Goal: Task Accomplishment & Management: Use online tool/utility

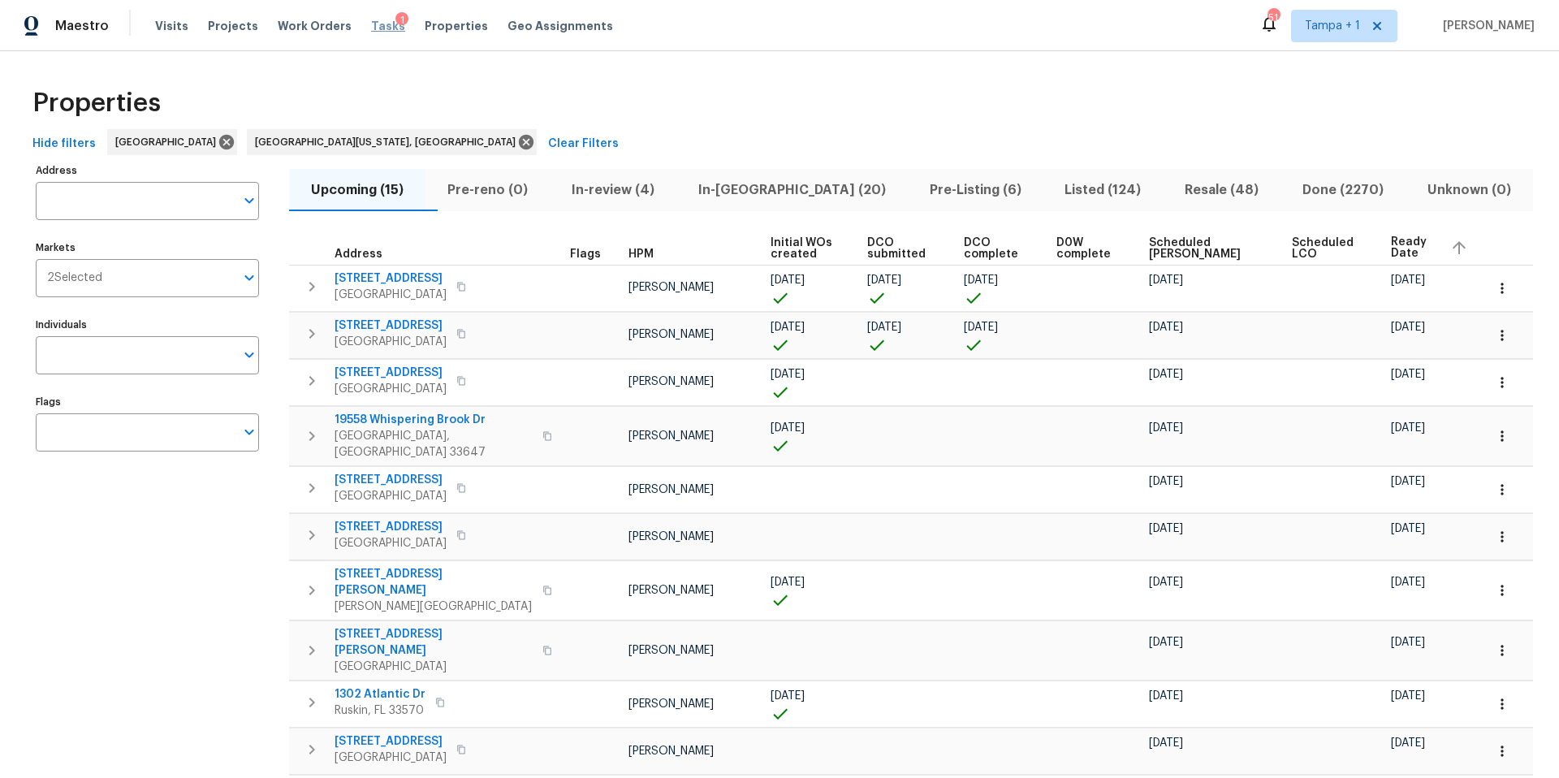
click at [371, 22] on span "Tasks" at bounding box center [388, 25] width 34 height 11
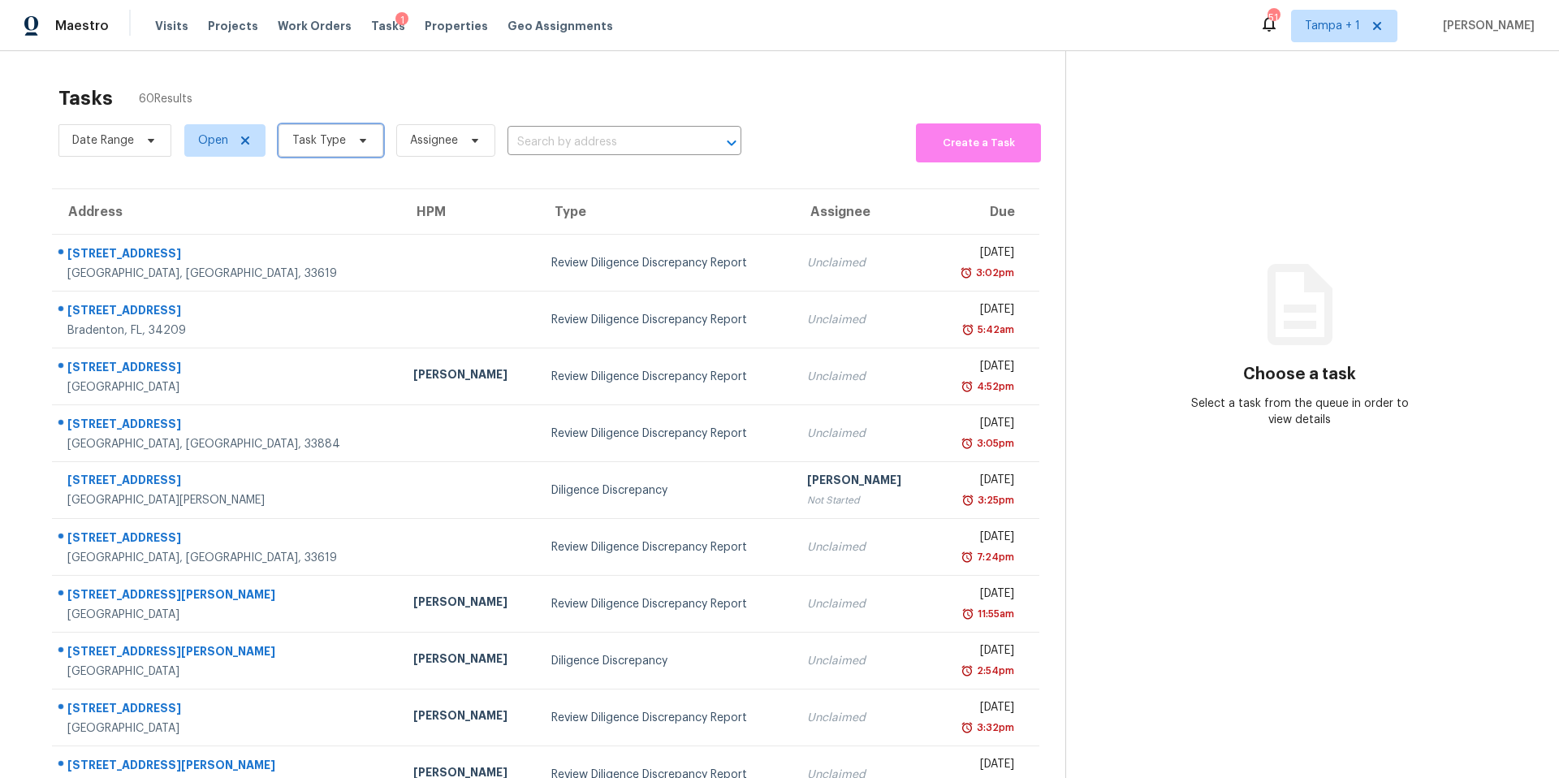
click at [336, 145] on span "Task Type" at bounding box center [319, 140] width 54 height 16
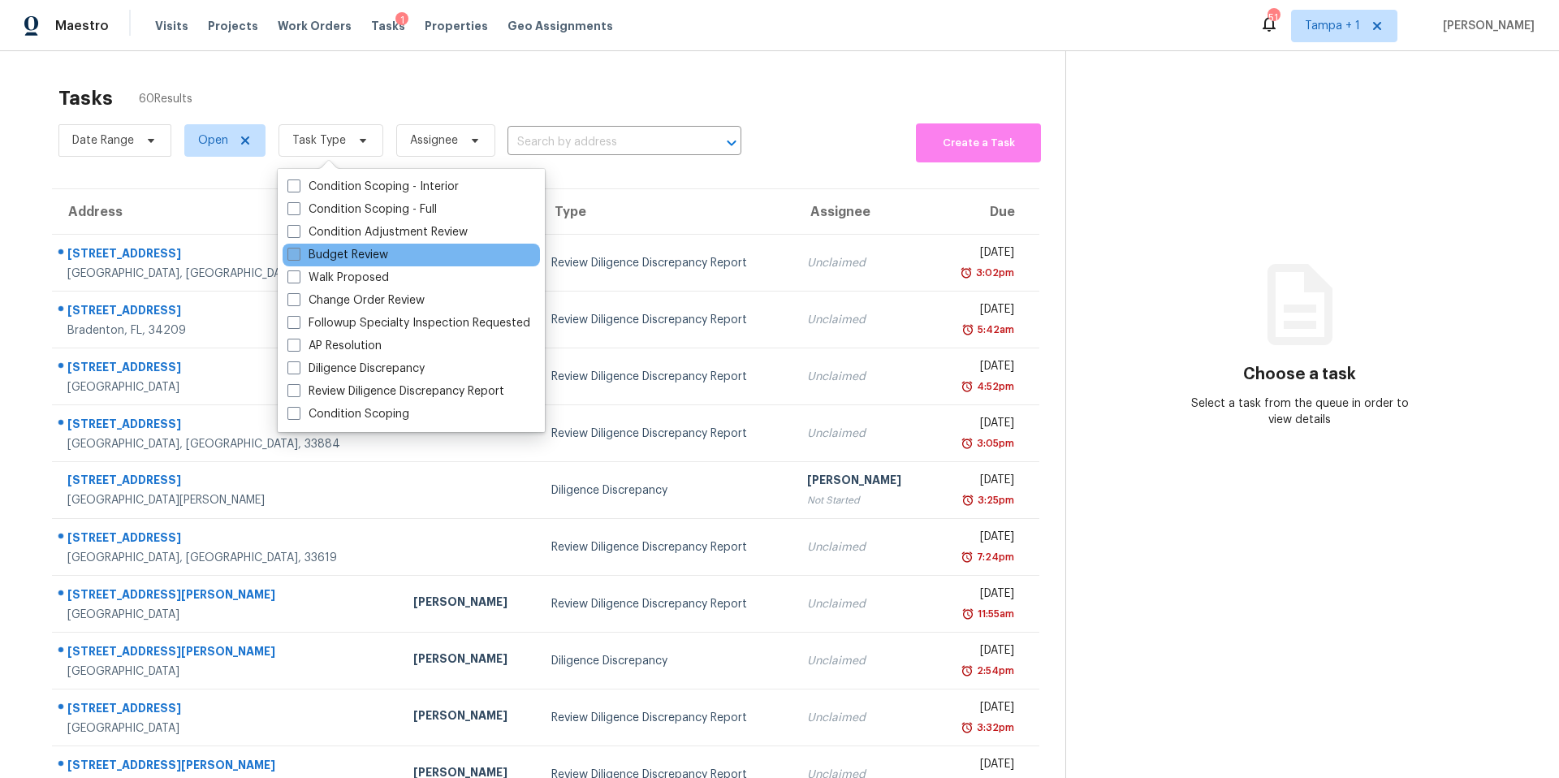
click at [361, 253] on label "Budget Review" at bounding box center [337, 255] width 101 height 16
click at [298, 253] on input "Budget Review" at bounding box center [292, 252] width 11 height 11
checkbox input "true"
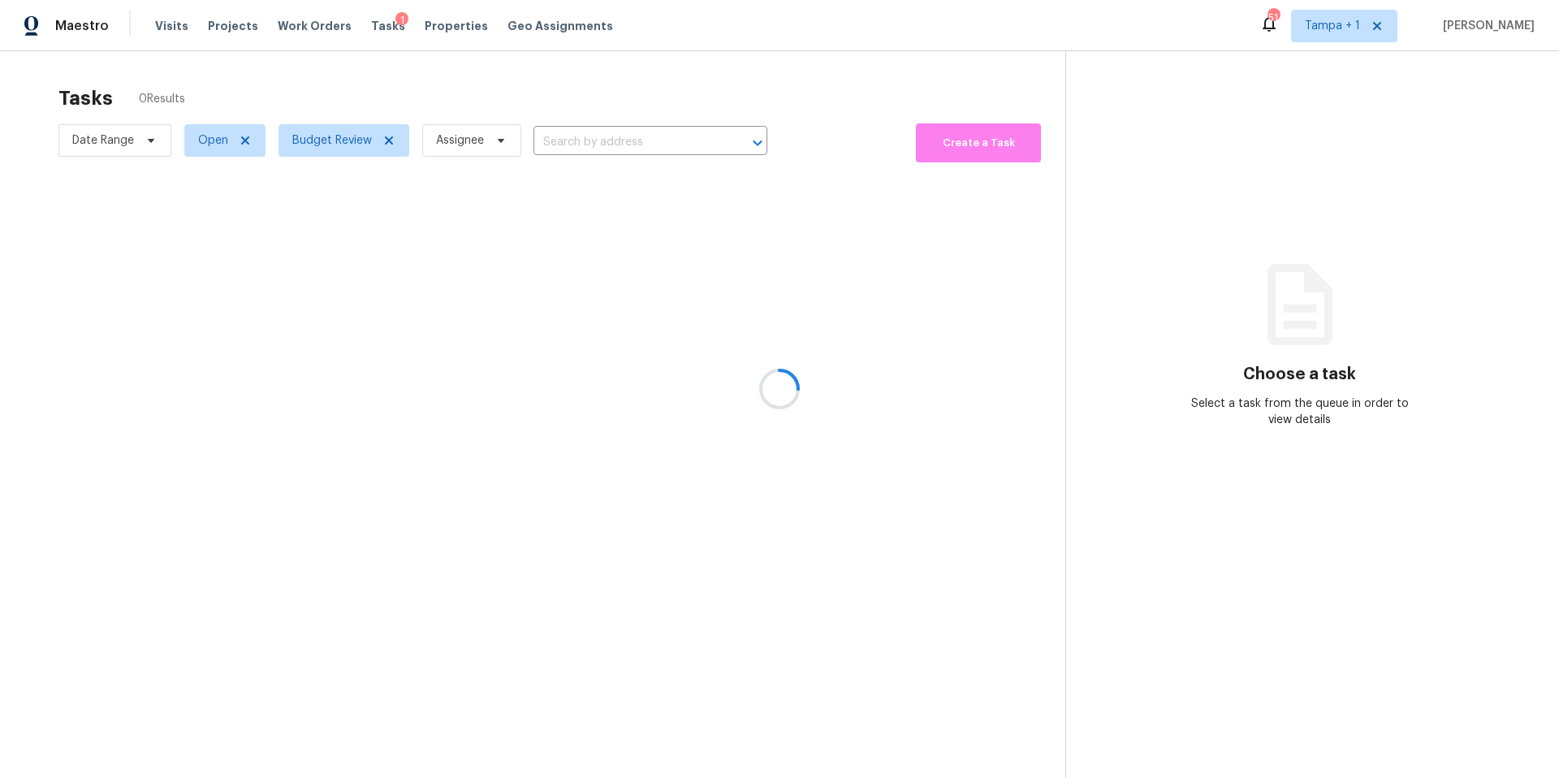
click at [357, 76] on div at bounding box center [779, 389] width 1559 height 778
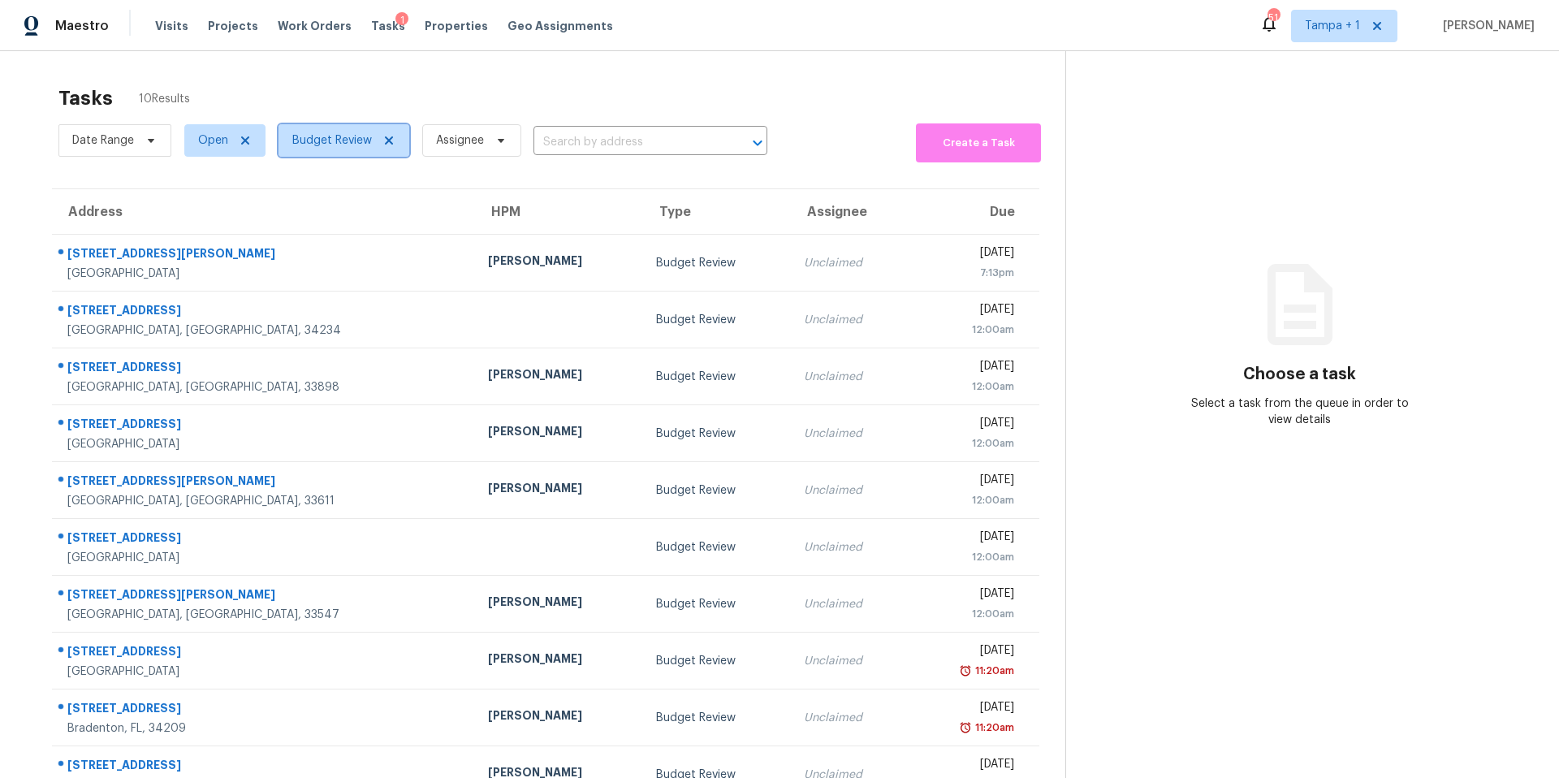
click at [328, 156] on span "Budget Review" at bounding box center [344, 140] width 131 height 32
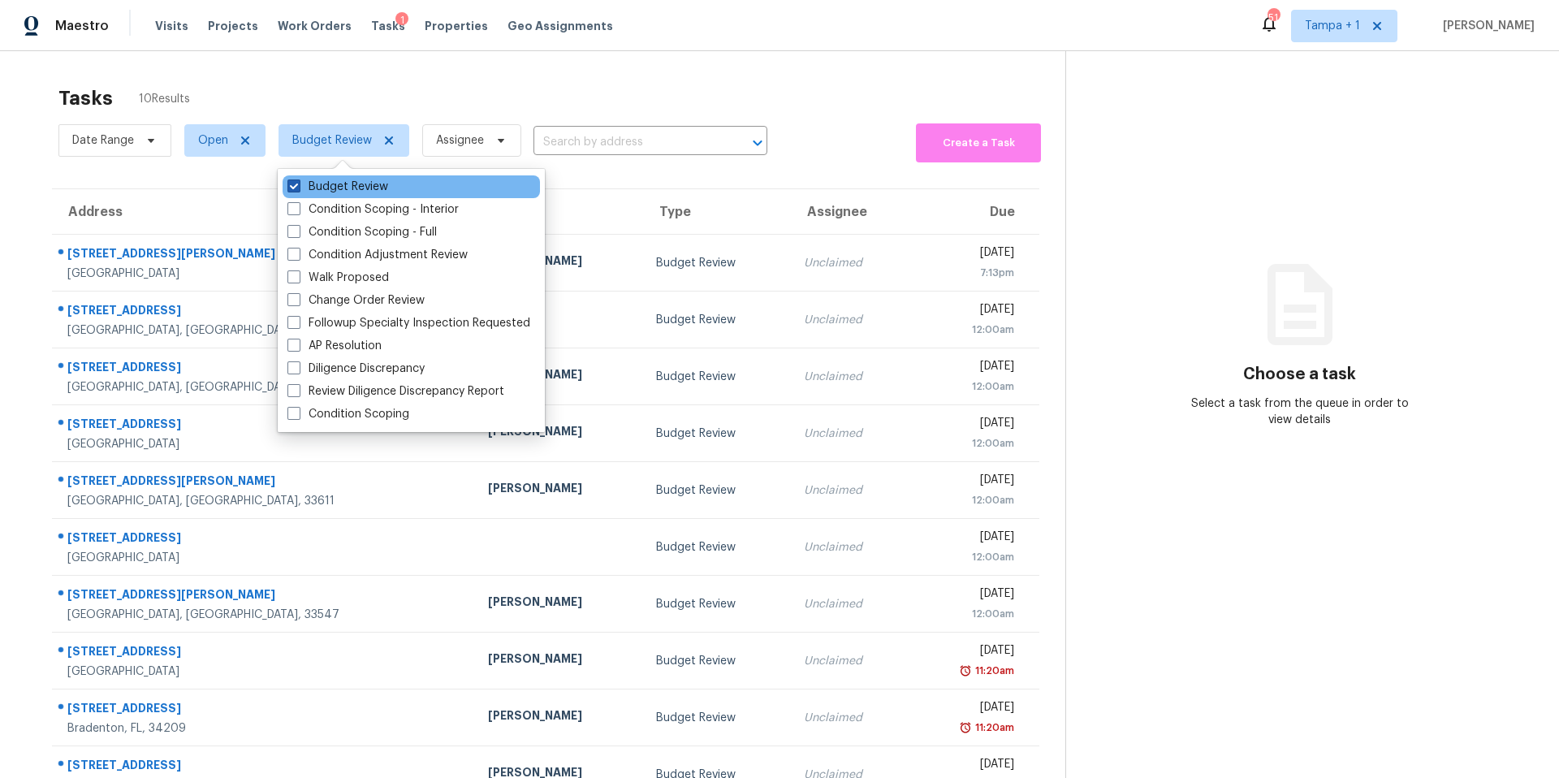
click at [318, 192] on label "Budget Review" at bounding box center [337, 187] width 101 height 16
click at [298, 189] on input "Budget Review" at bounding box center [292, 184] width 11 height 11
checkbox input "false"
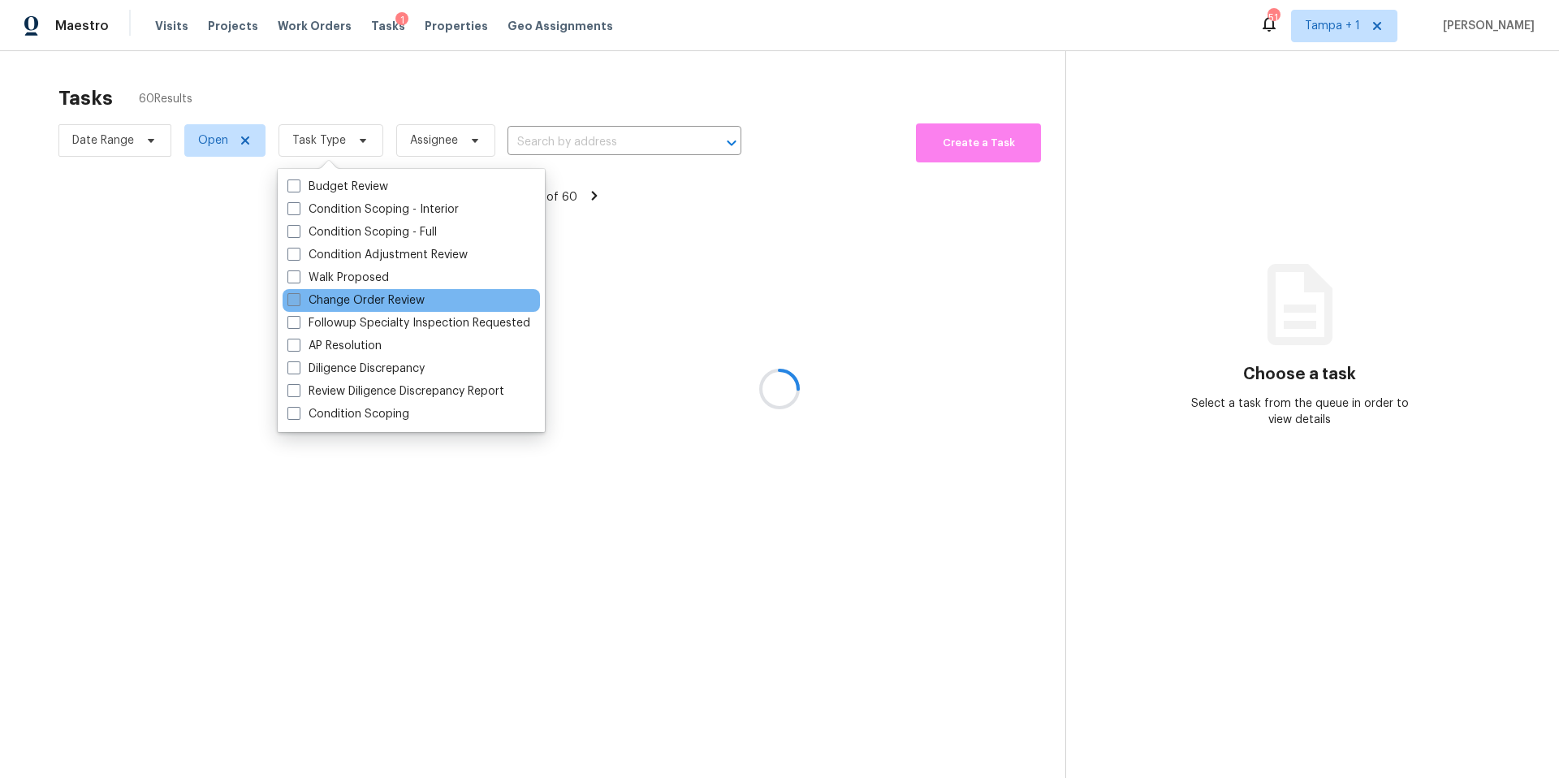
click at [332, 301] on label "Change Order Review" at bounding box center [355, 300] width 137 height 16
click at [298, 301] on input "Change Order Review" at bounding box center [292, 297] width 11 height 11
checkbox input "true"
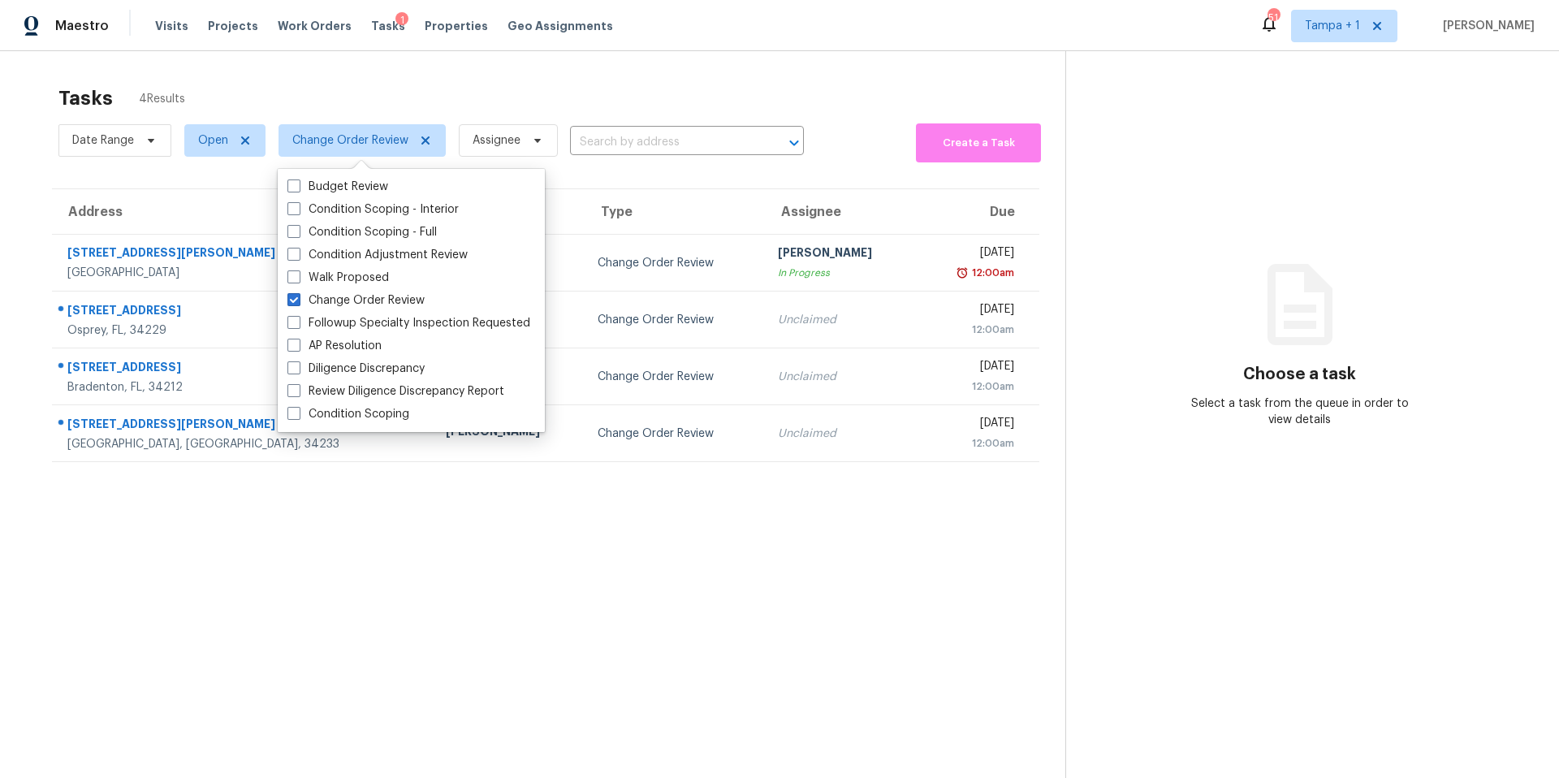
click at [412, 81] on div "Tasks 4 Results" at bounding box center [561, 98] width 1007 height 42
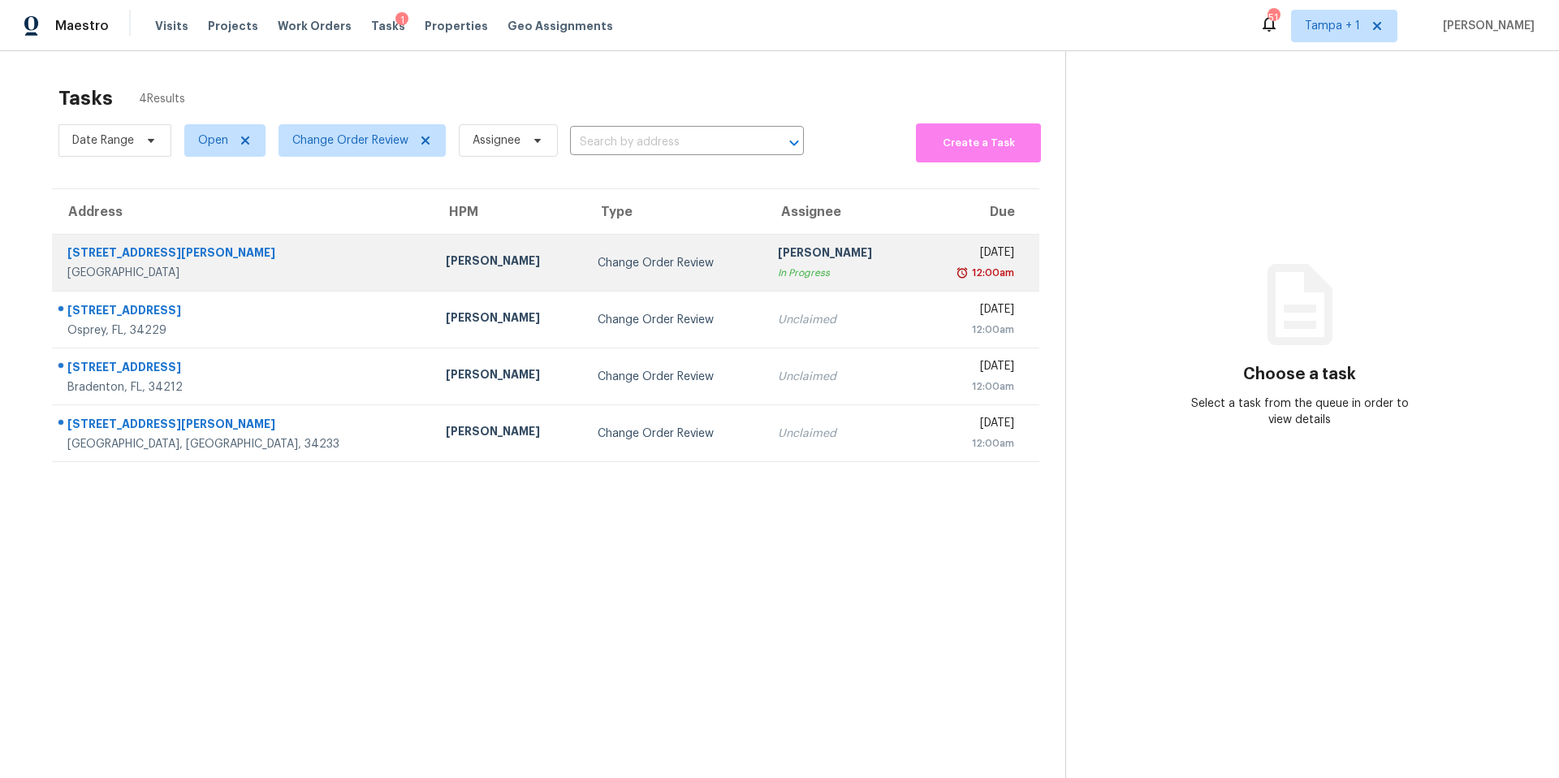
click at [446, 258] on div "[PERSON_NAME]" at bounding box center [509, 263] width 126 height 20
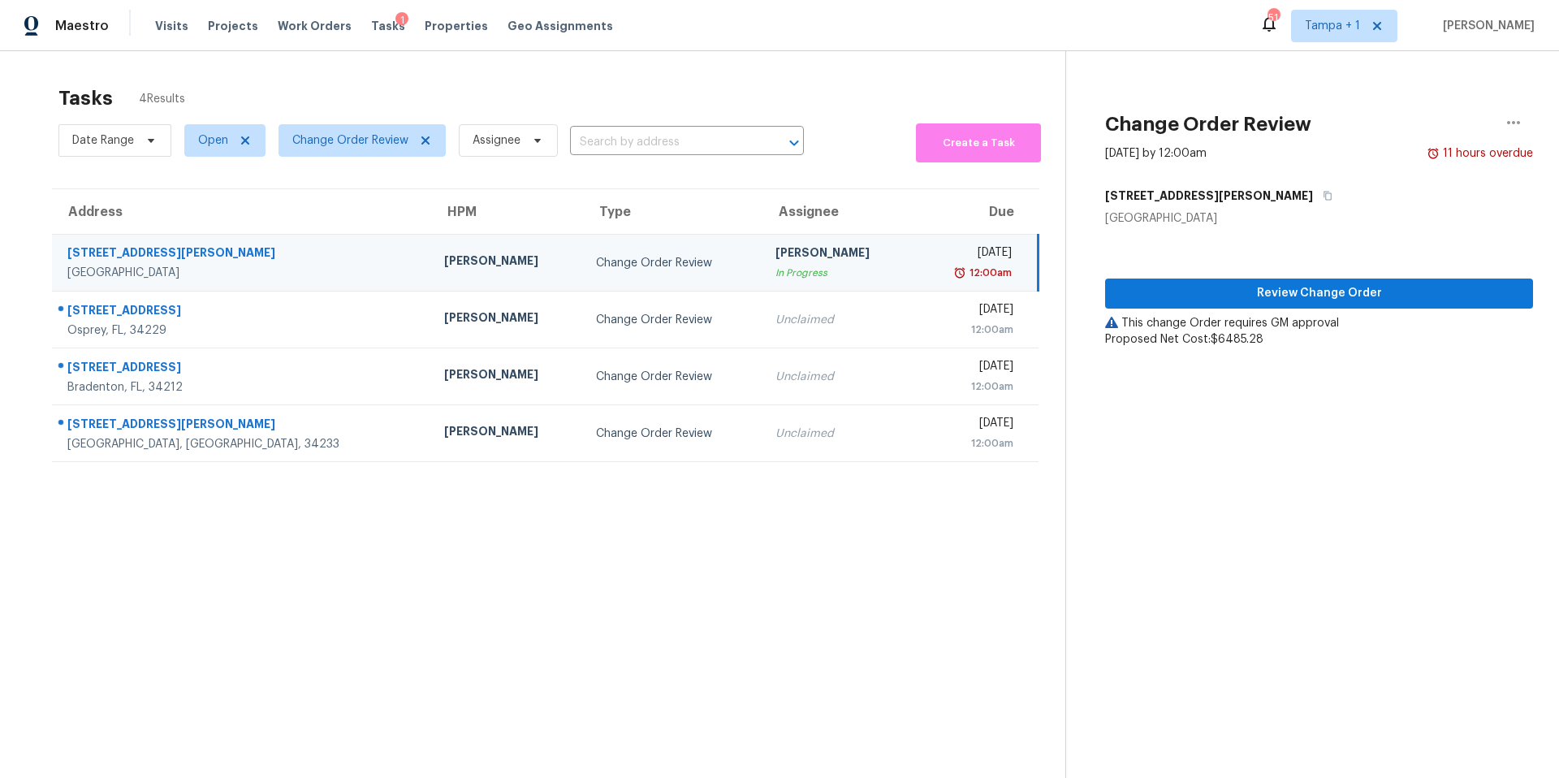
click at [1255, 275] on div "Review Change Order This change Order requires GM approval Proposed Net Cost: $…" at bounding box center [1319, 287] width 428 height 121
click at [1247, 279] on button "Review Change Order" at bounding box center [1319, 294] width 428 height 30
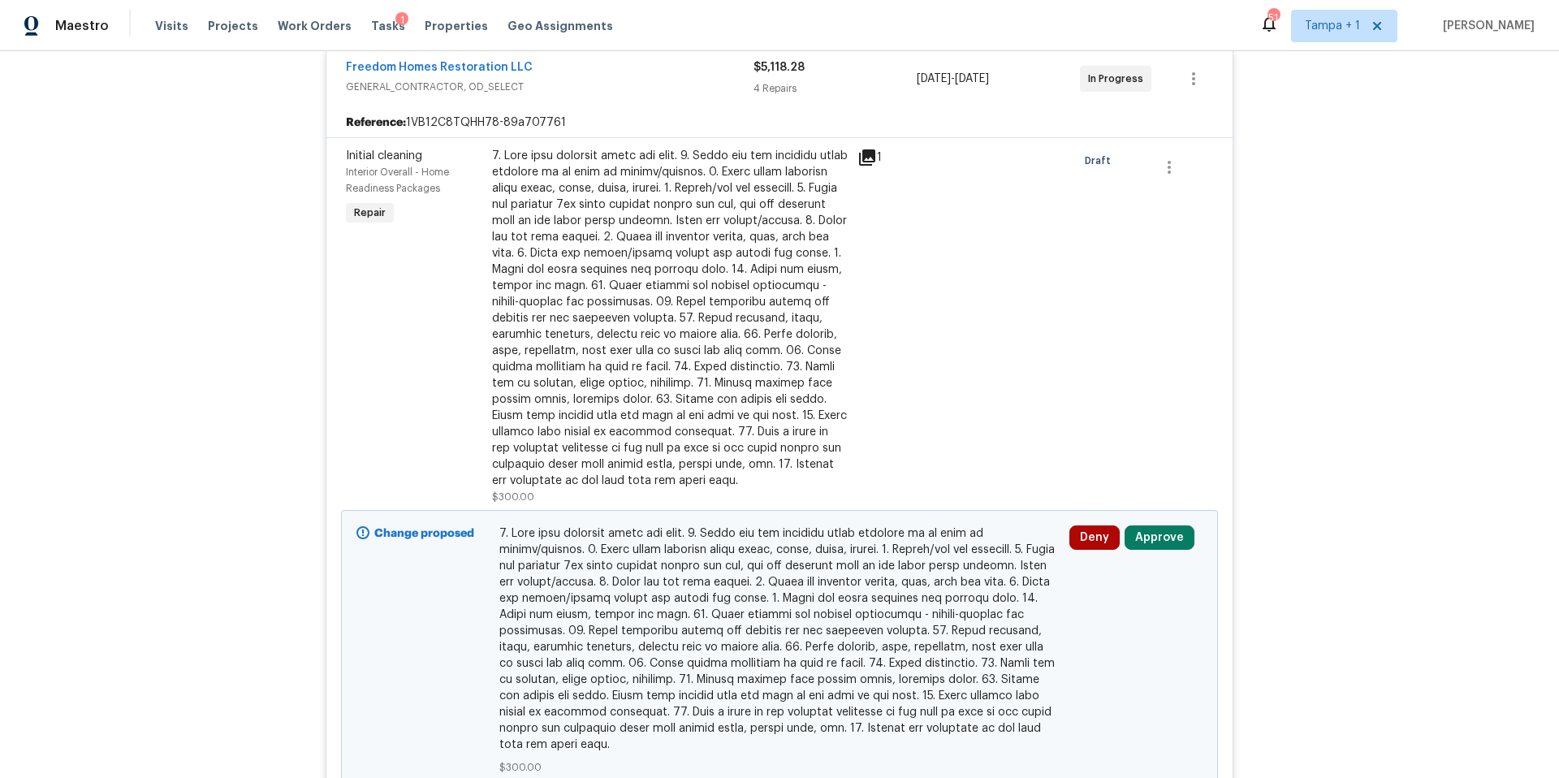
scroll to position [530, 0]
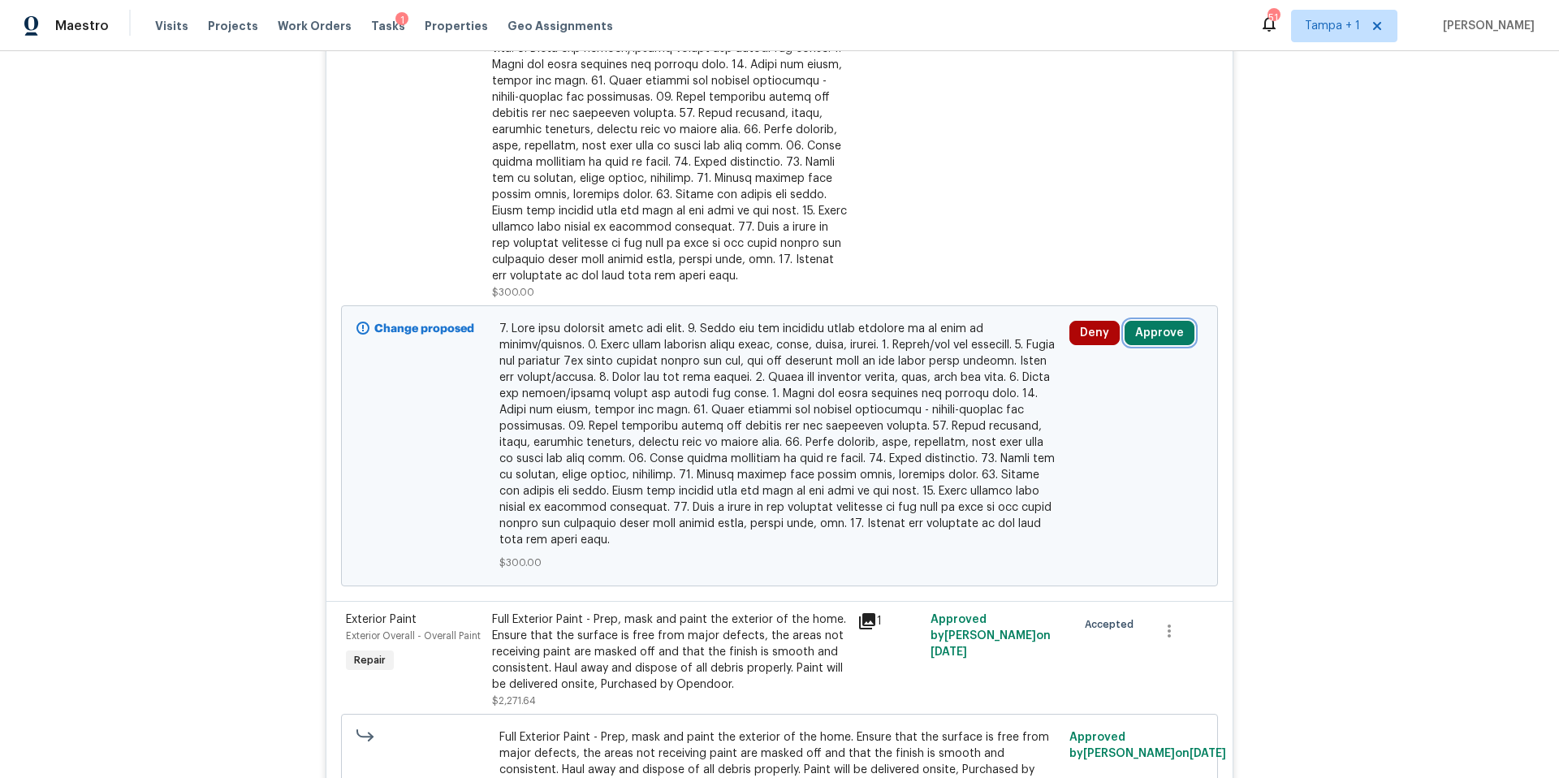
click at [1130, 344] on button "Approve" at bounding box center [1160, 333] width 70 height 24
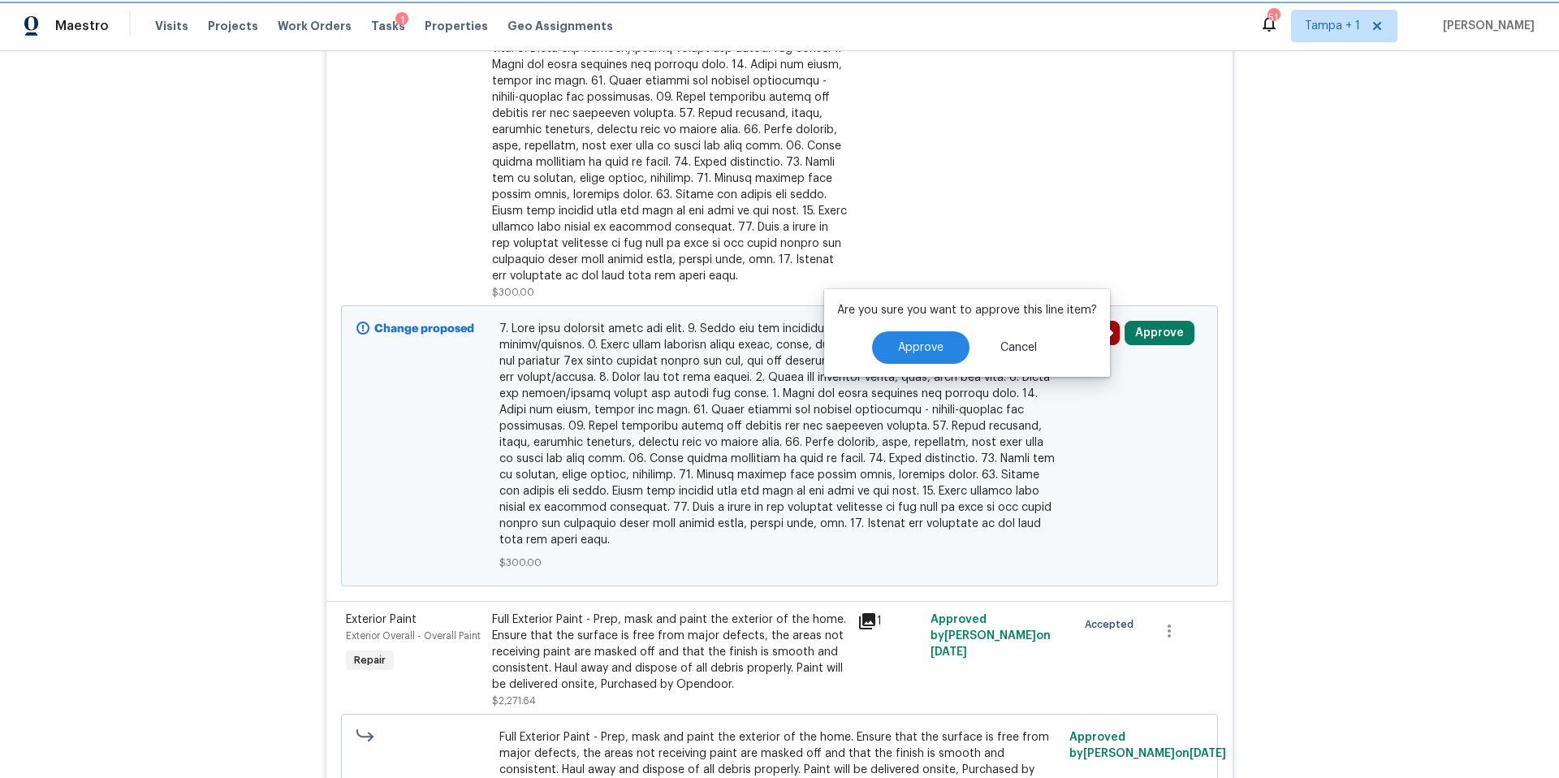
click at [1165, 323] on button "Approve" at bounding box center [1160, 333] width 70 height 24
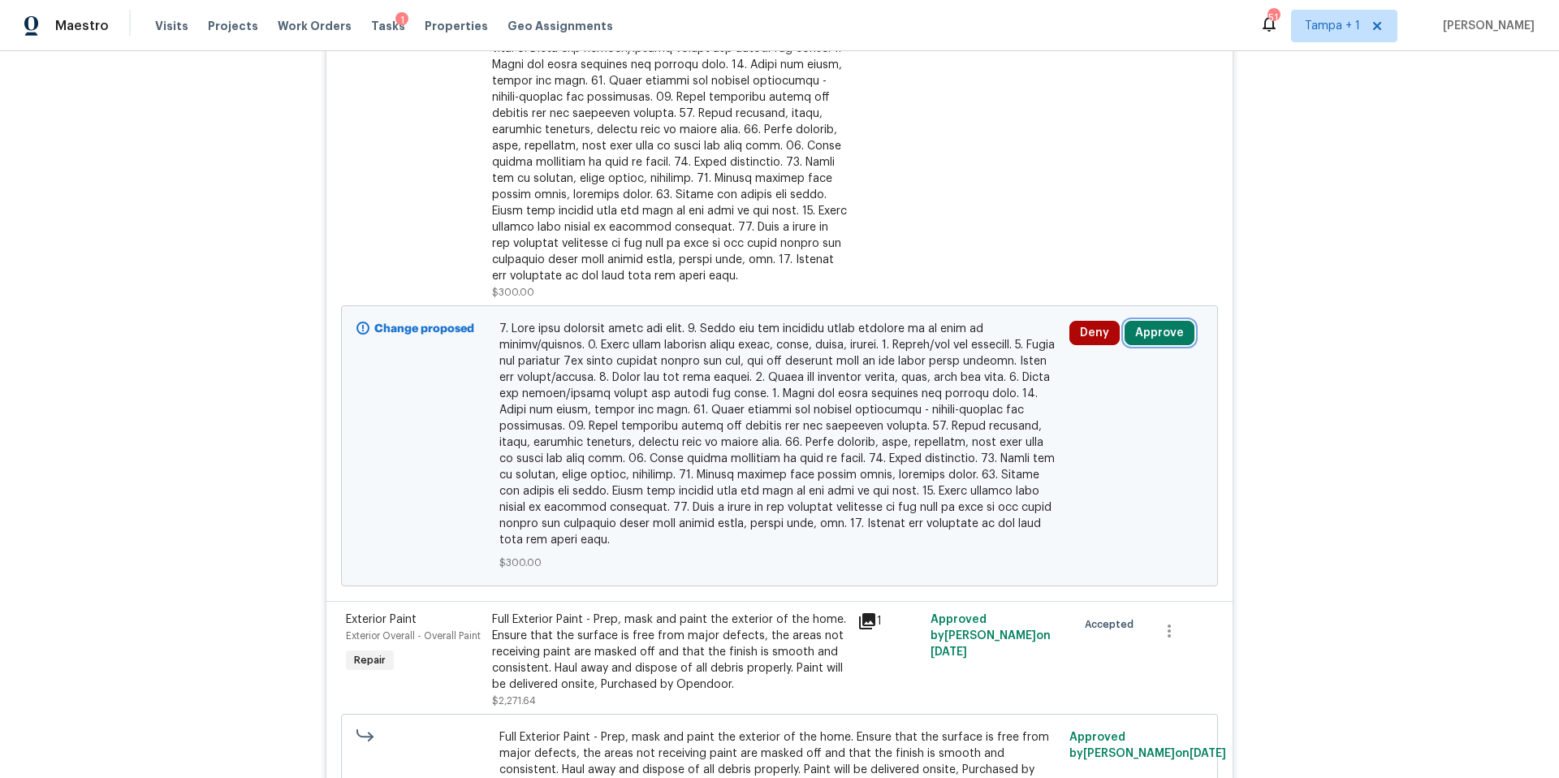
click at [1151, 339] on button "Approve" at bounding box center [1160, 333] width 70 height 24
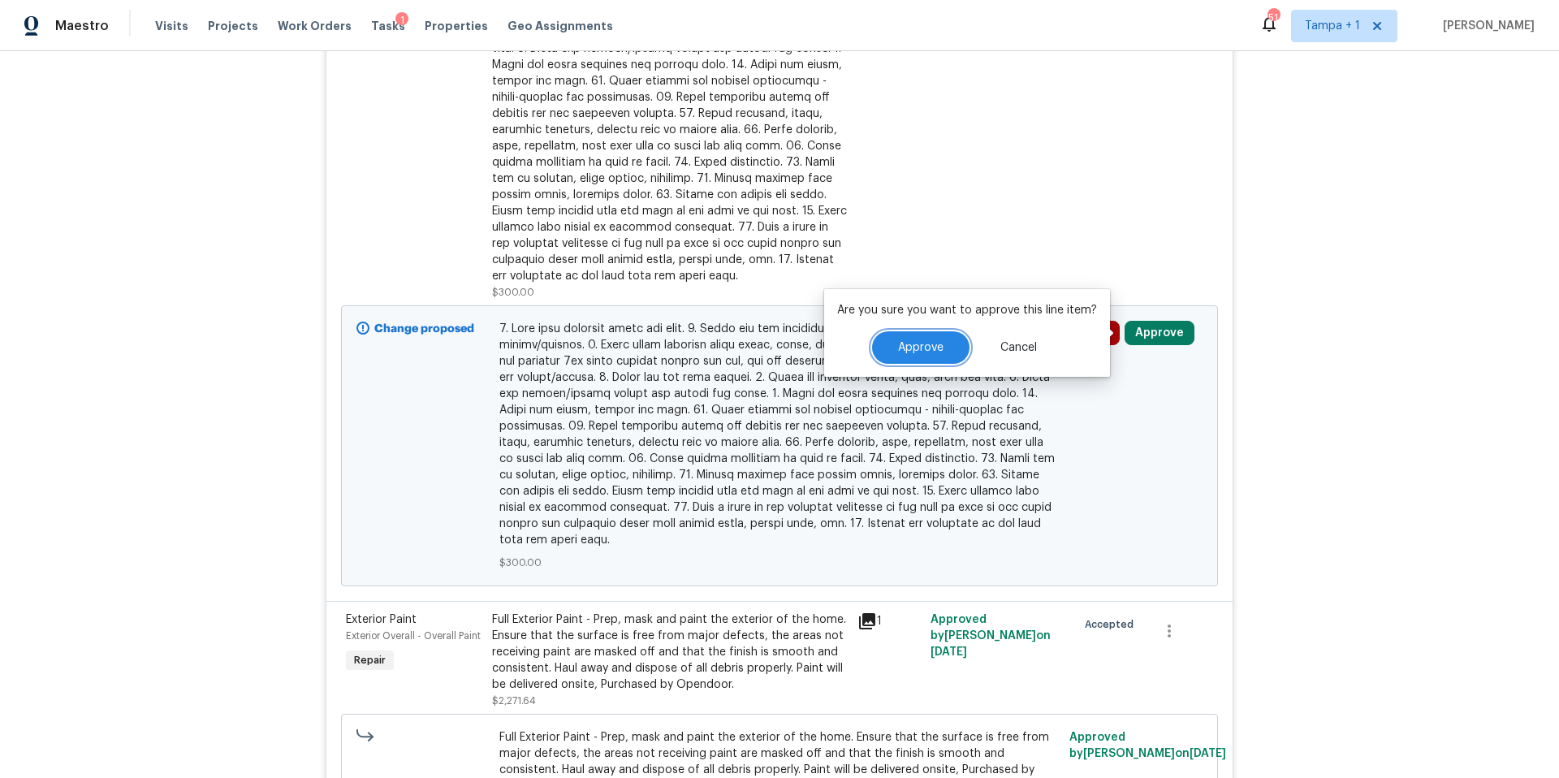
drag, startPoint x: 947, startPoint y: 357, endPoint x: 924, endPoint y: 356, distance: 22.8
click at [924, 357] on button "Approve" at bounding box center [920, 347] width 97 height 32
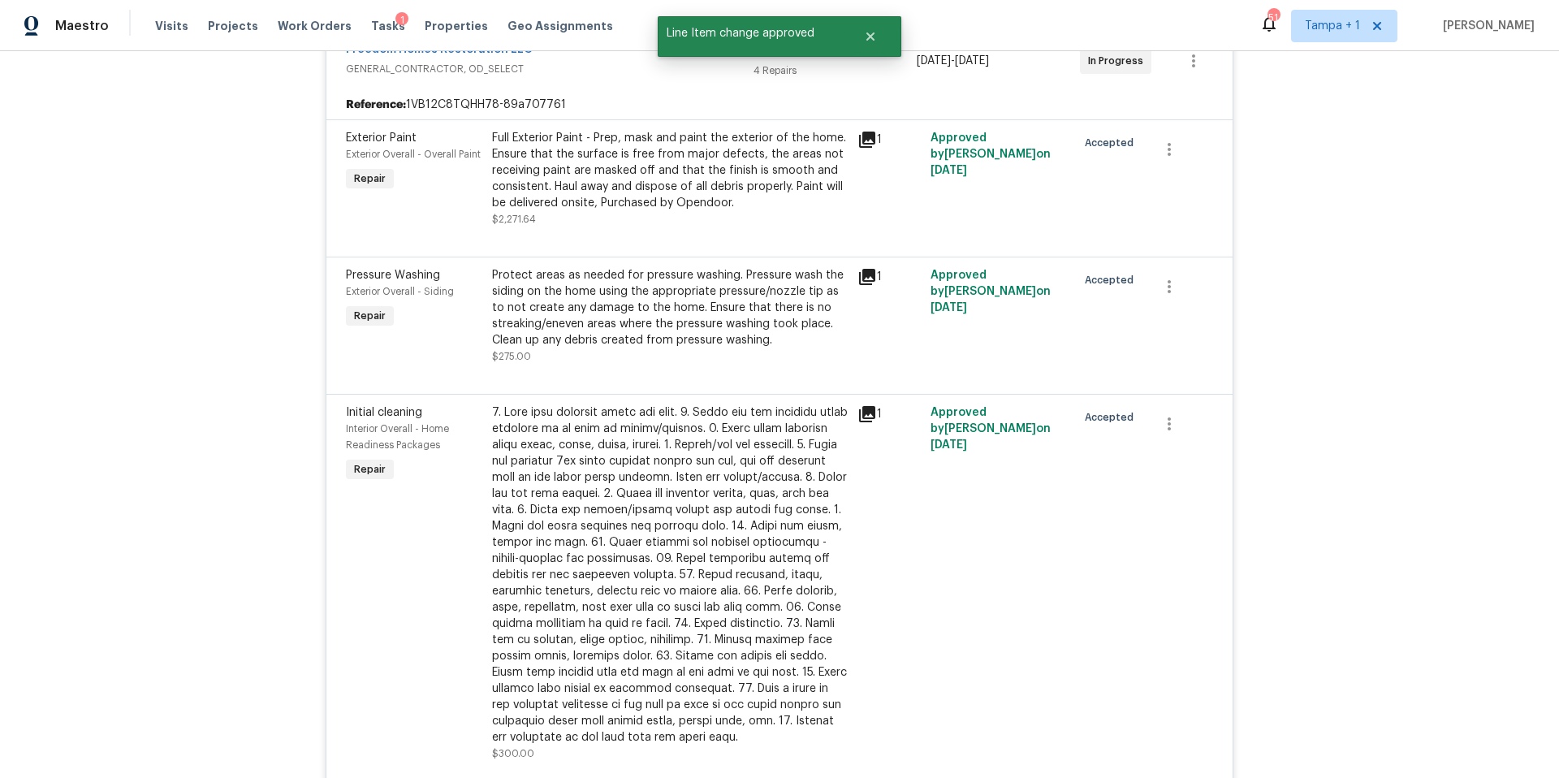
scroll to position [0, 0]
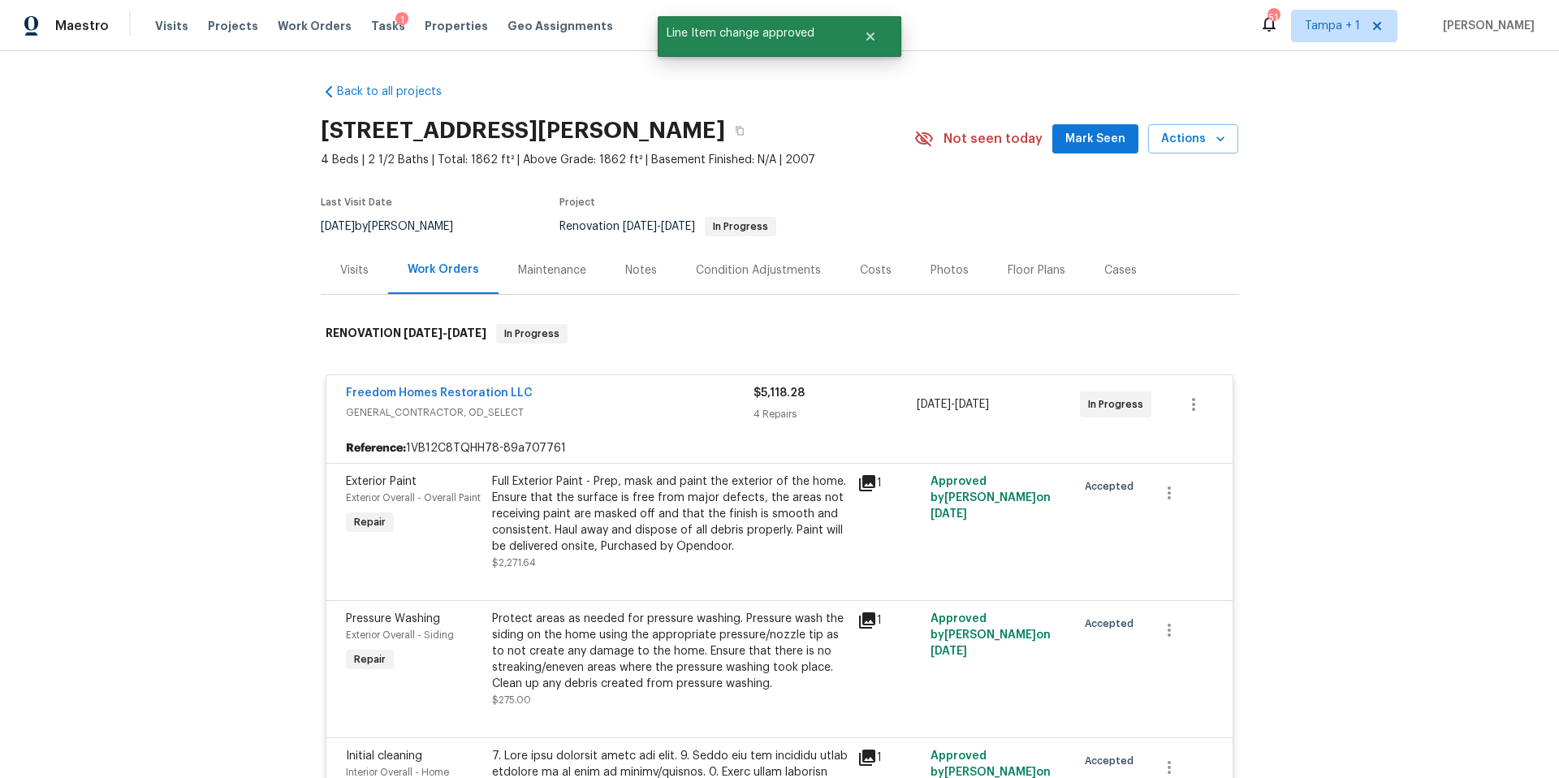
click at [860, 257] on div "Costs" at bounding box center [876, 270] width 71 height 48
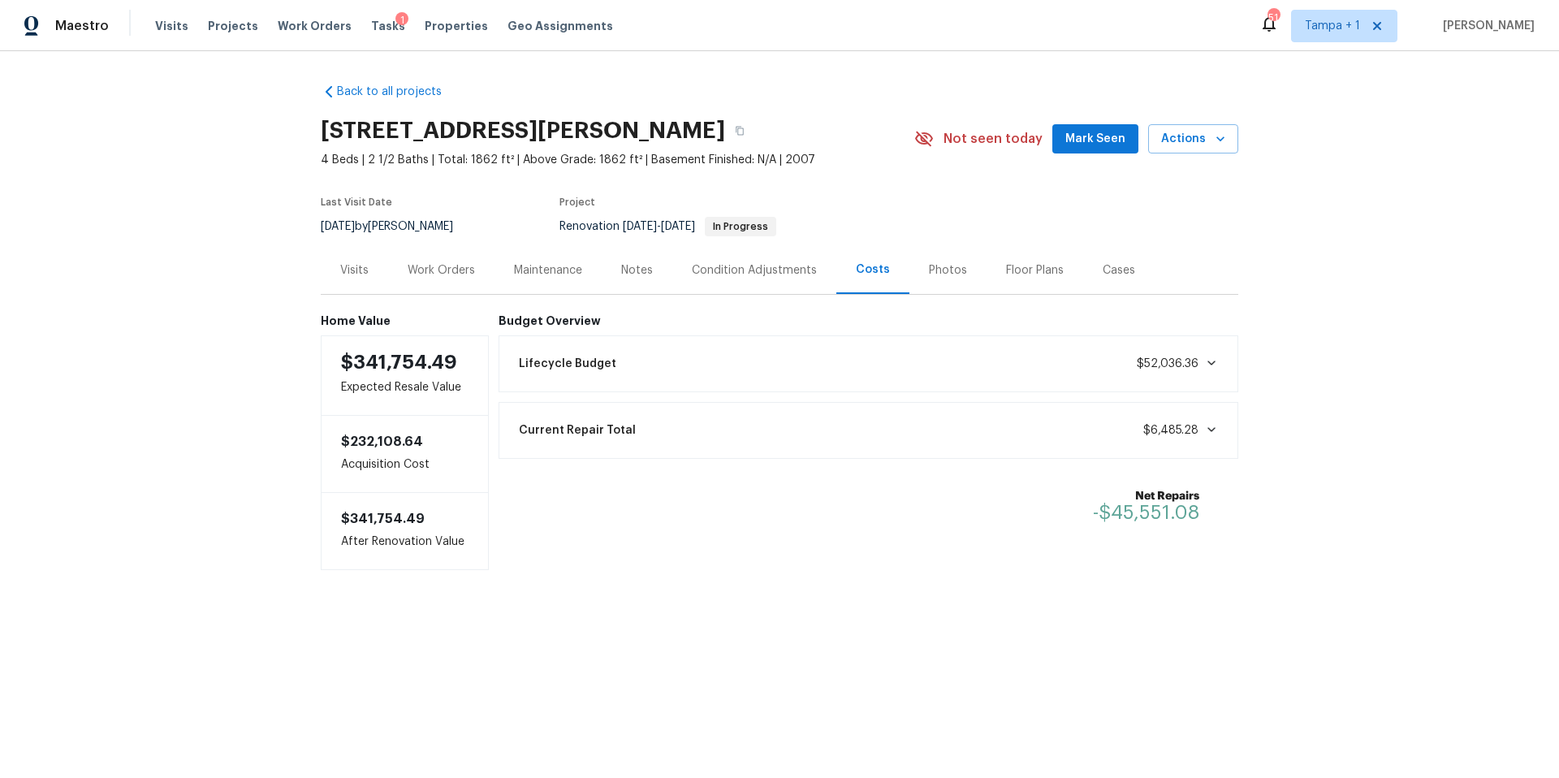
click at [371, 32] on div "Tasks 1" at bounding box center [388, 26] width 34 height 17
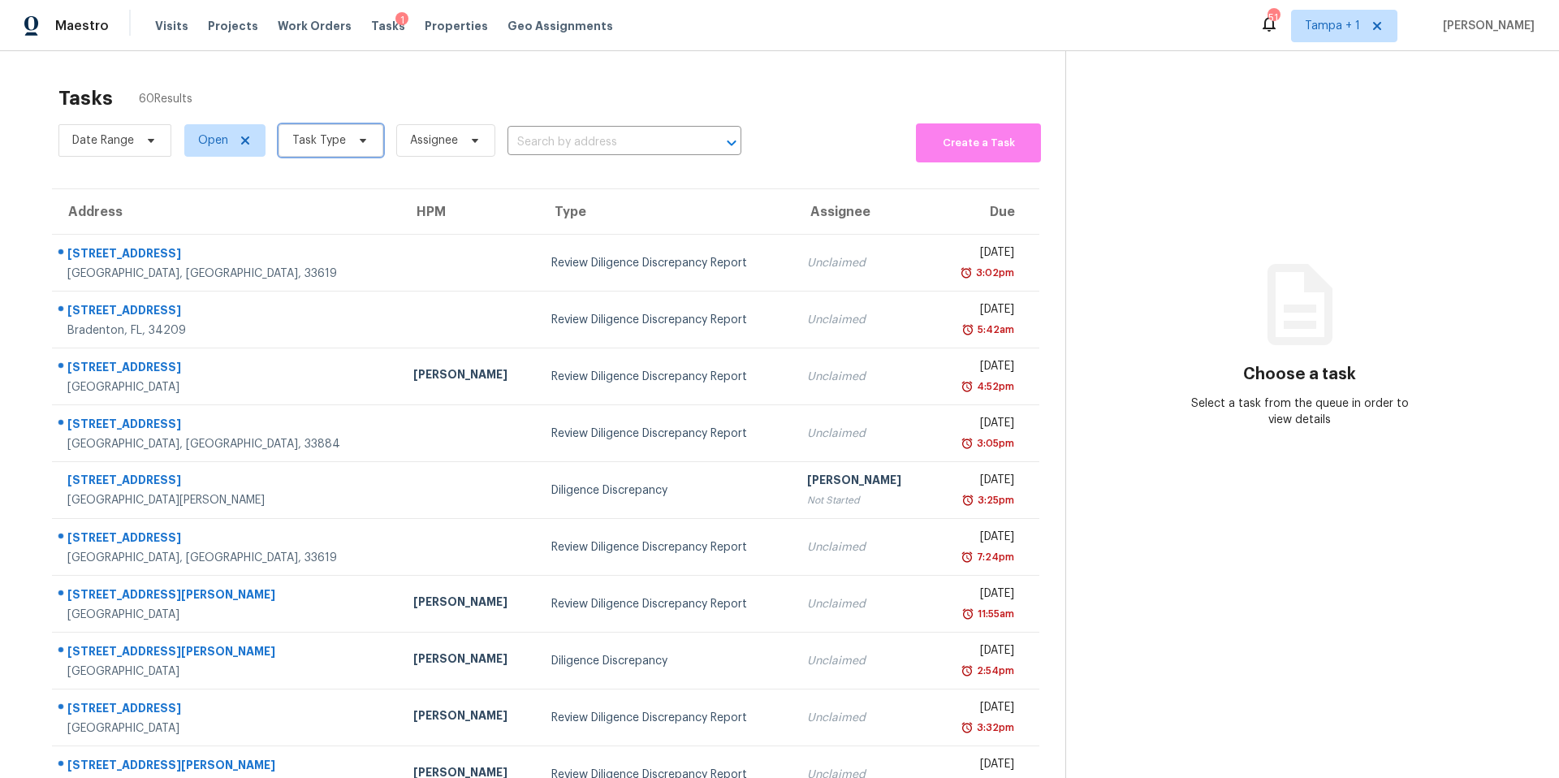
click at [331, 151] on span "Task Type" at bounding box center [331, 140] width 105 height 32
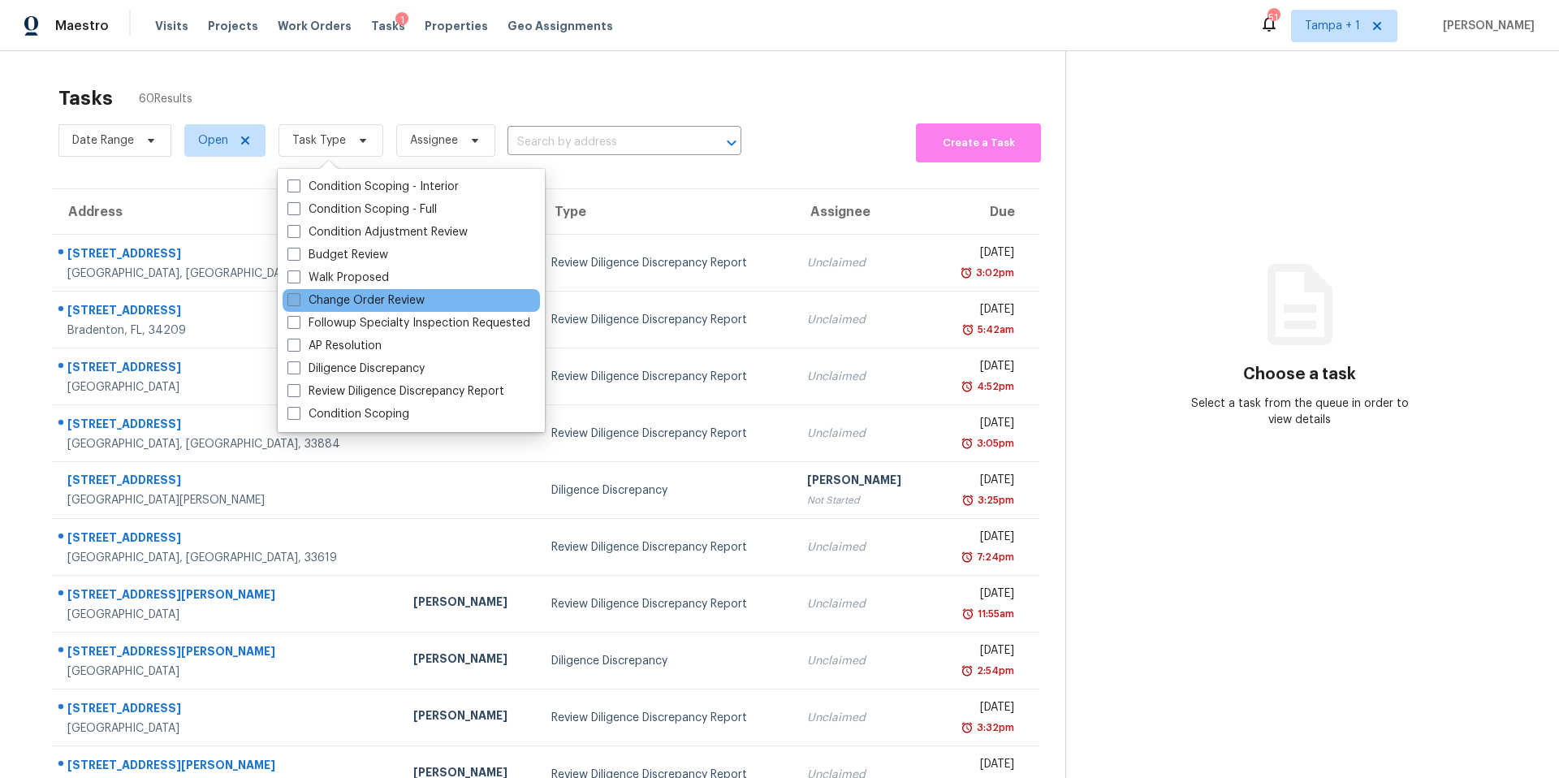
click at [314, 297] on label "Change Order Review" at bounding box center [355, 300] width 137 height 16
click at [298, 297] on input "Change Order Review" at bounding box center [292, 297] width 11 height 11
checkbox input "true"
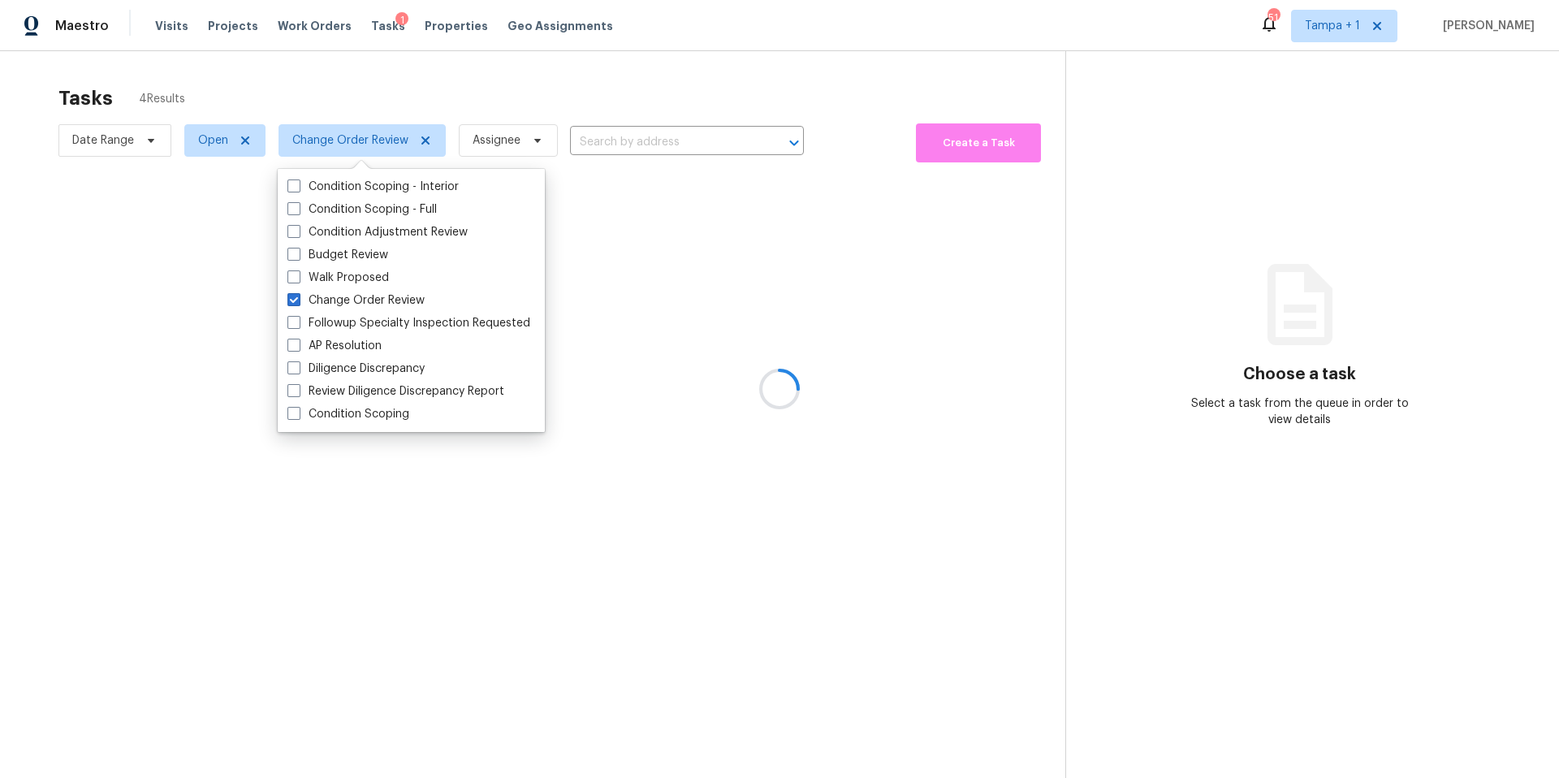
click at [430, 85] on div at bounding box center [779, 389] width 1559 height 778
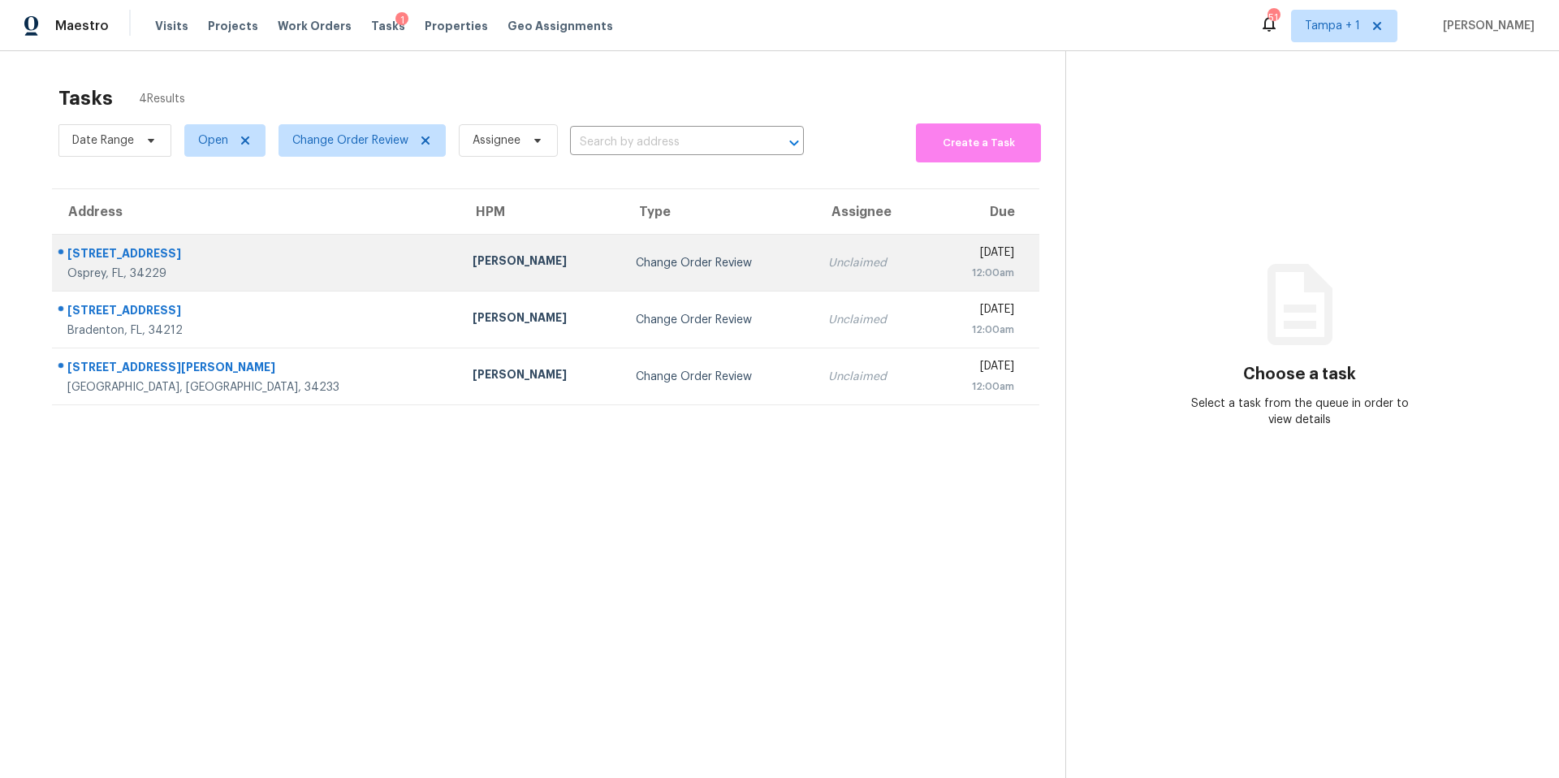
click at [460, 274] on td "[PERSON_NAME]" at bounding box center [541, 263] width 163 height 57
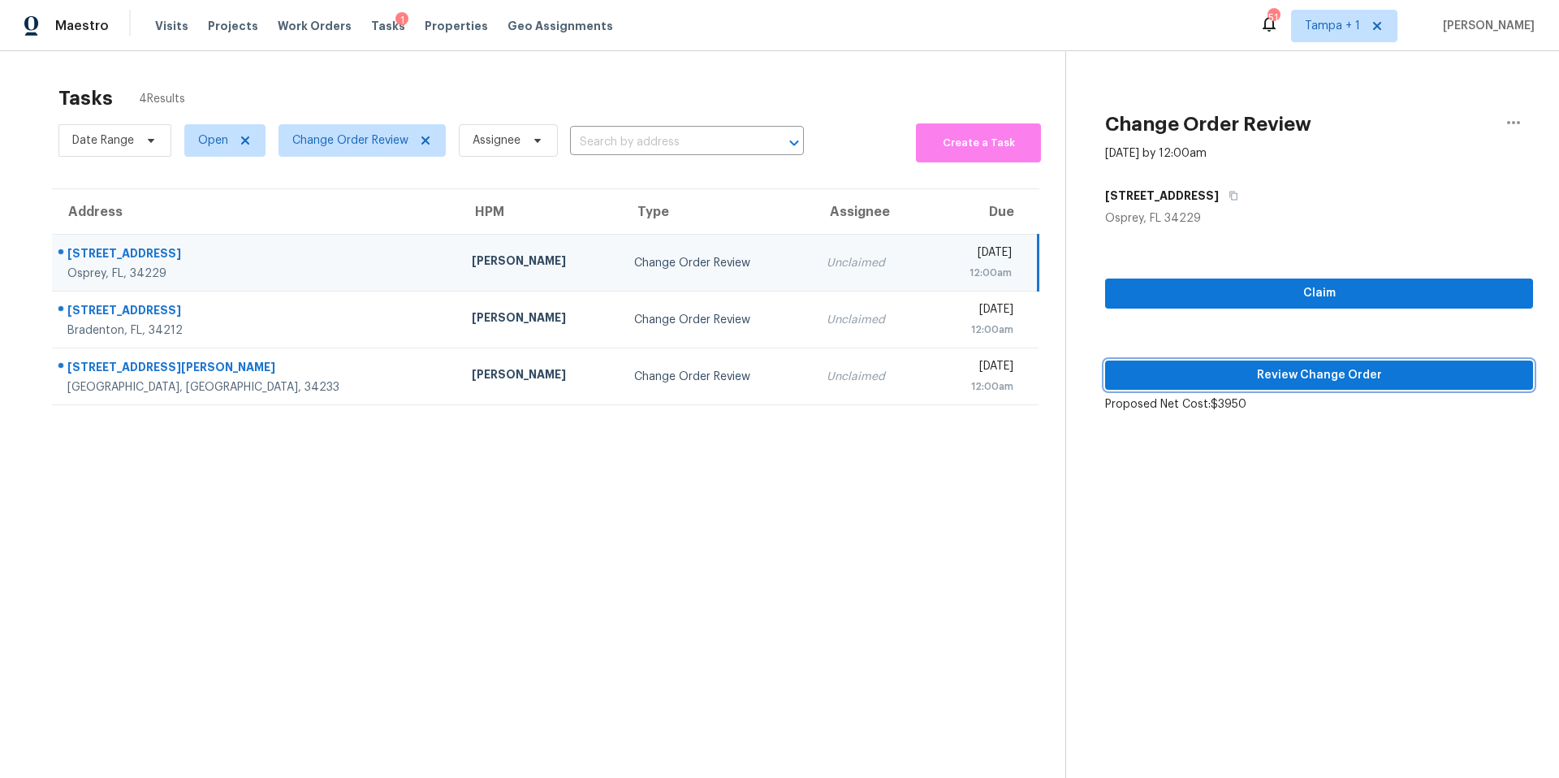
click at [1273, 365] on span "Review Change Order" at bounding box center [1319, 375] width 402 height 20
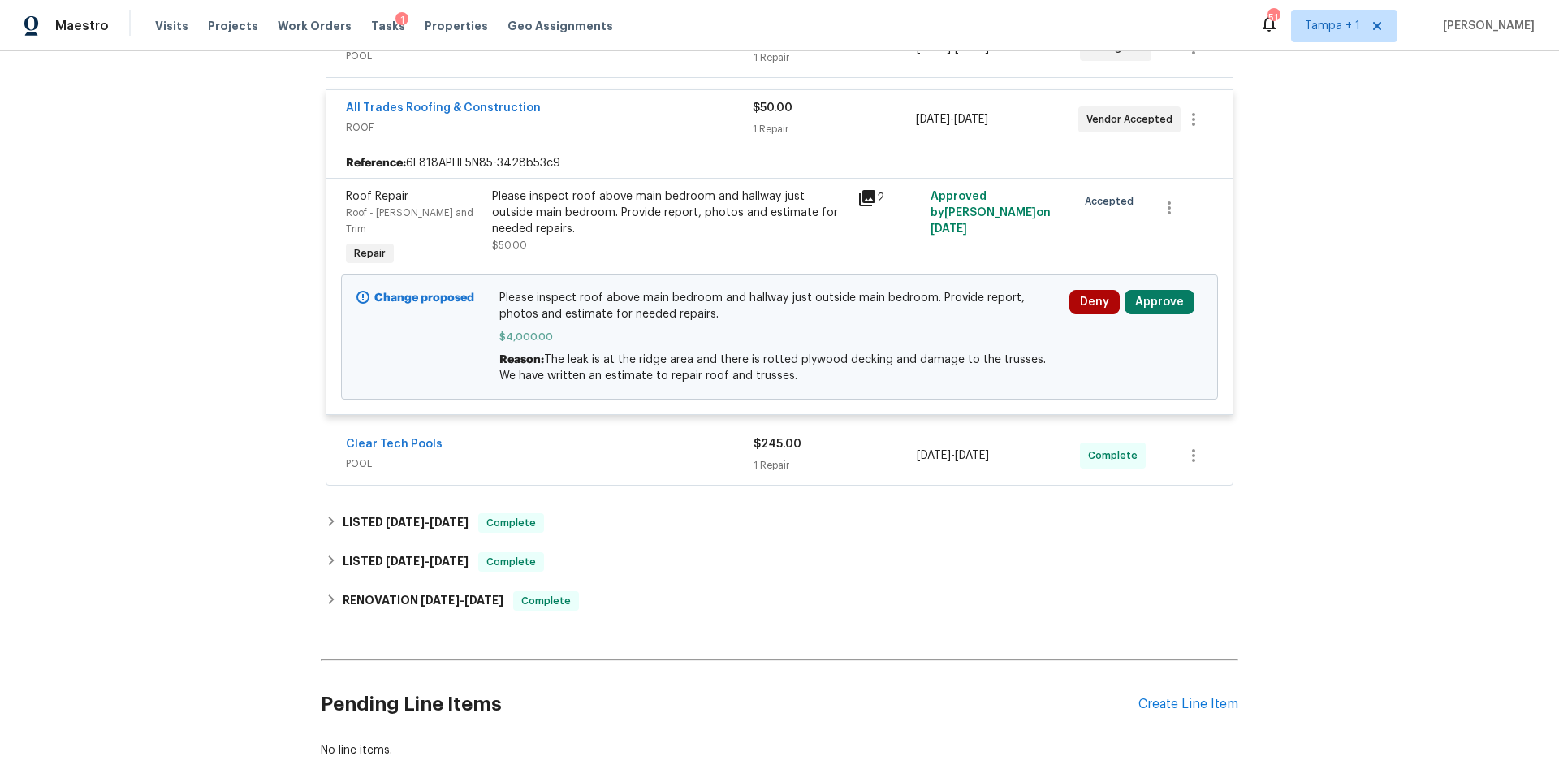
scroll to position [587, 0]
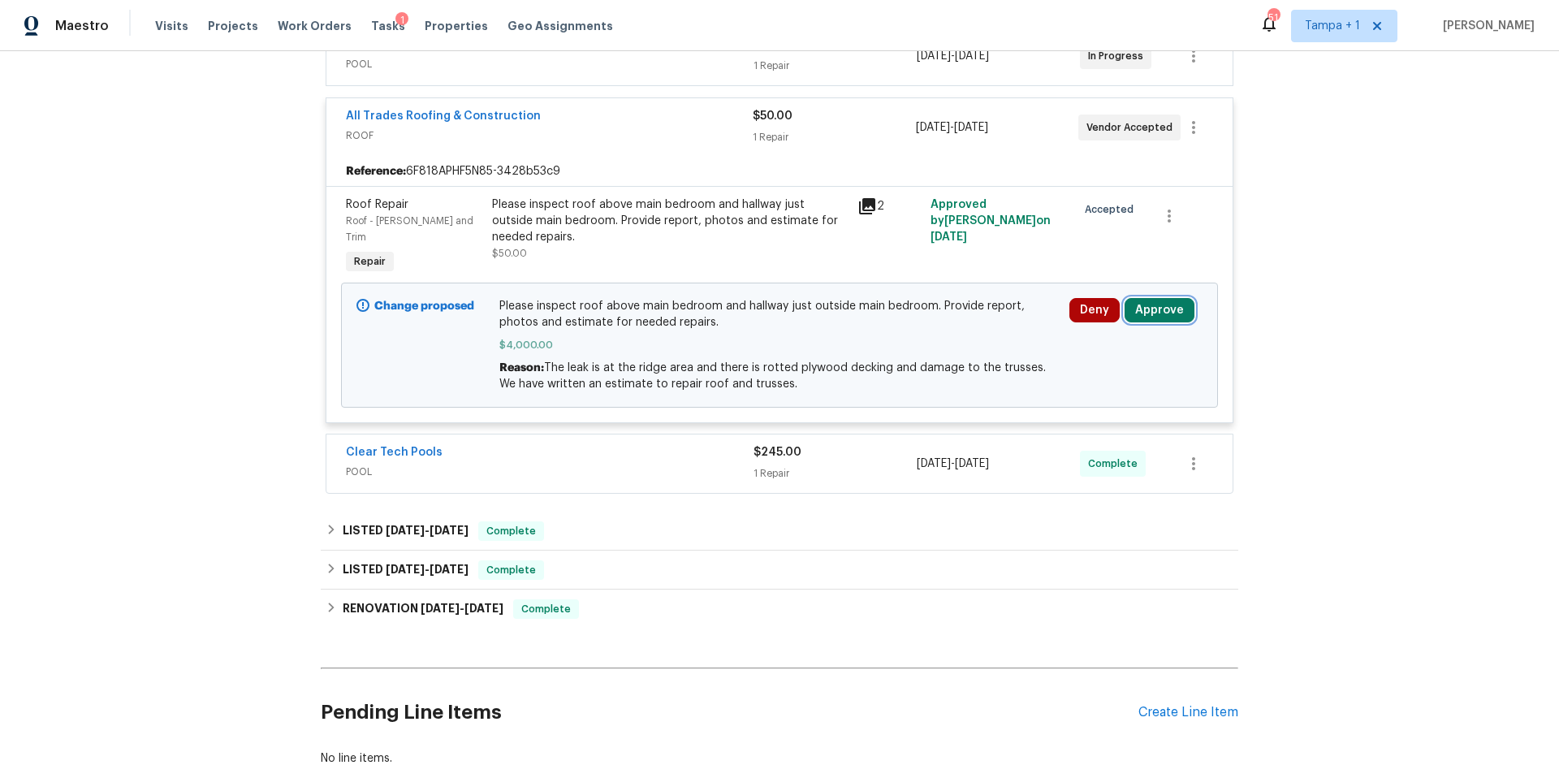
click at [1146, 300] on button "Approve" at bounding box center [1160, 310] width 70 height 24
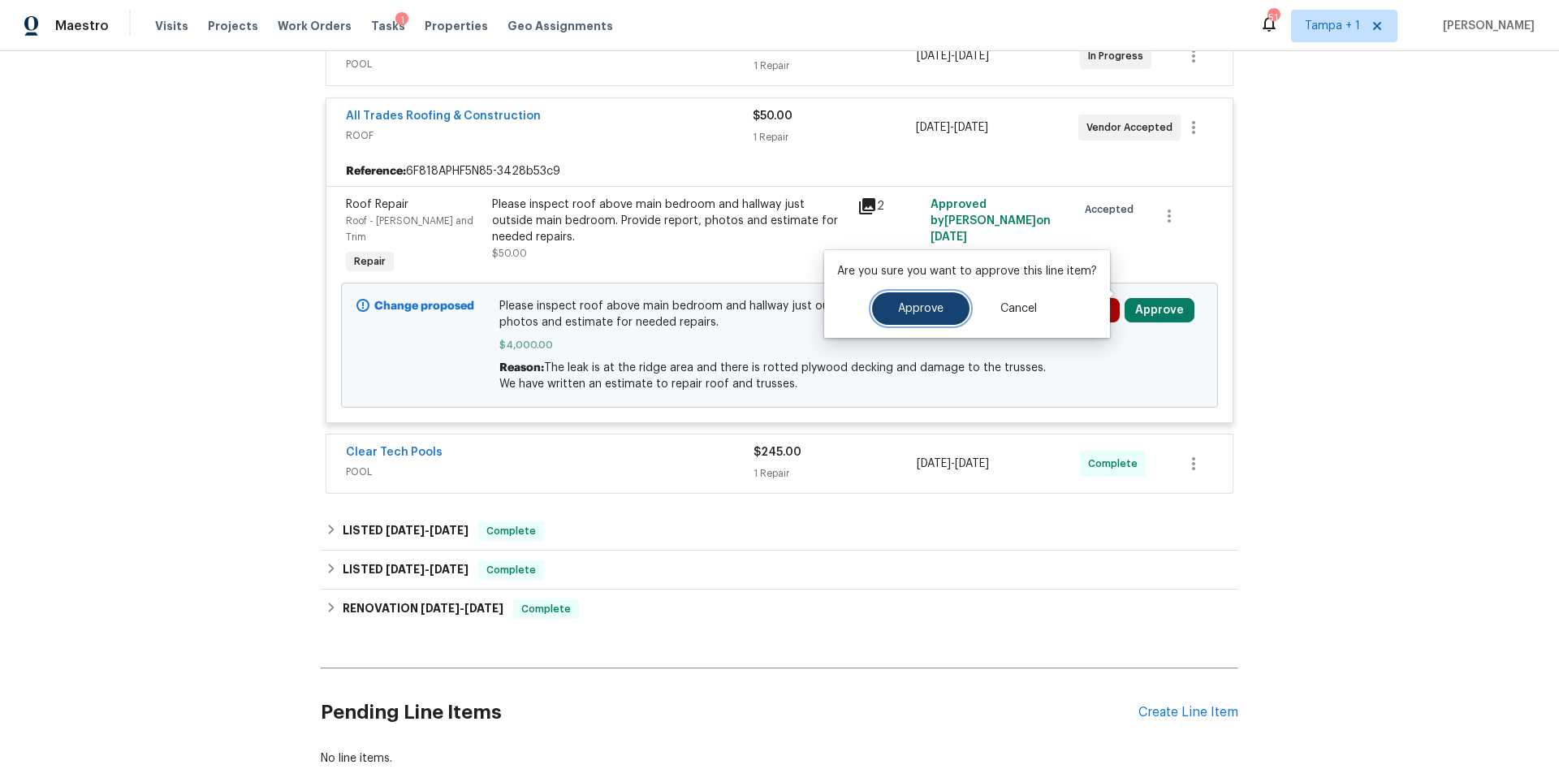
click at [927, 310] on span "Approve" at bounding box center [920, 309] width 45 height 12
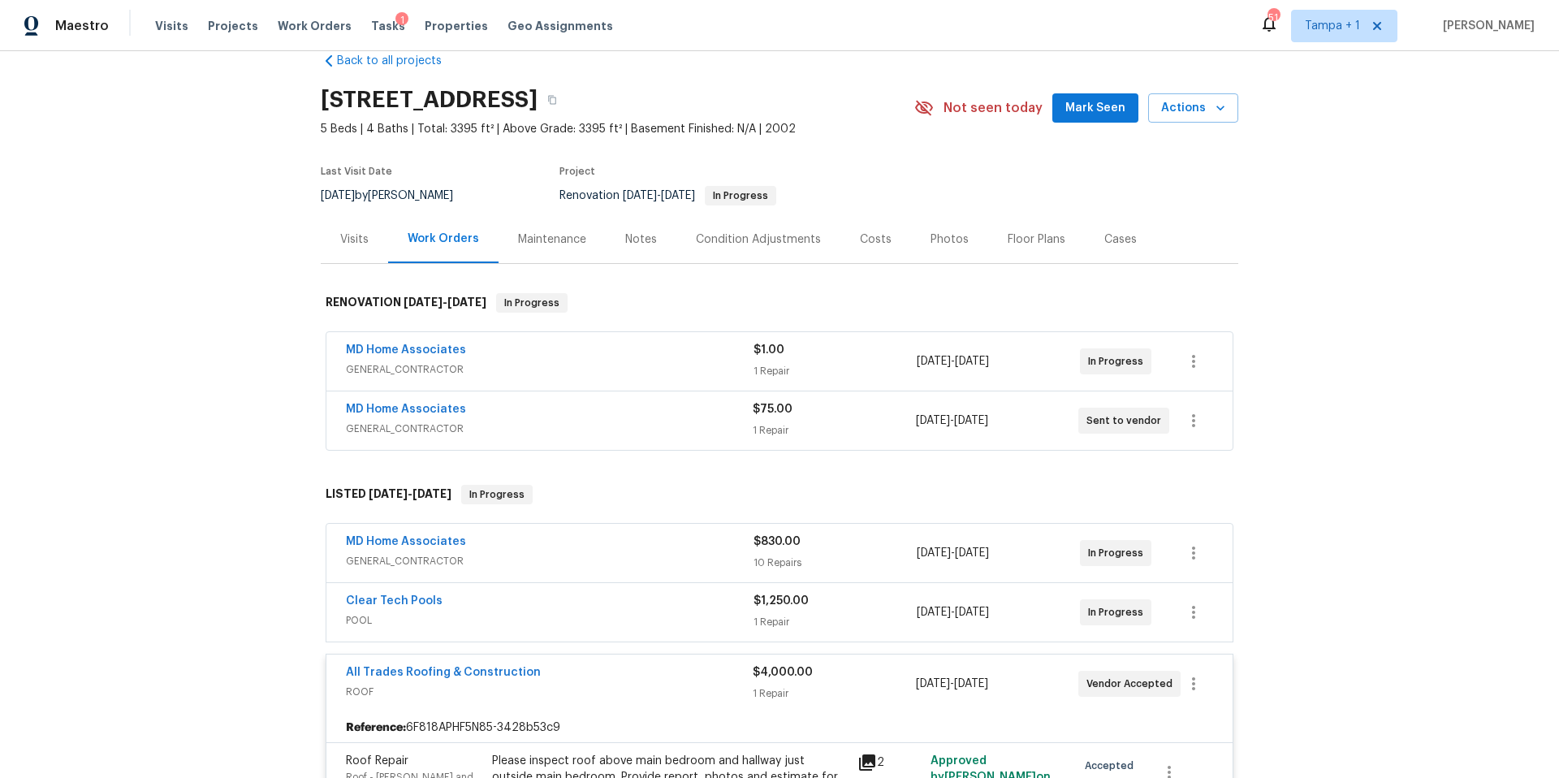
scroll to position [0, 0]
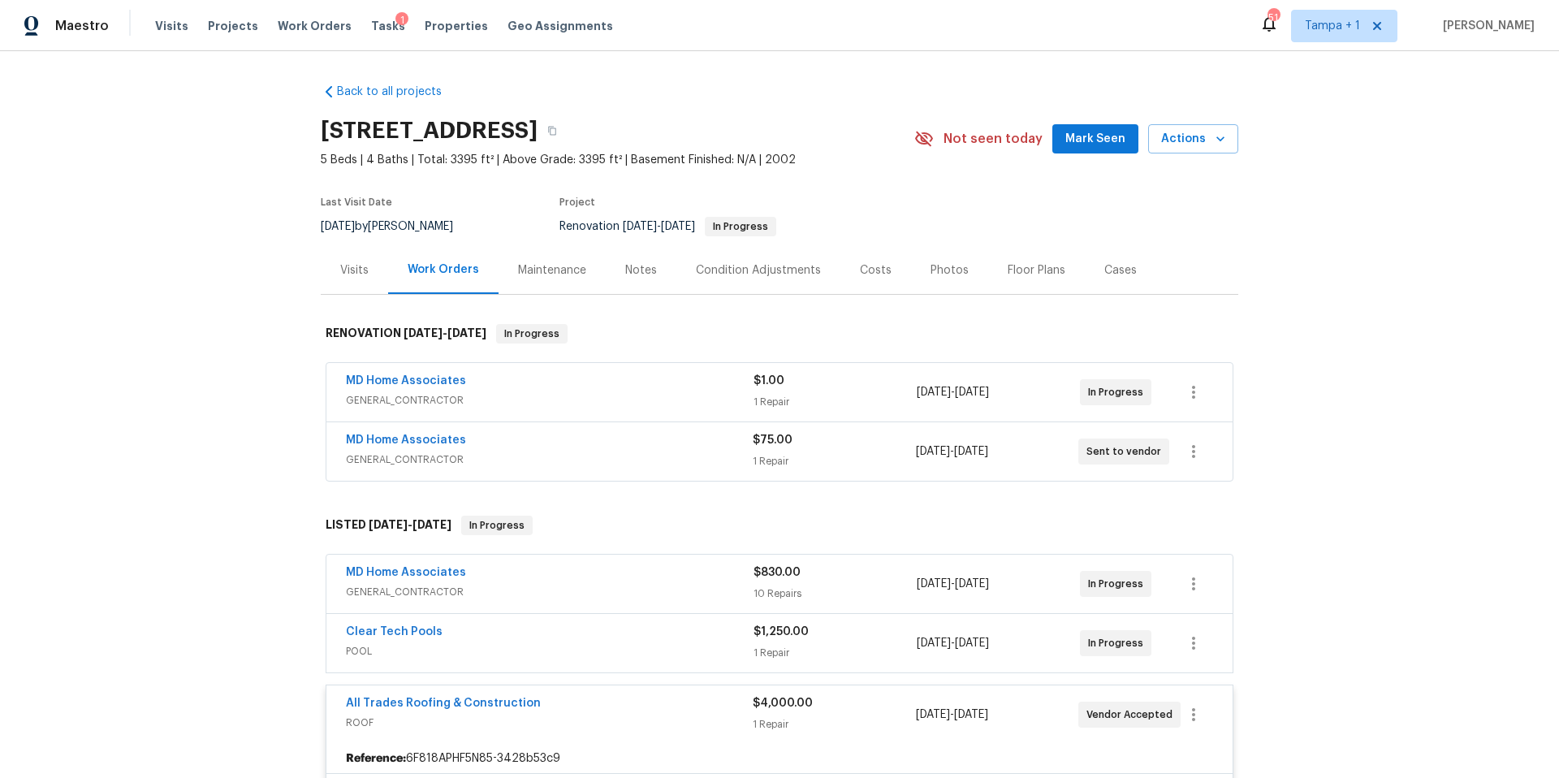
click at [855, 279] on div "Costs" at bounding box center [876, 270] width 71 height 48
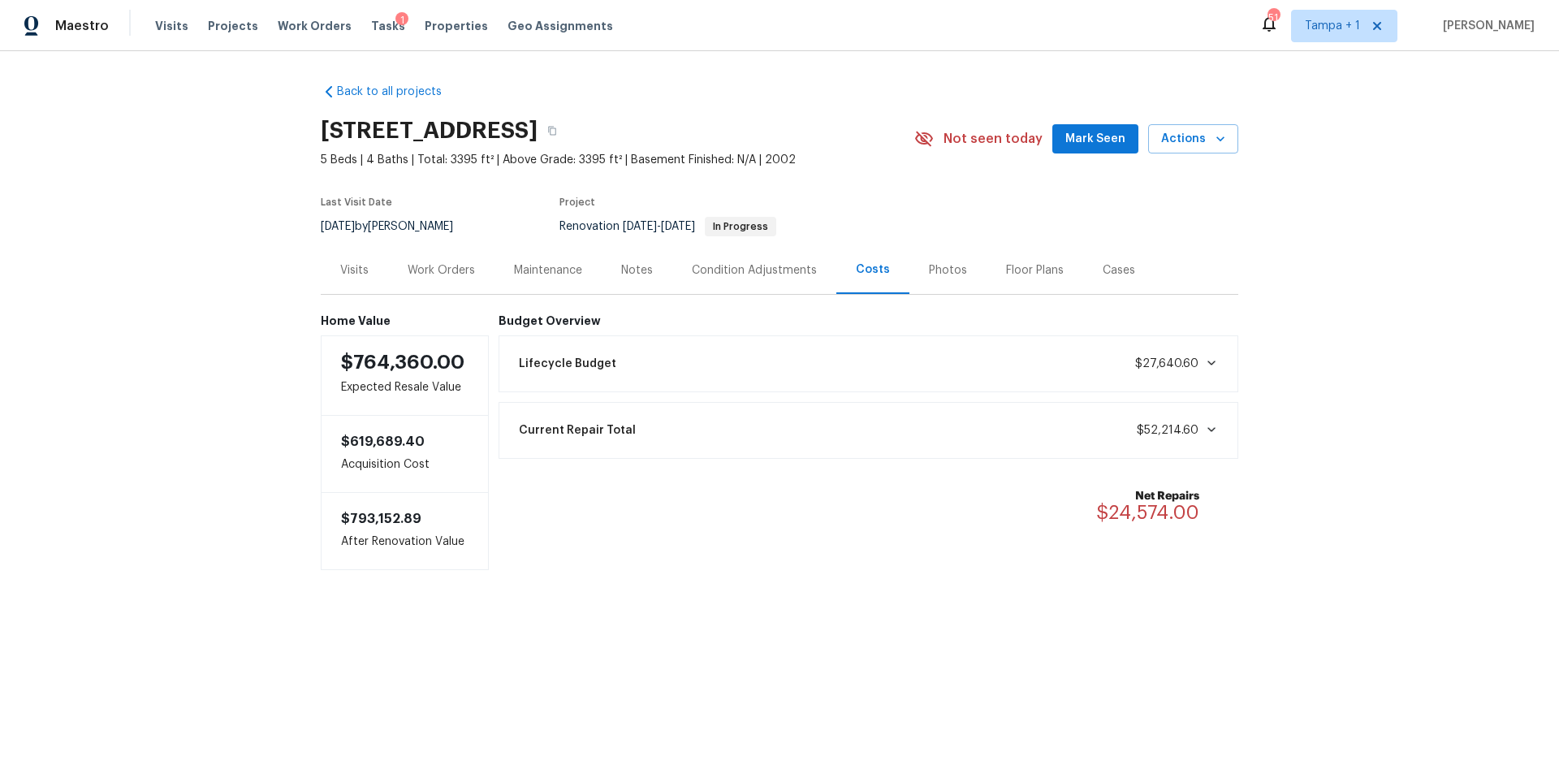
click at [445, 283] on div "Work Orders" at bounding box center [441, 270] width 106 height 48
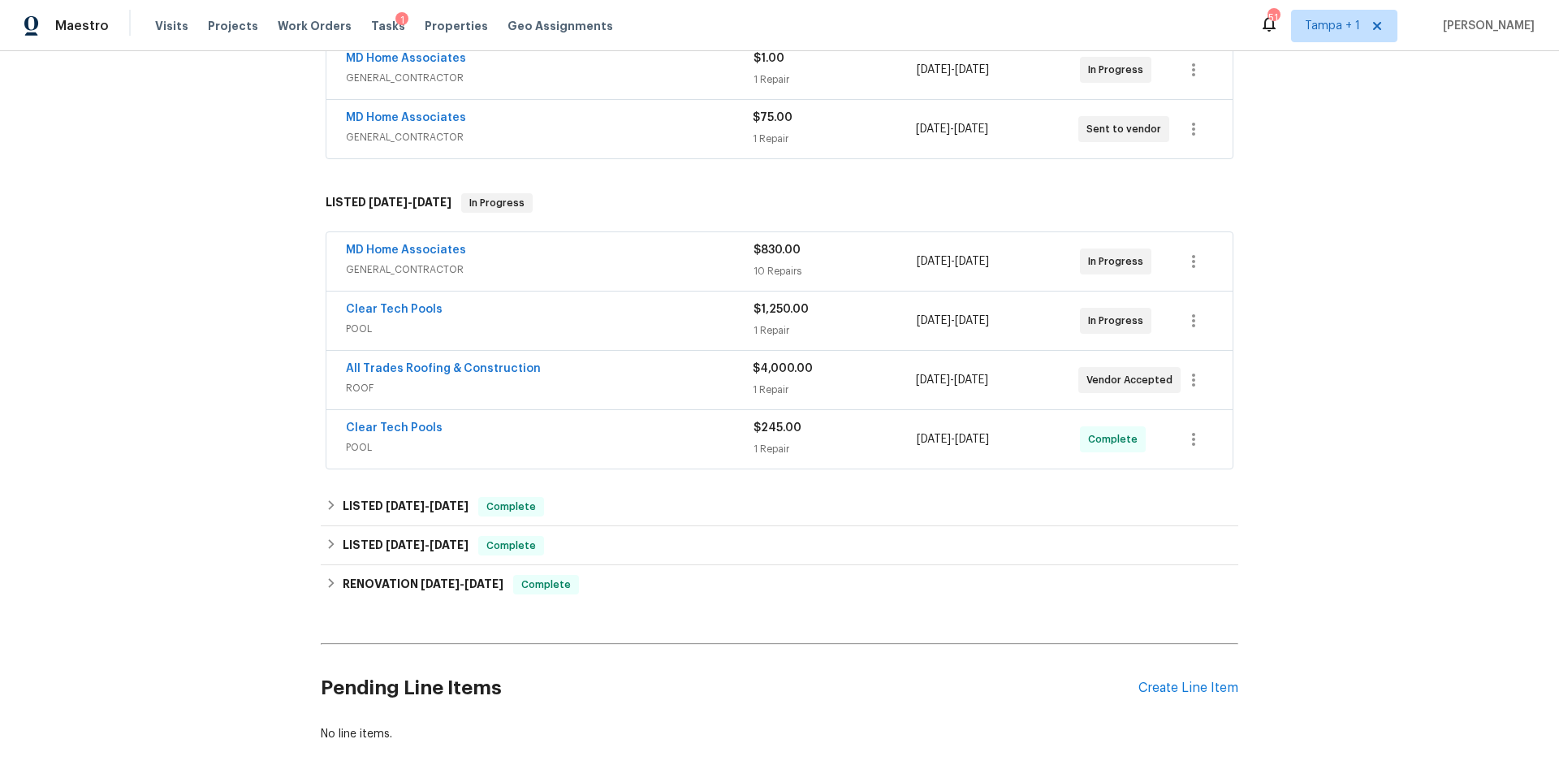
scroll to position [408, 0]
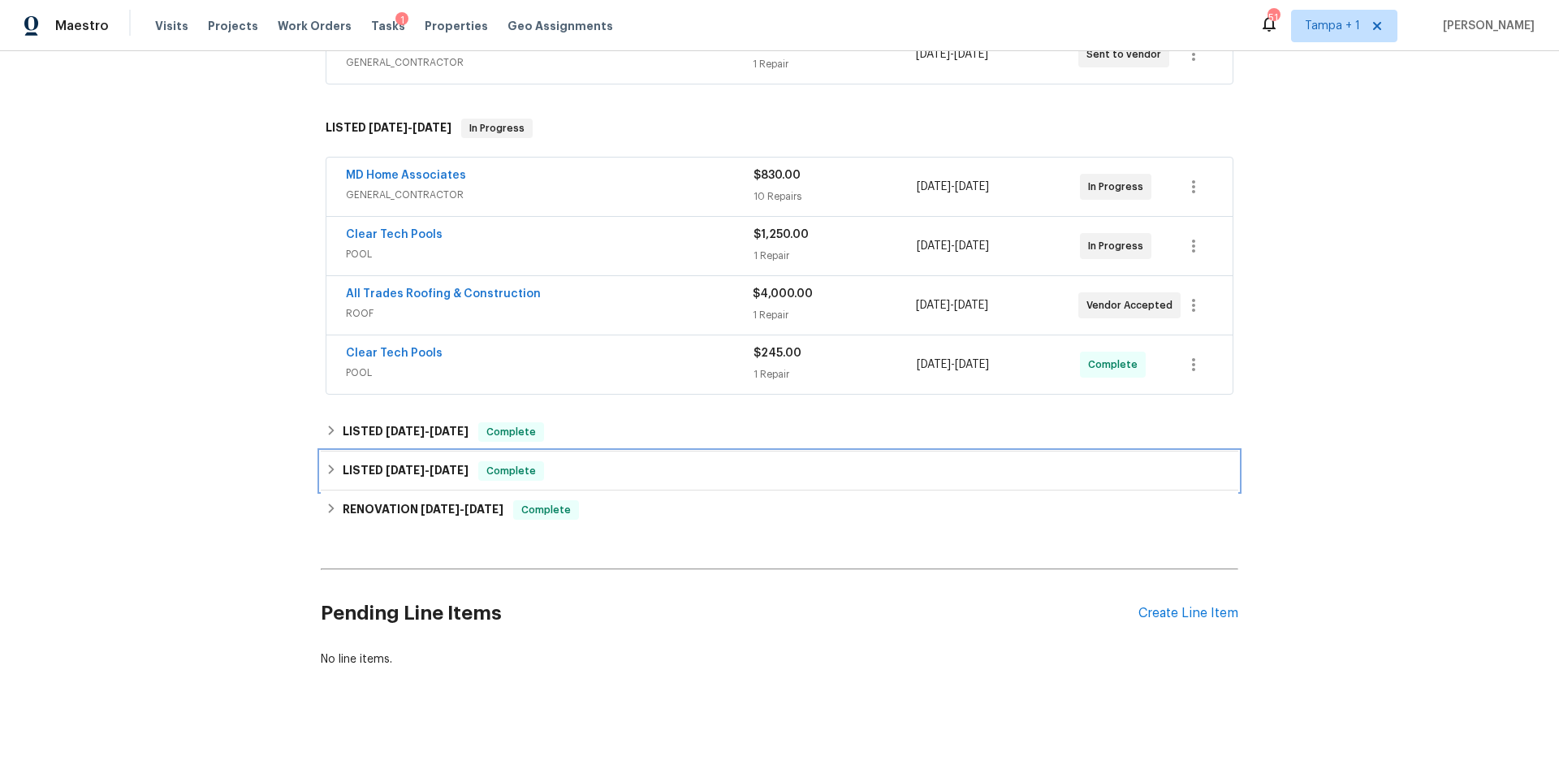
click at [468, 461] on div "LISTED [DATE] - [DATE] Complete" at bounding box center [780, 470] width 908 height 19
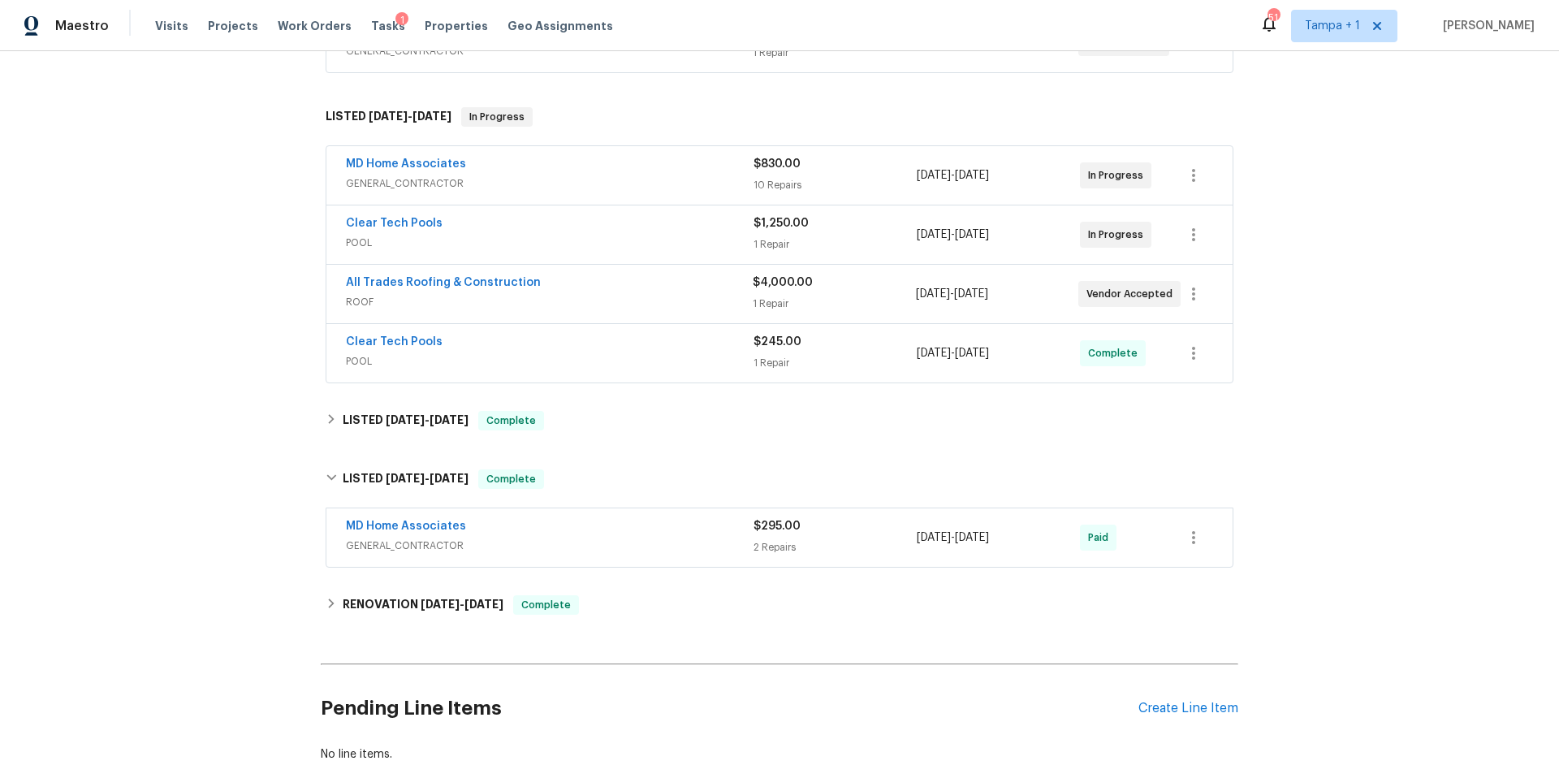
click at [371, 626] on div "Back to all projects [STREET_ADDRESS] 5 Beds | 4 Baths | Total: 3395 ft² | Abov…" at bounding box center [780, 218] width 918 height 1113
click at [371, 613] on h6 "RENOVATION [DATE] - [DATE]" at bounding box center [423, 604] width 161 height 19
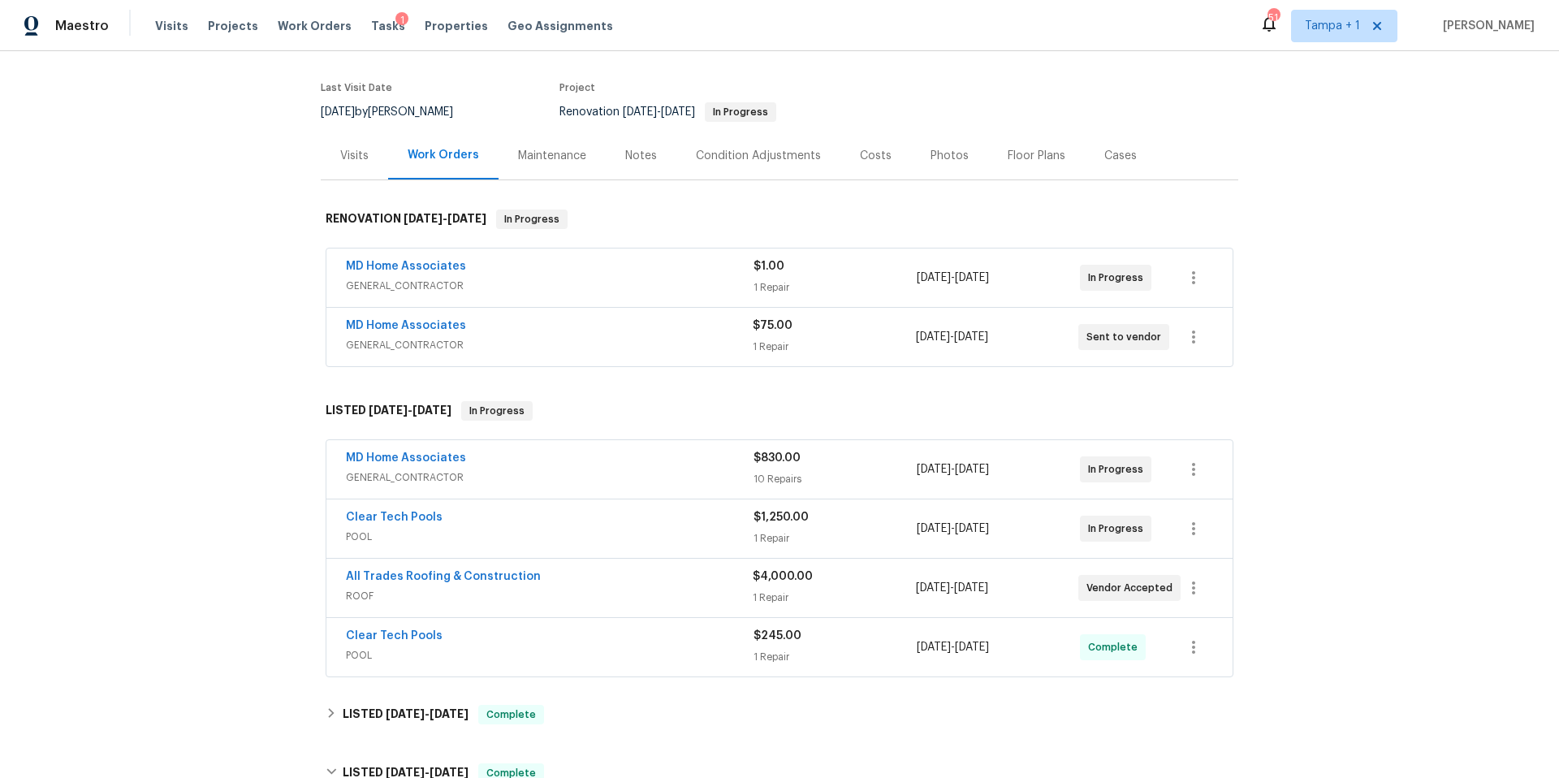
scroll to position [0, 0]
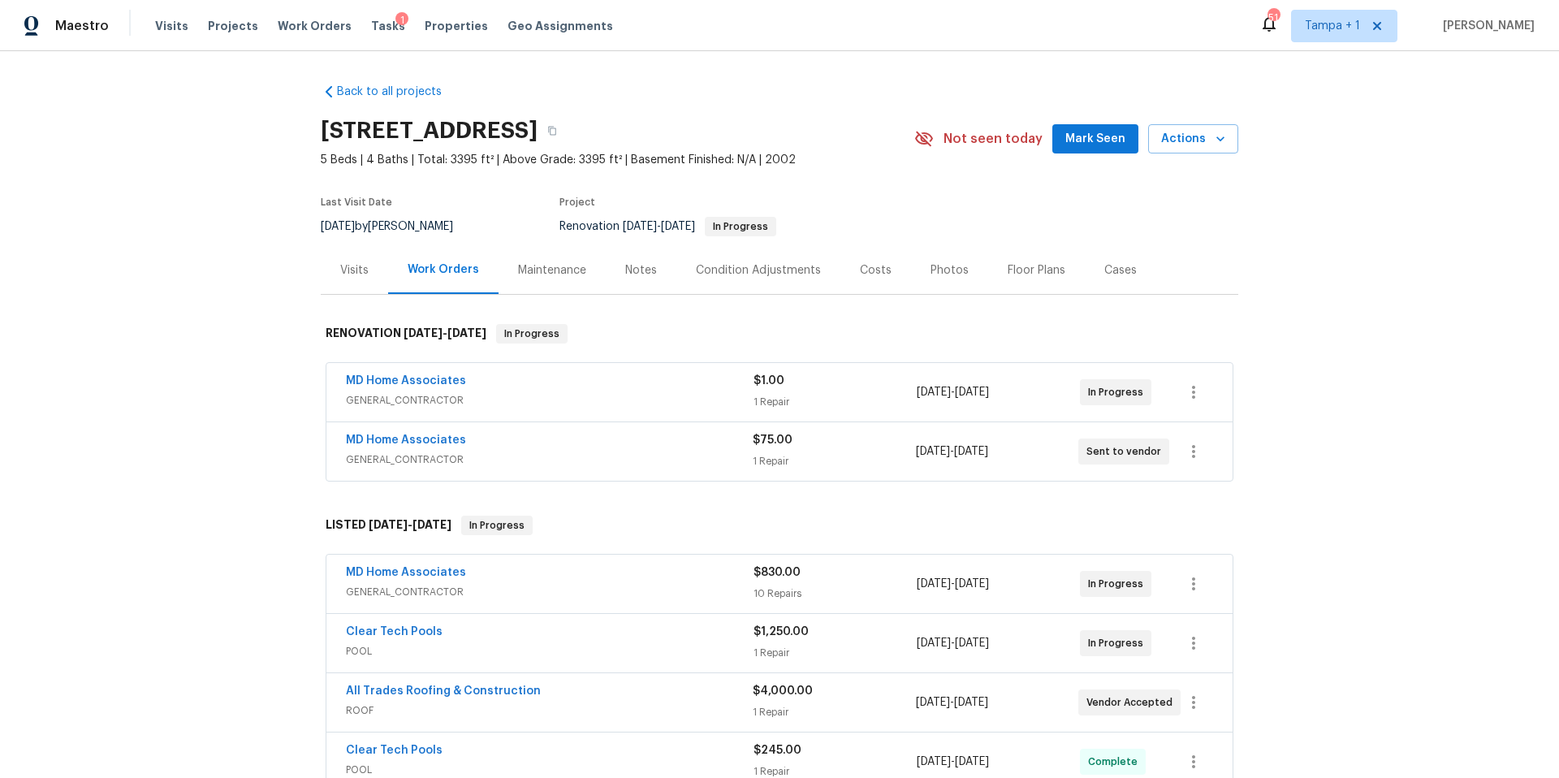
click at [860, 270] on div "Costs" at bounding box center [876, 270] width 32 height 16
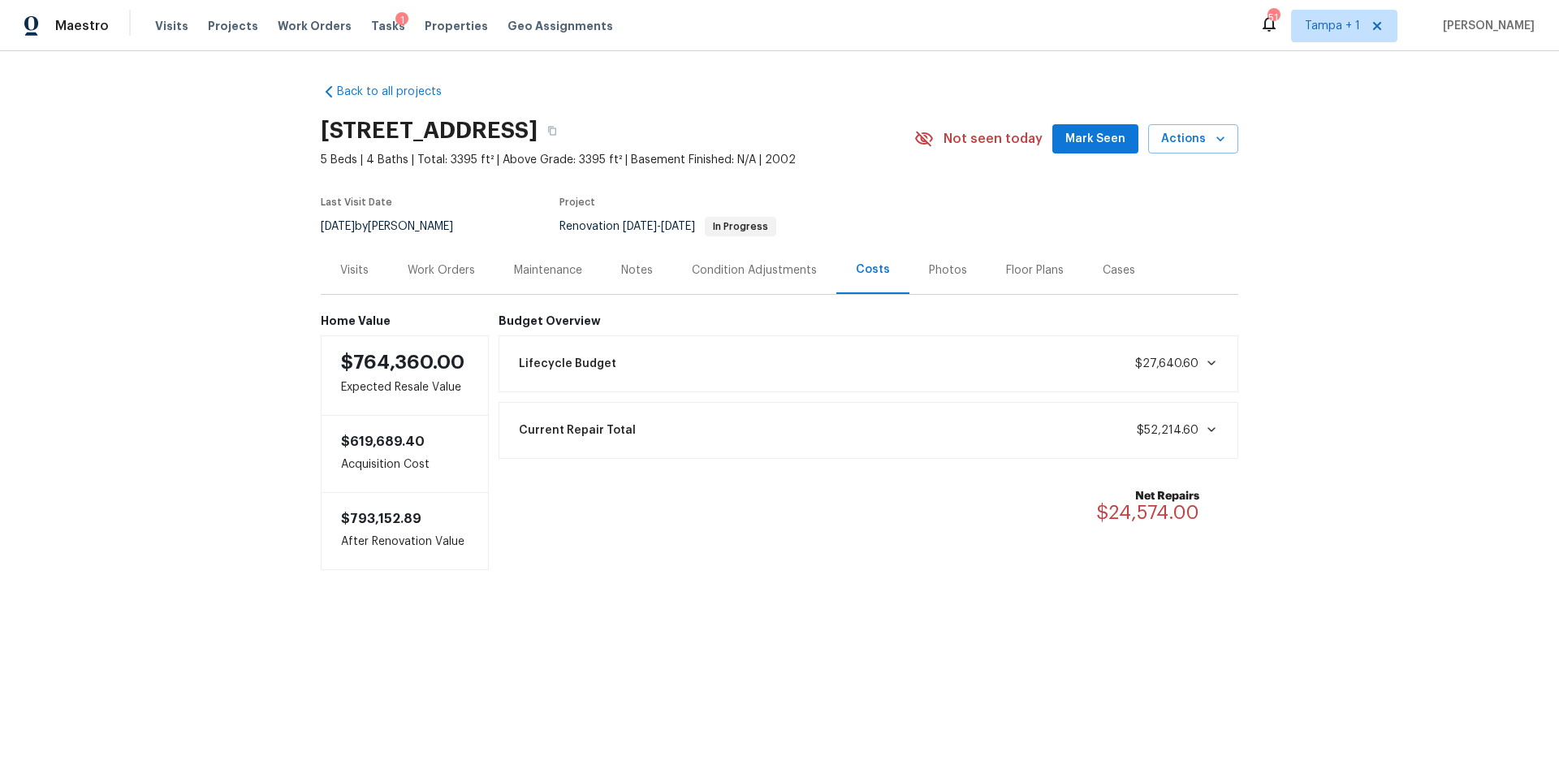
click at [416, 259] on div "Work Orders" at bounding box center [441, 270] width 106 height 48
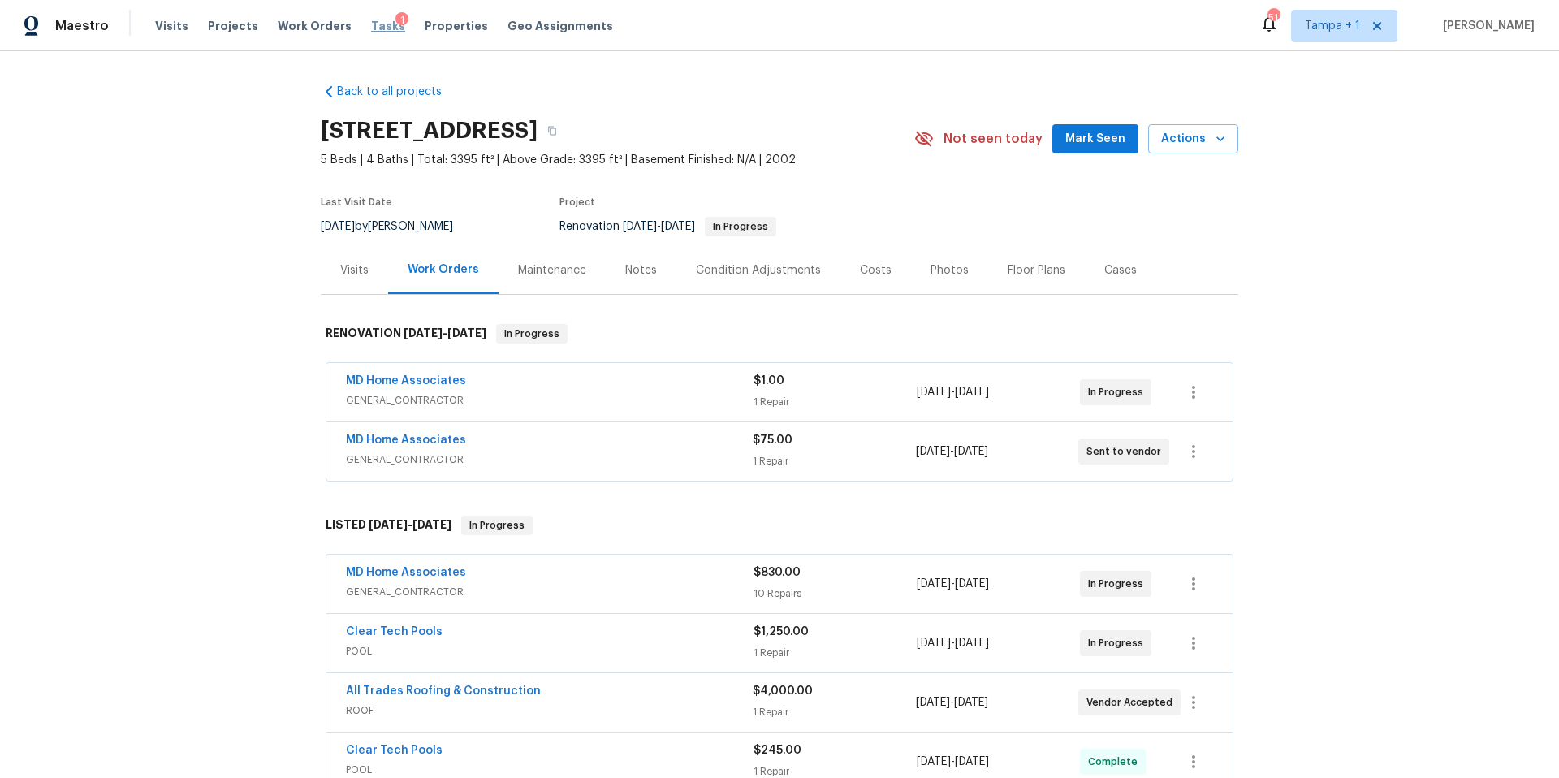
click at [371, 29] on span "Tasks" at bounding box center [388, 25] width 34 height 11
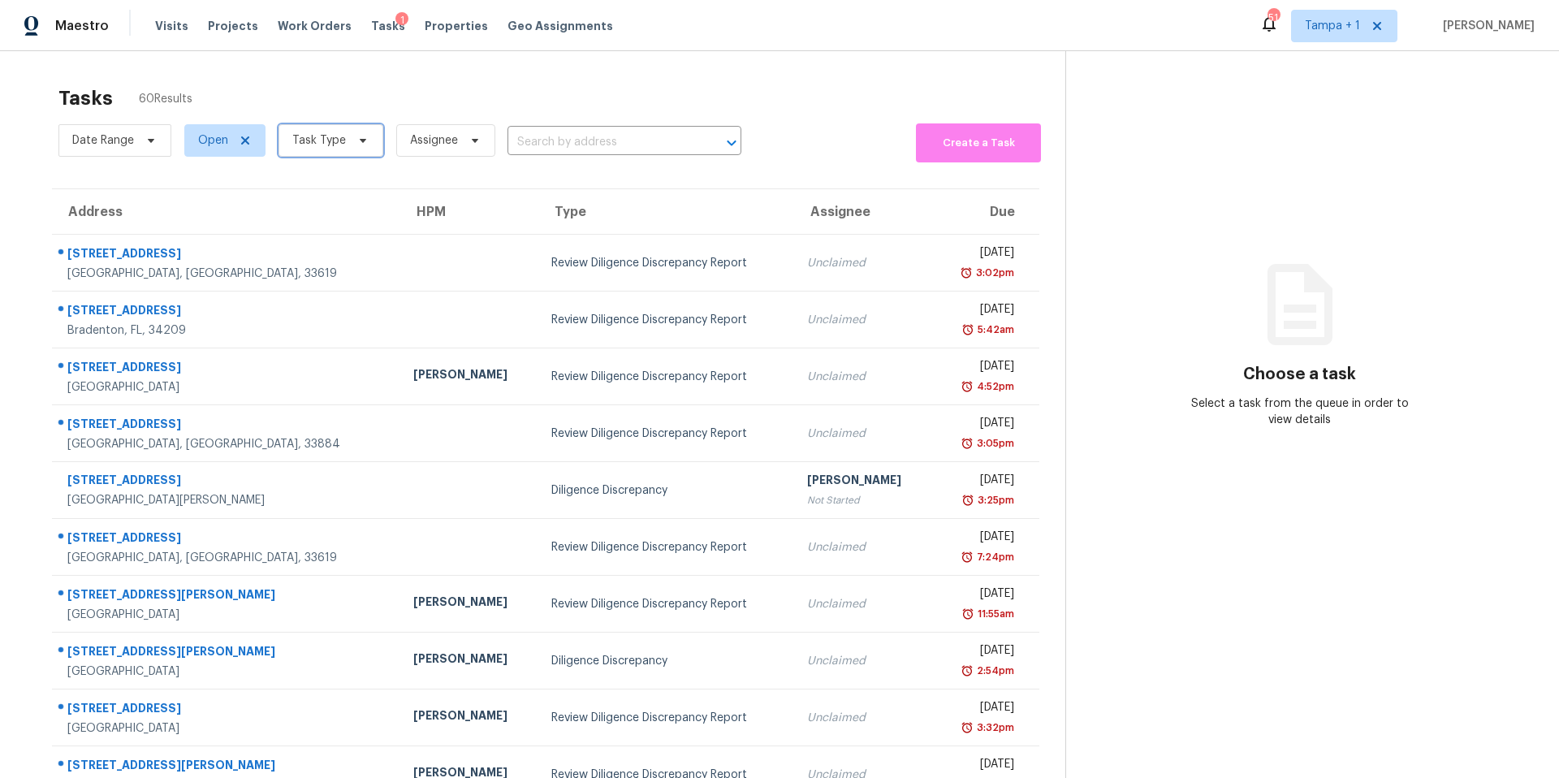
click at [311, 134] on span "Task Type" at bounding box center [319, 140] width 54 height 16
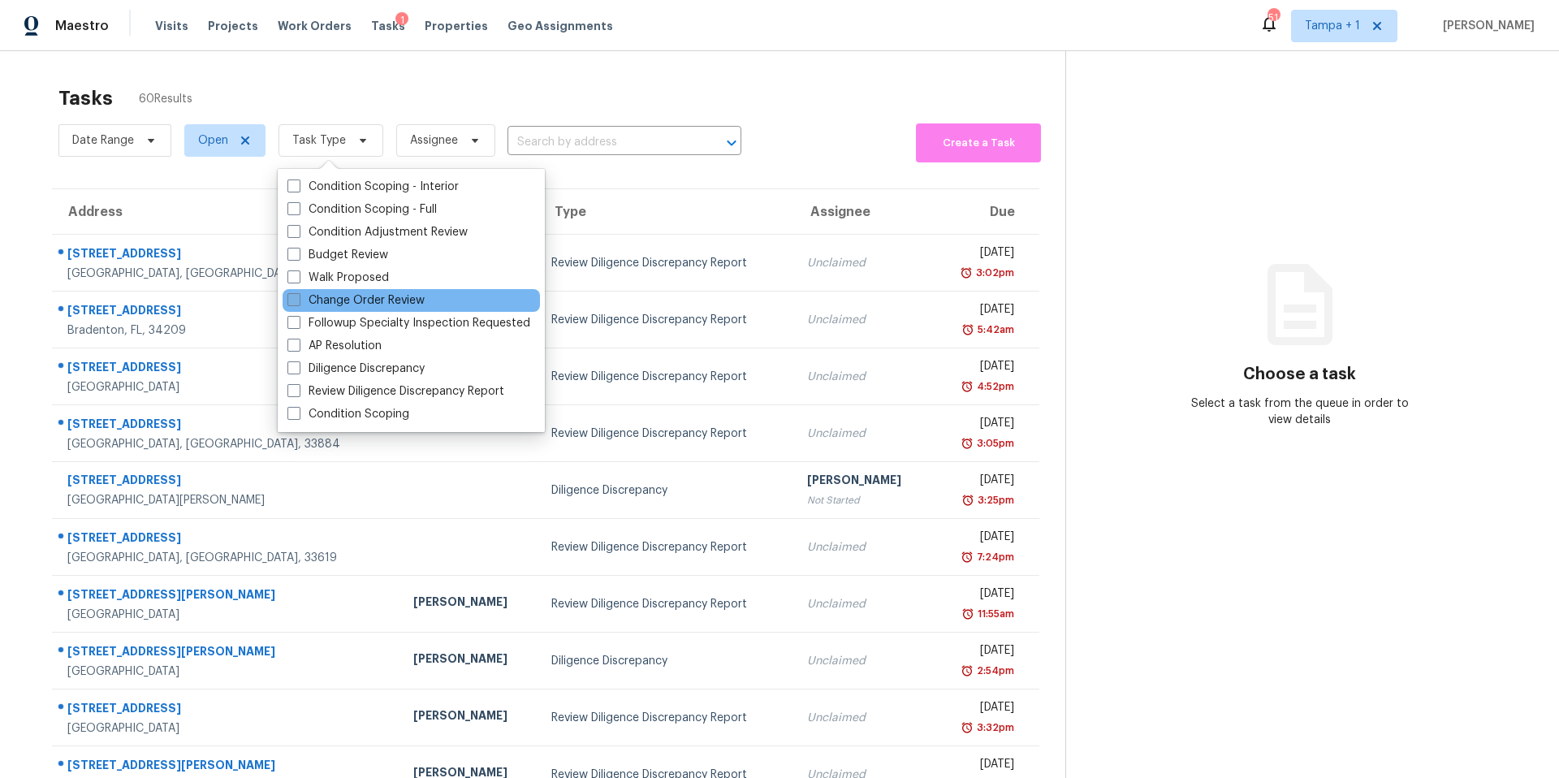
click at [391, 294] on label "Change Order Review" at bounding box center [355, 300] width 137 height 16
click at [298, 294] on input "Change Order Review" at bounding box center [292, 297] width 11 height 11
checkbox input "true"
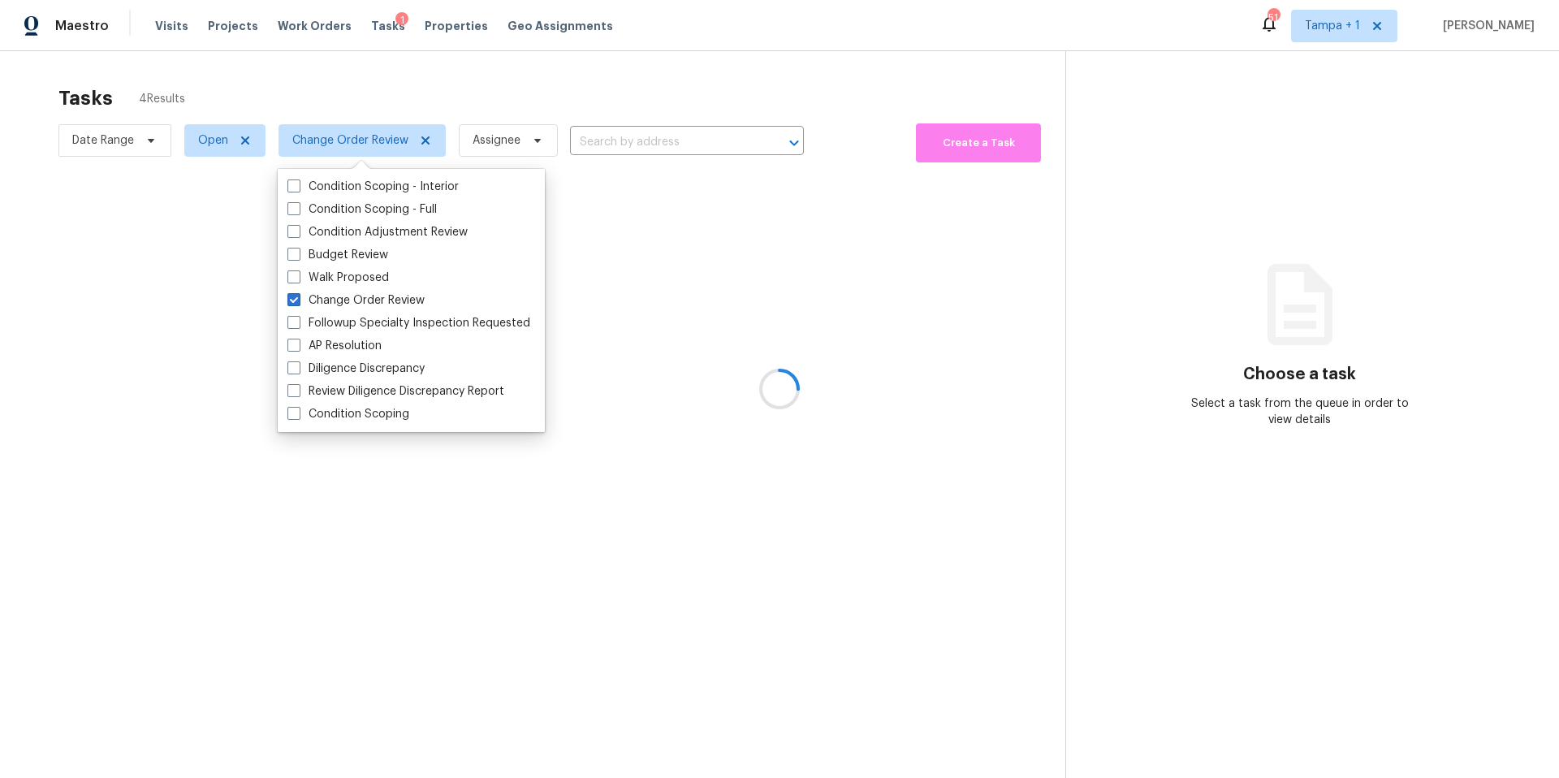
click at [503, 131] on div at bounding box center [779, 389] width 1559 height 778
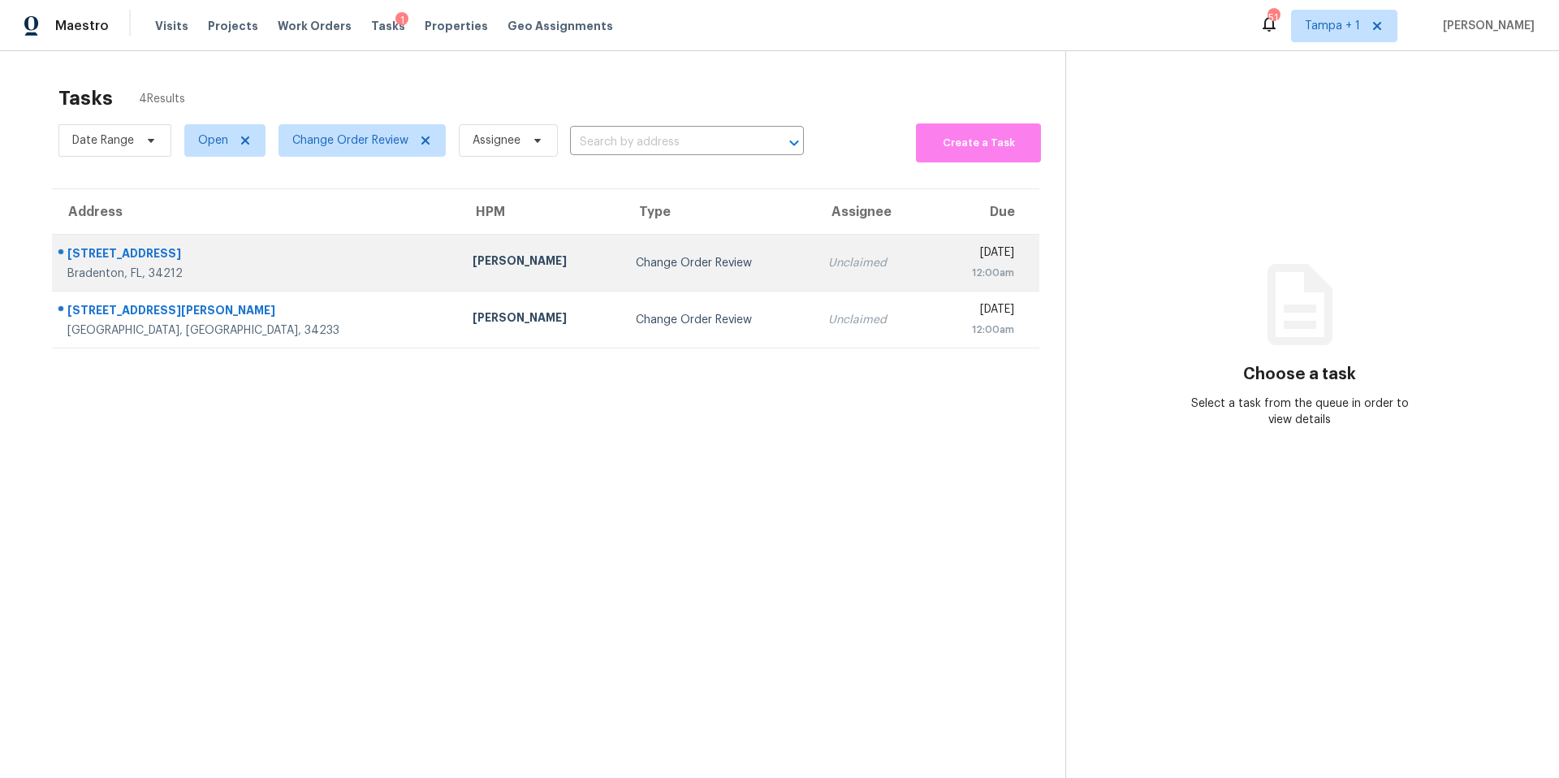
click at [473, 255] on div "[PERSON_NAME]" at bounding box center [541, 263] width 137 height 20
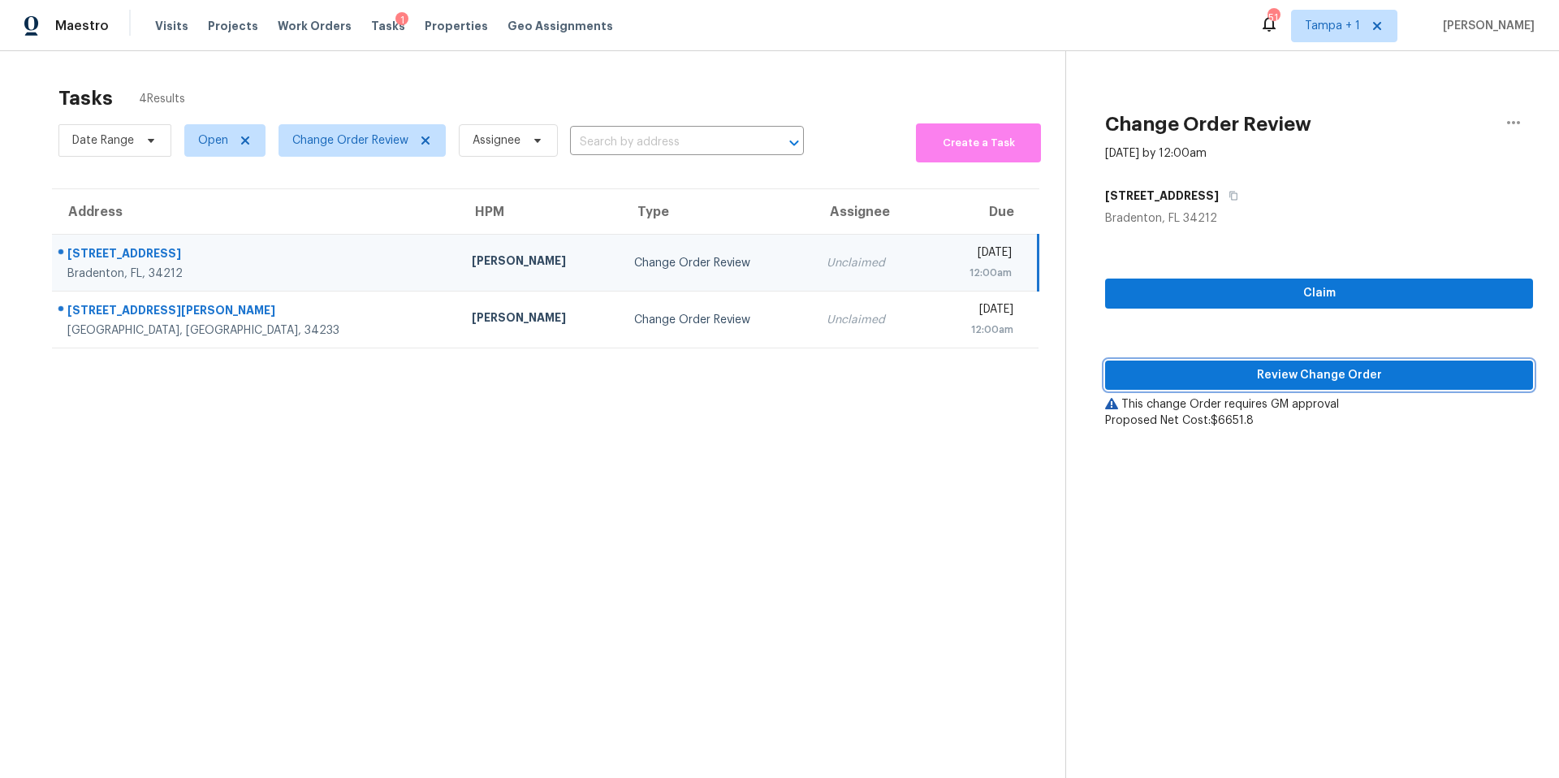
click at [1182, 374] on span "Review Change Order" at bounding box center [1319, 375] width 402 height 20
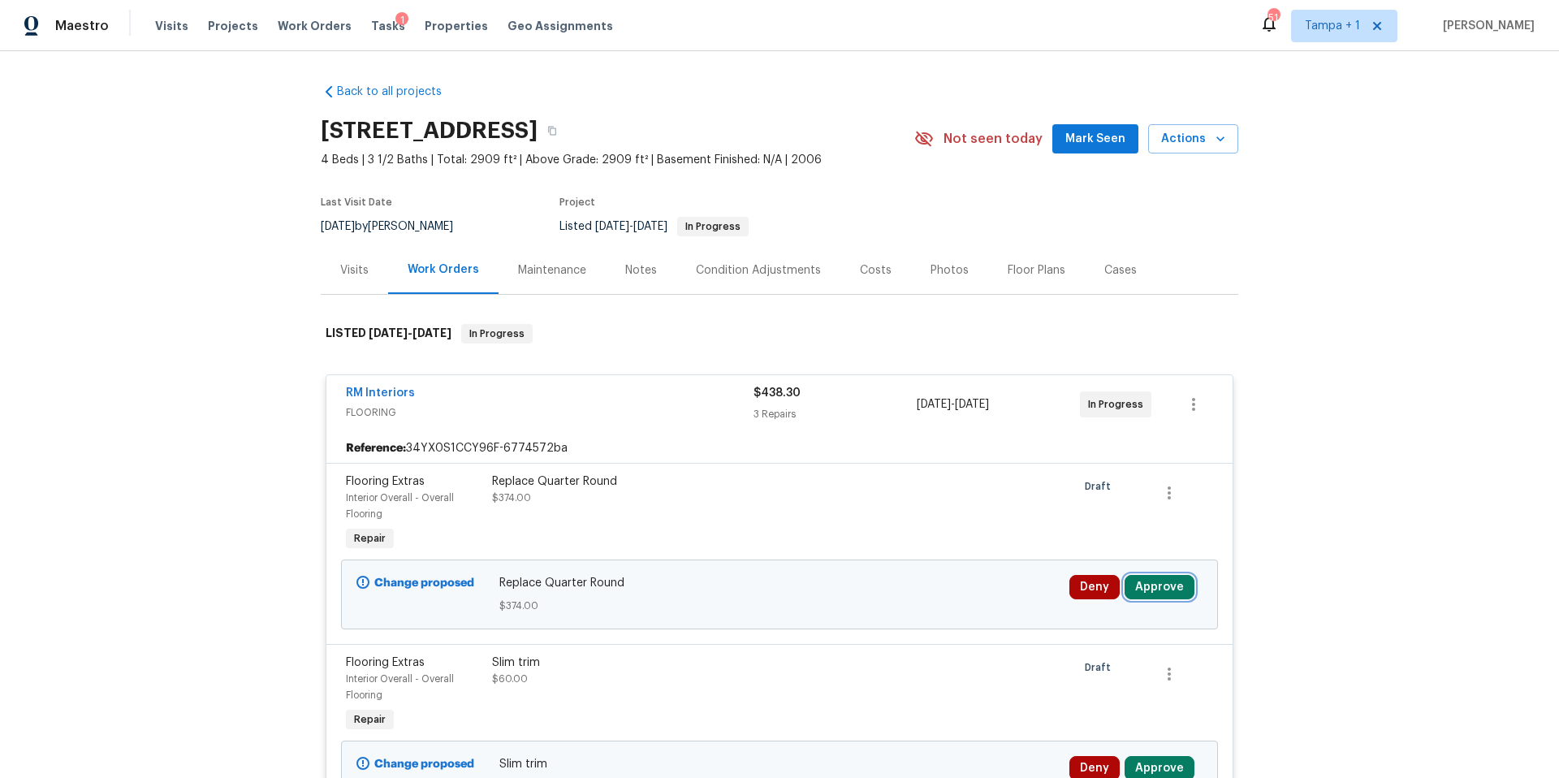
click at [1125, 583] on button "Approve" at bounding box center [1160, 587] width 70 height 24
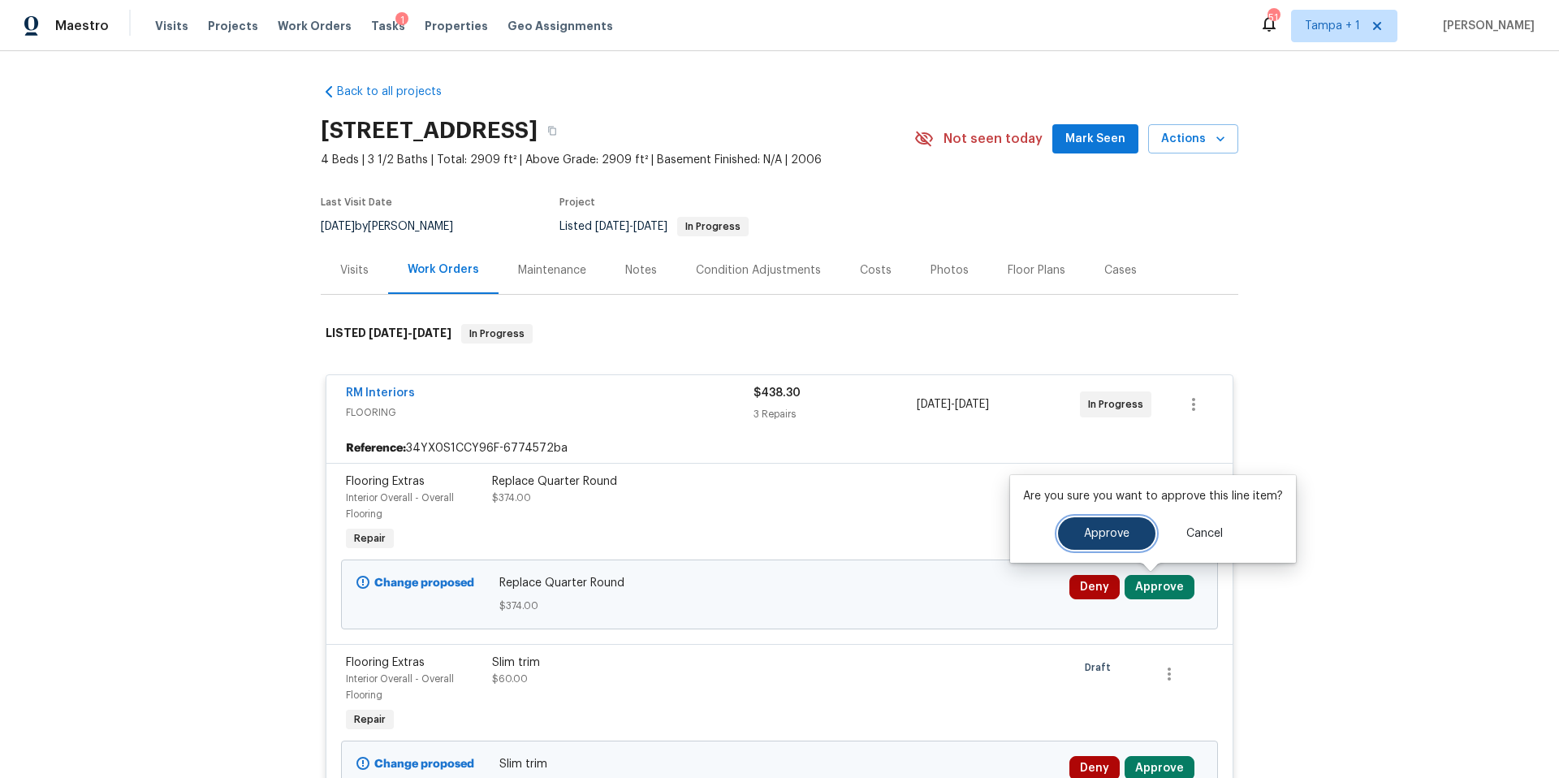
click at [1101, 542] on button "Approve" at bounding box center [1106, 533] width 97 height 32
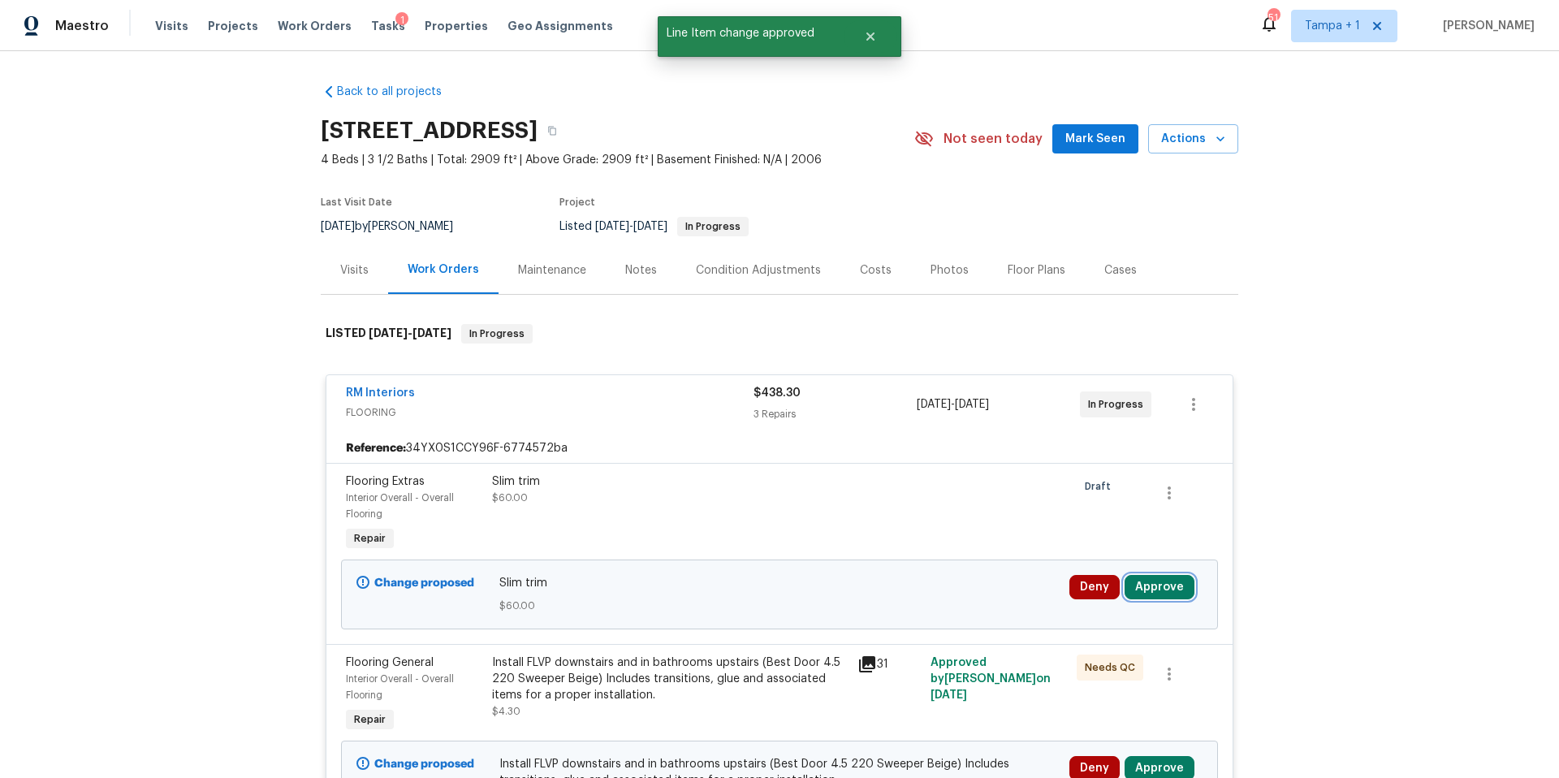
click at [1160, 587] on button "Approve" at bounding box center [1160, 587] width 70 height 24
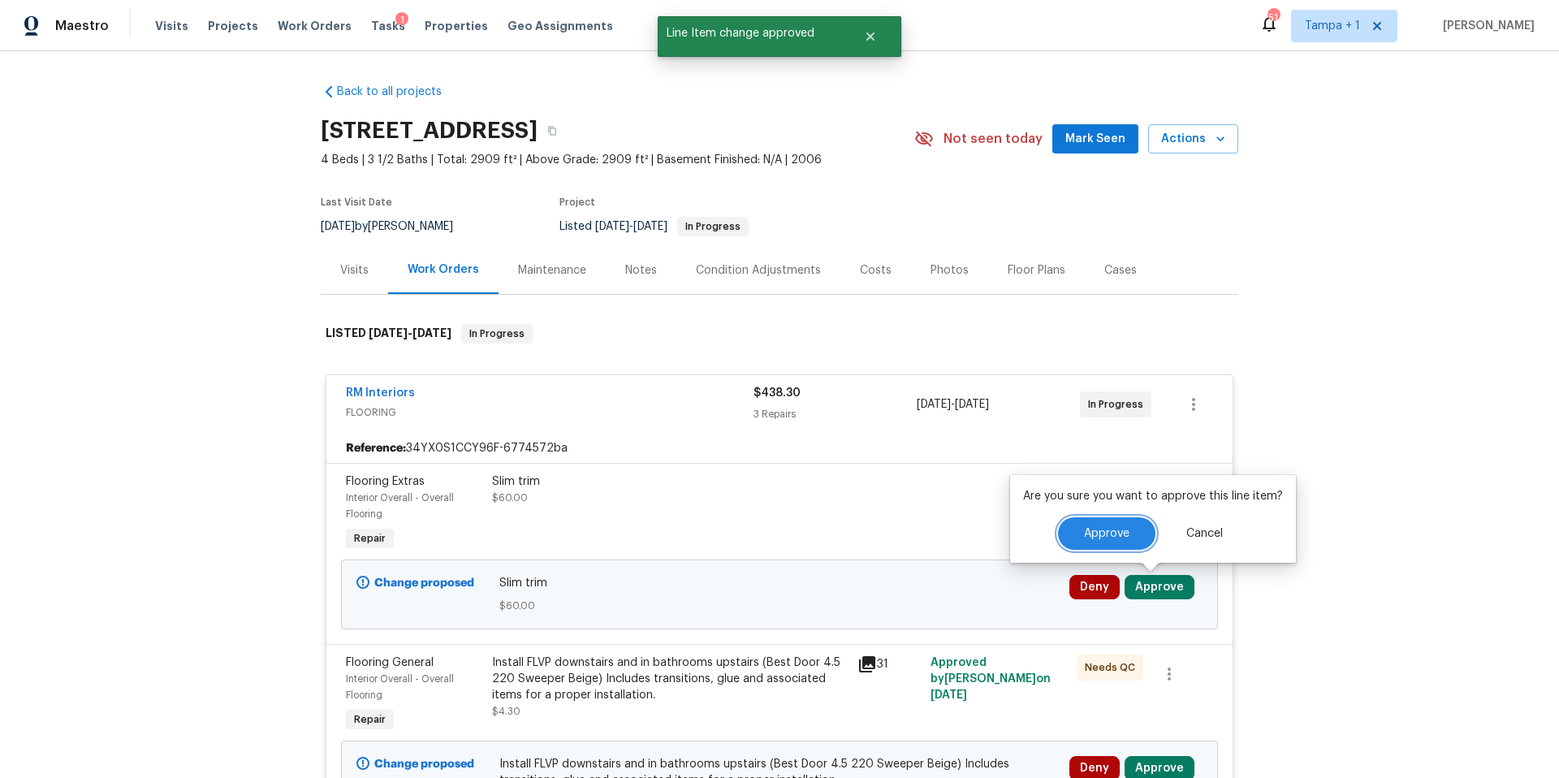
click at [1108, 550] on div "Are you sure you want to approve this line item? Approve Cancel" at bounding box center [1153, 519] width 286 height 88
click at [1113, 525] on button "Approve" at bounding box center [1106, 533] width 97 height 32
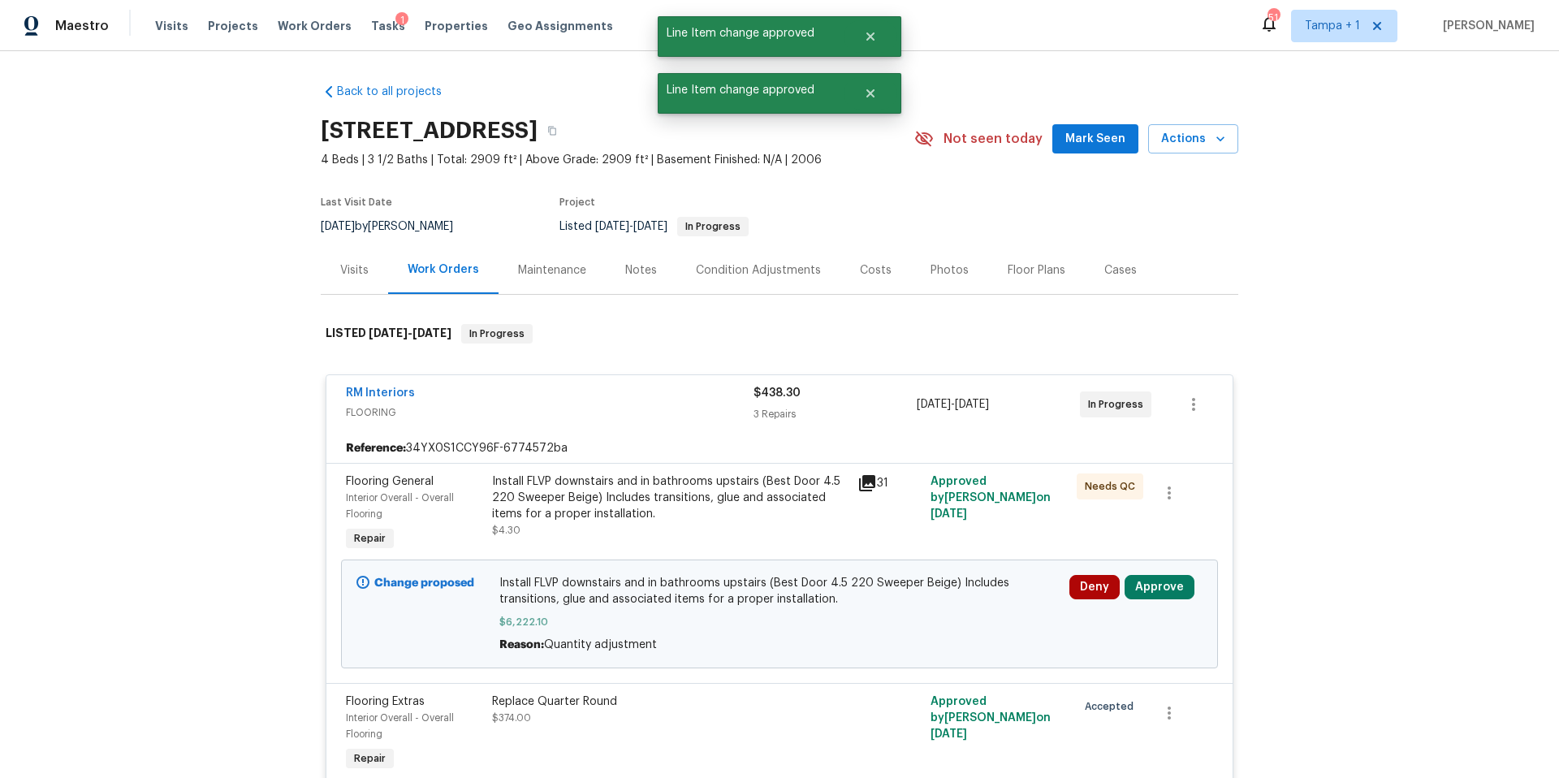
click at [1160, 599] on div "Deny Approve" at bounding box center [1136, 614] width 143 height 88
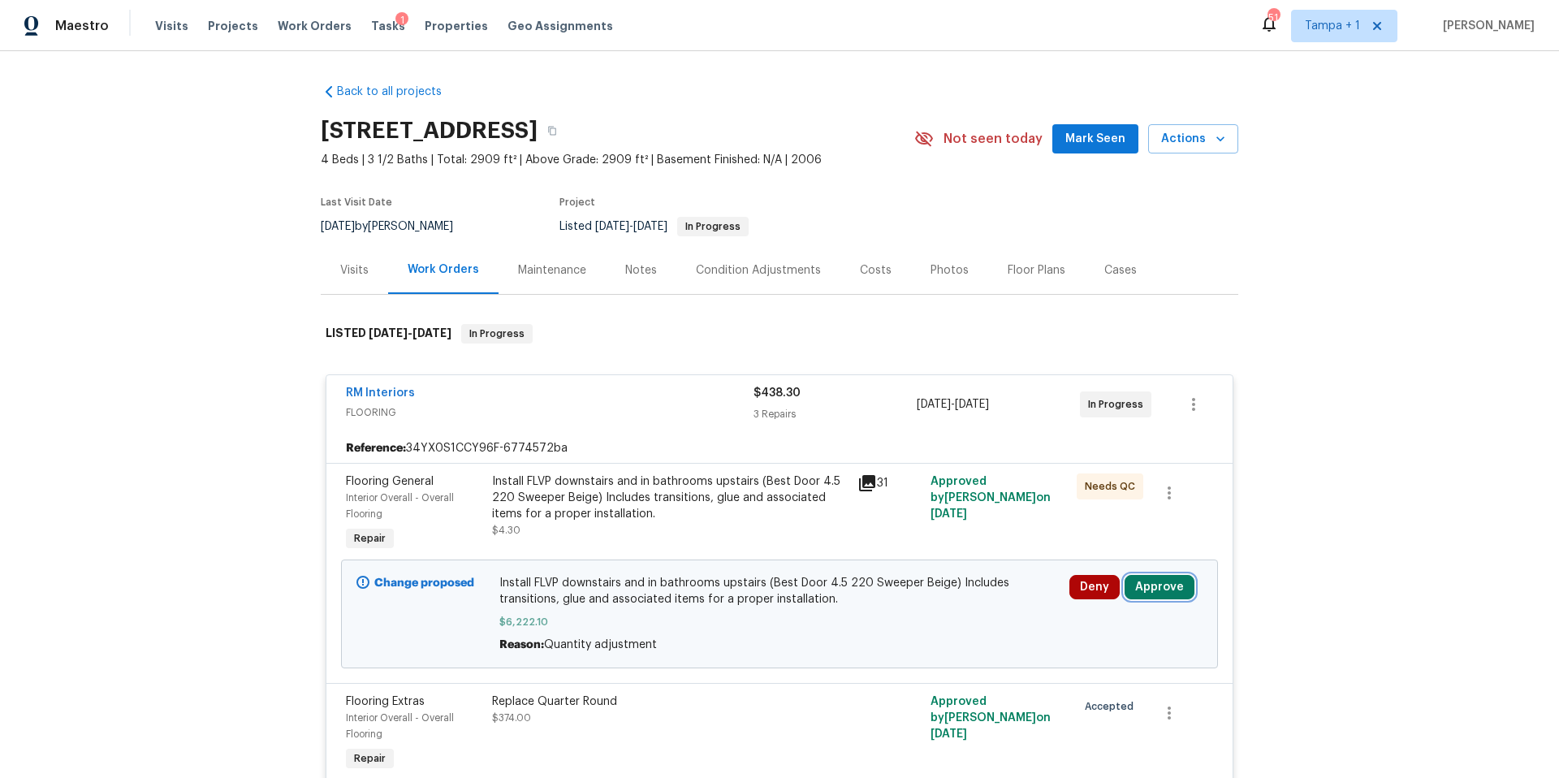
click at [1161, 587] on button "Approve" at bounding box center [1160, 587] width 70 height 24
click at [1140, 581] on button "Approve" at bounding box center [1160, 587] width 70 height 24
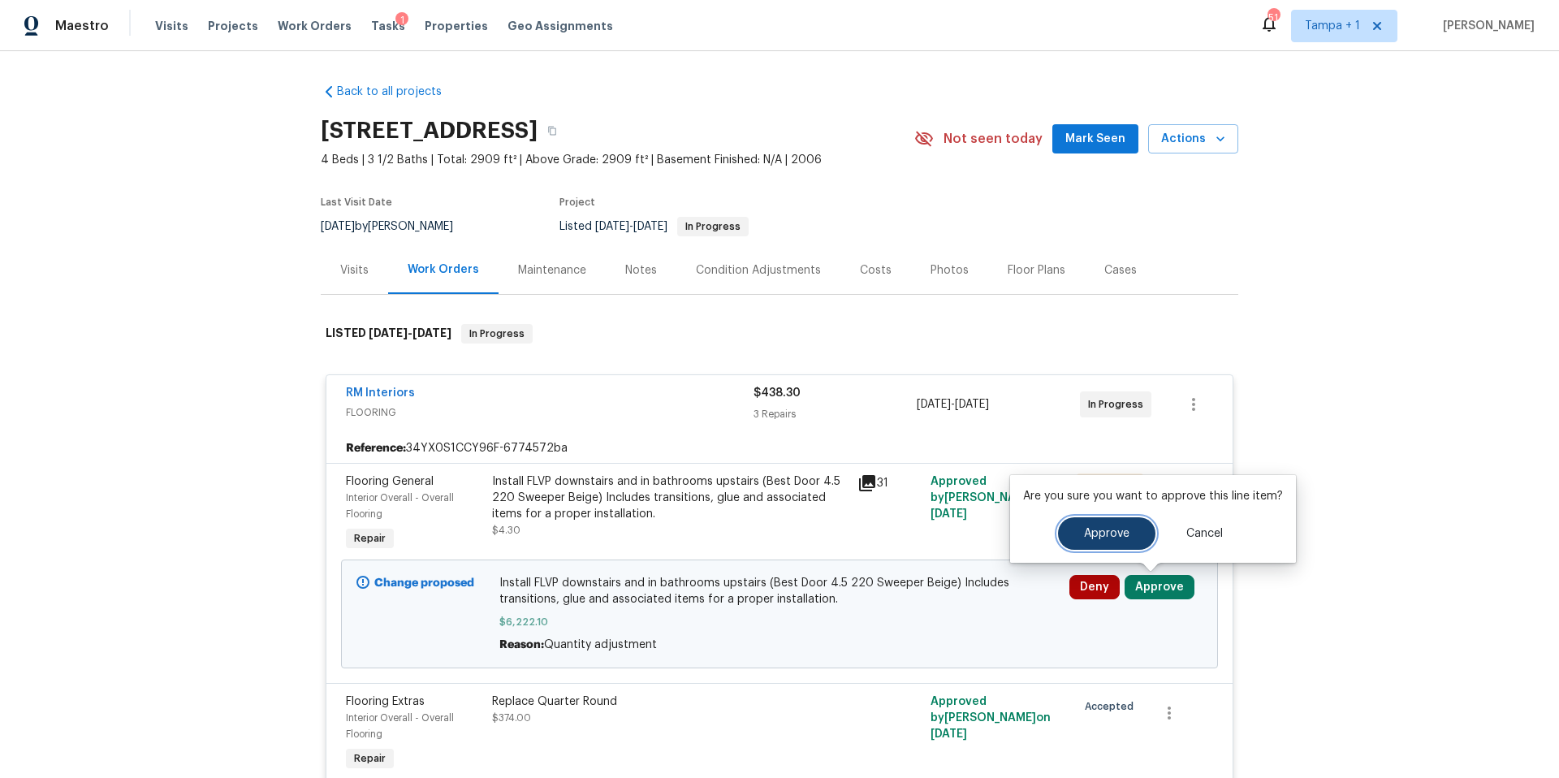
click at [1063, 529] on button "Approve" at bounding box center [1106, 533] width 97 height 32
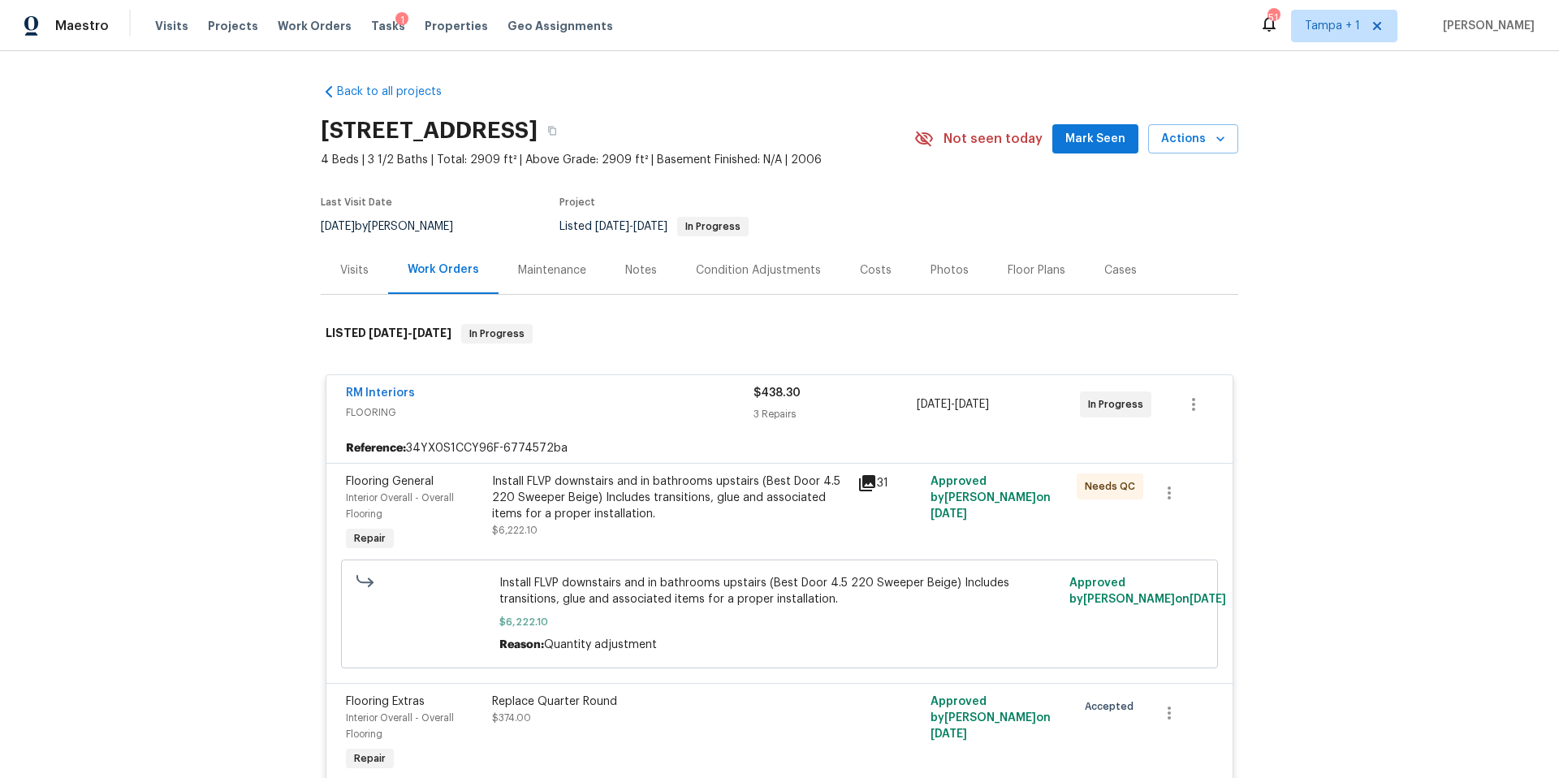
click at [894, 269] on div "Costs" at bounding box center [876, 270] width 71 height 48
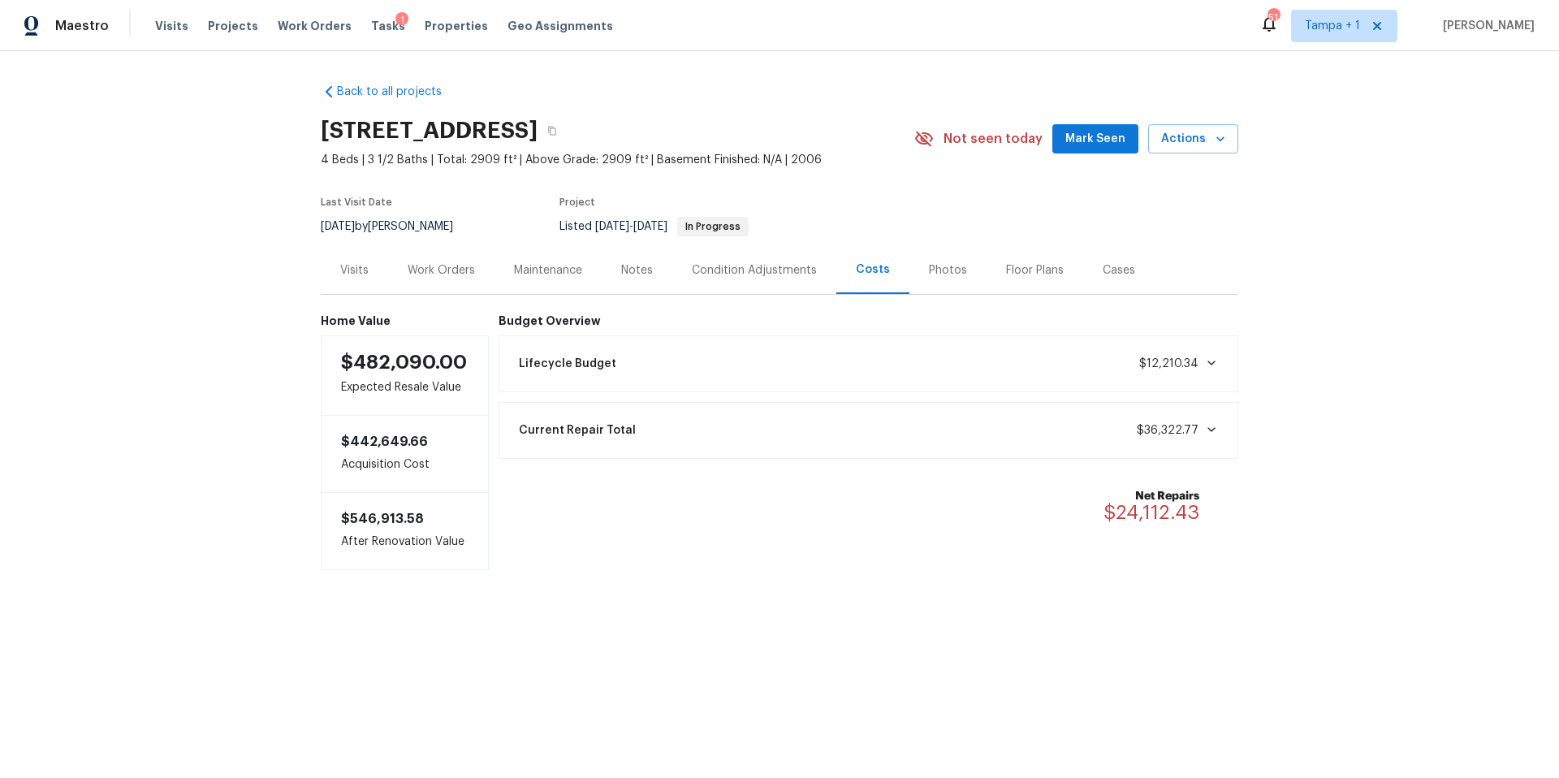
click at [459, 266] on div "Work Orders" at bounding box center [441, 270] width 67 height 16
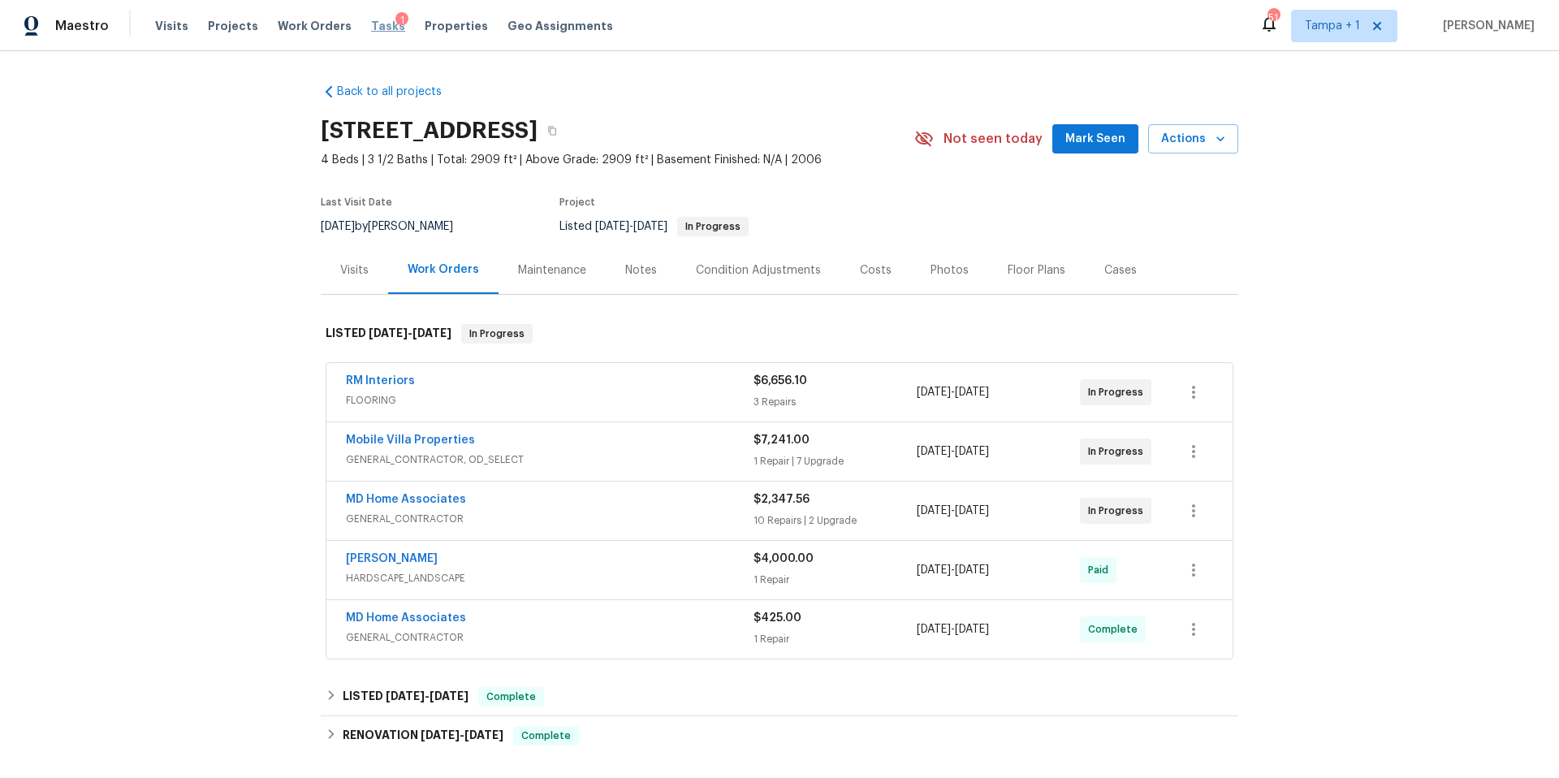
click at [371, 28] on span "Tasks" at bounding box center [388, 25] width 34 height 11
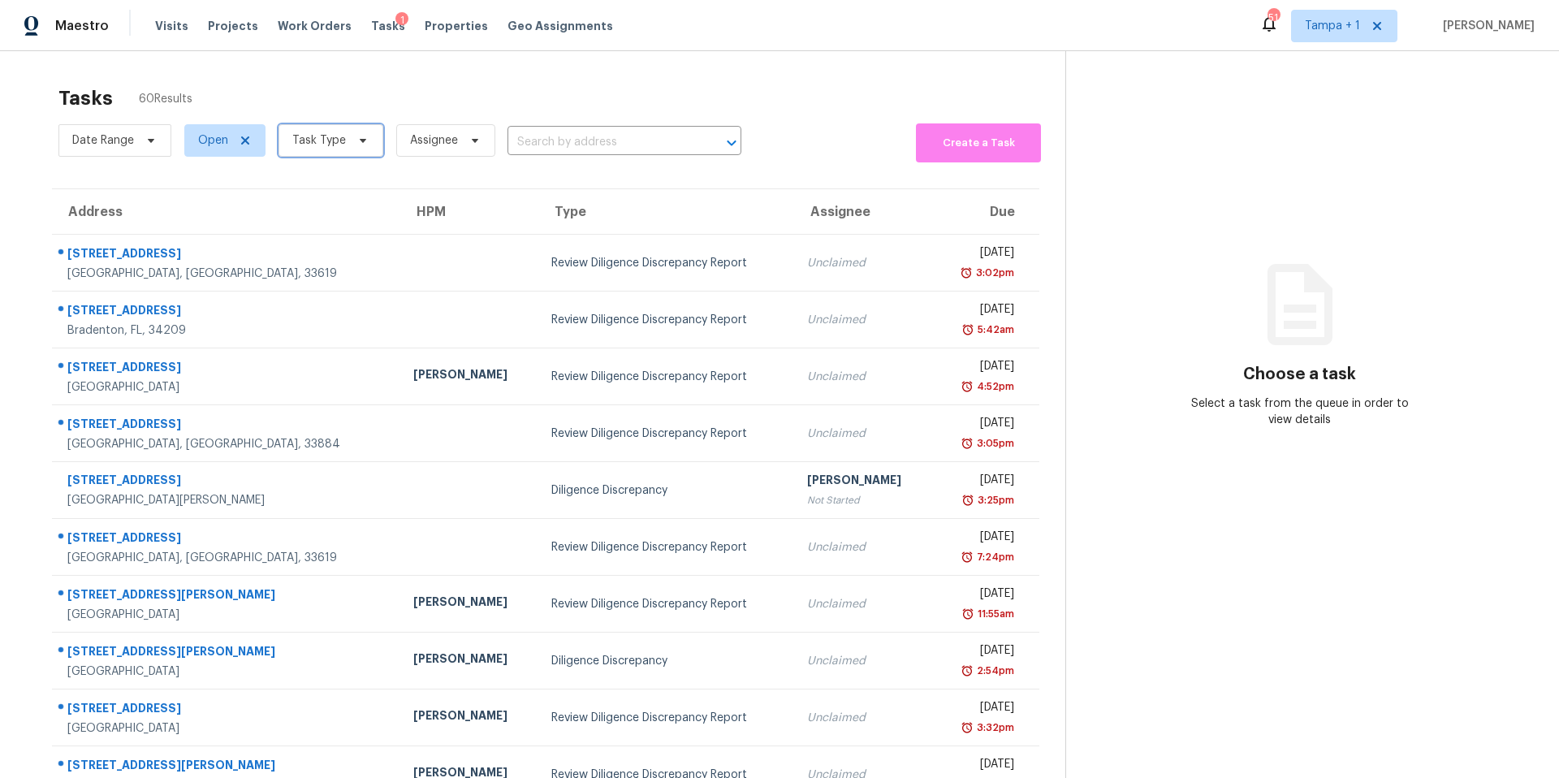
click at [332, 155] on span "Task Type" at bounding box center [331, 140] width 105 height 32
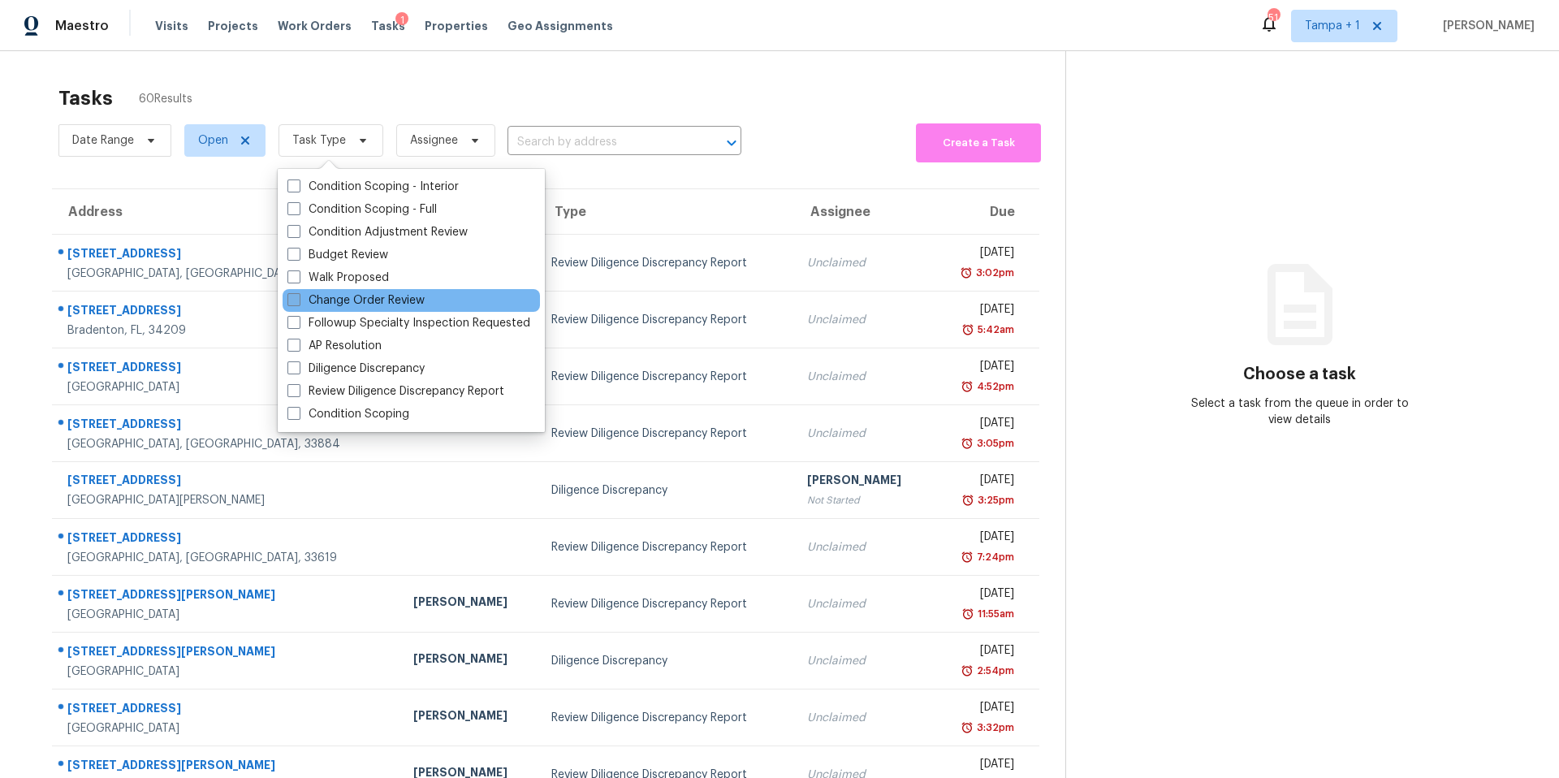
click at [388, 296] on label "Change Order Review" at bounding box center [355, 300] width 137 height 16
click at [298, 296] on input "Change Order Review" at bounding box center [292, 297] width 11 height 11
checkbox input "true"
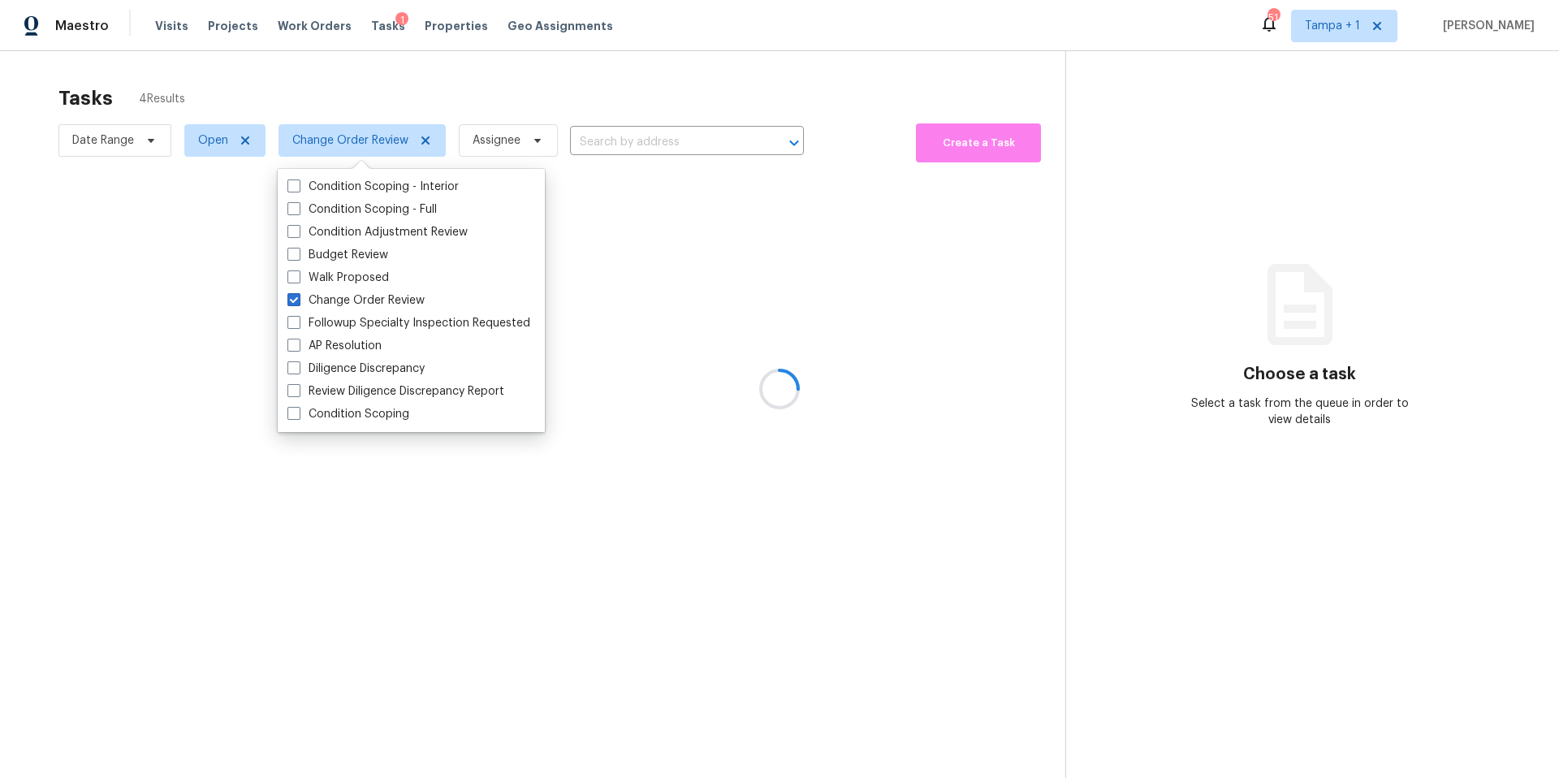
click at [396, 97] on div at bounding box center [779, 389] width 1559 height 778
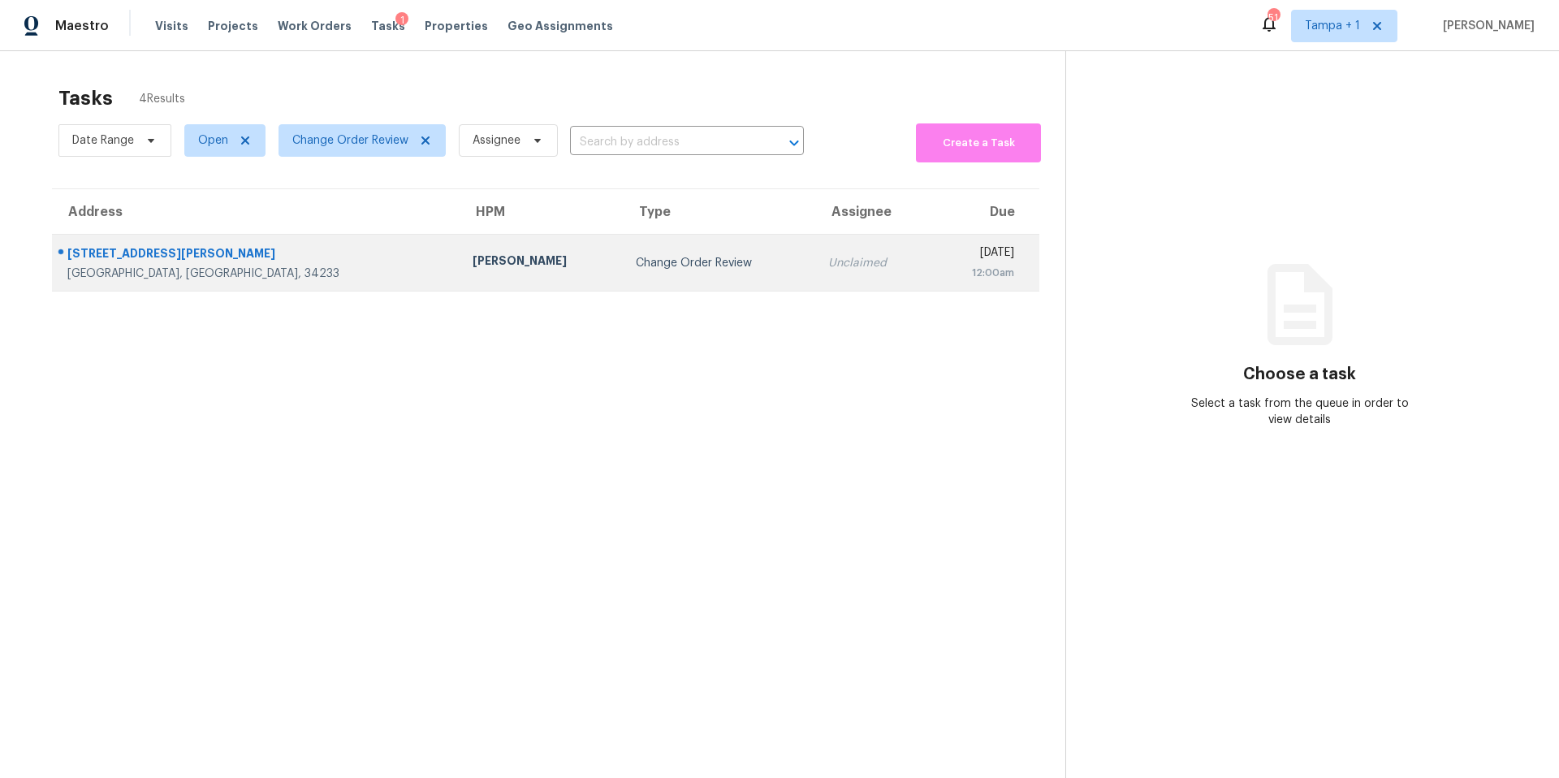
click at [460, 285] on td "[PERSON_NAME]" at bounding box center [541, 263] width 163 height 57
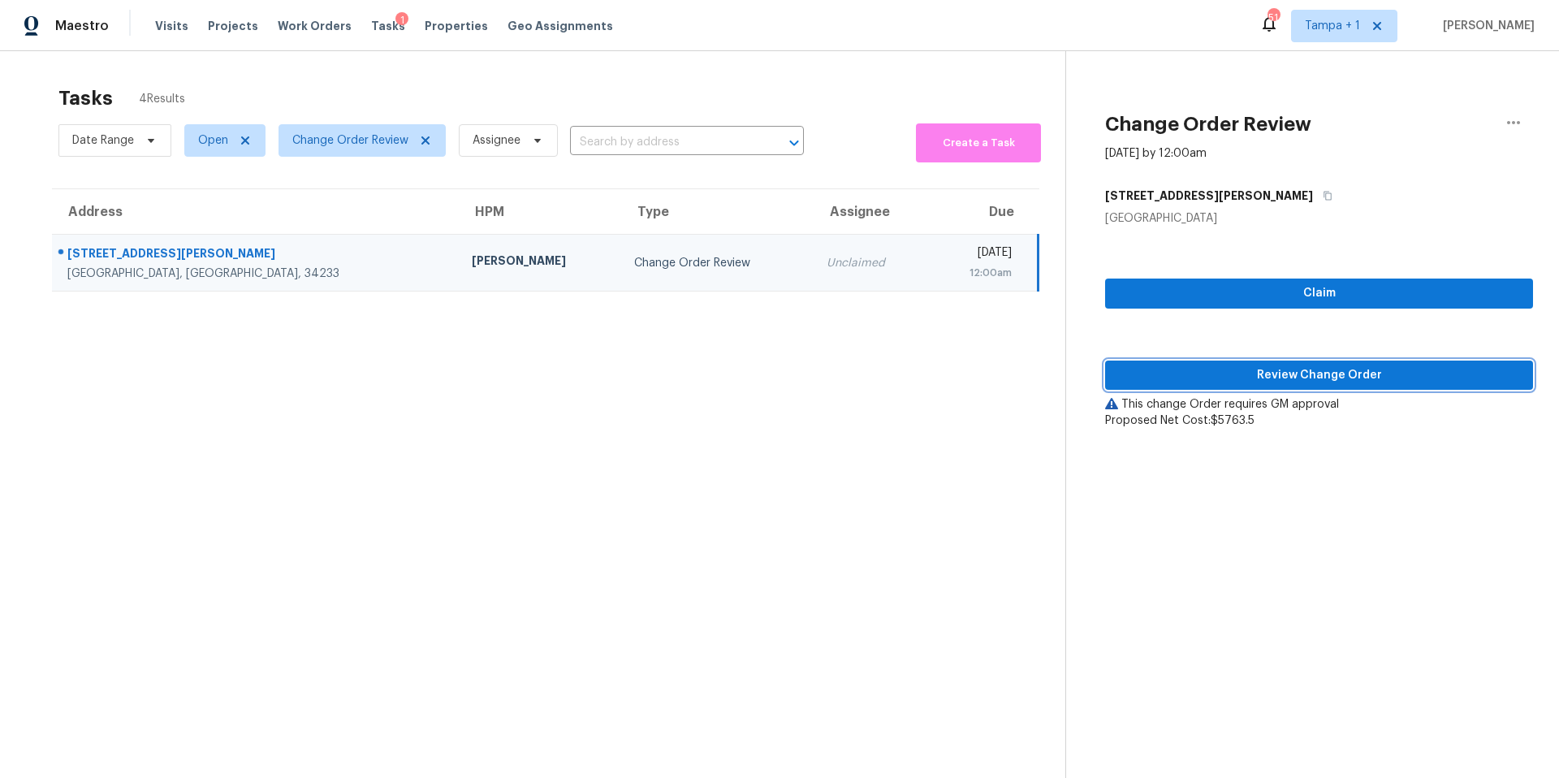
click at [1171, 370] on span "Review Change Order" at bounding box center [1319, 375] width 402 height 20
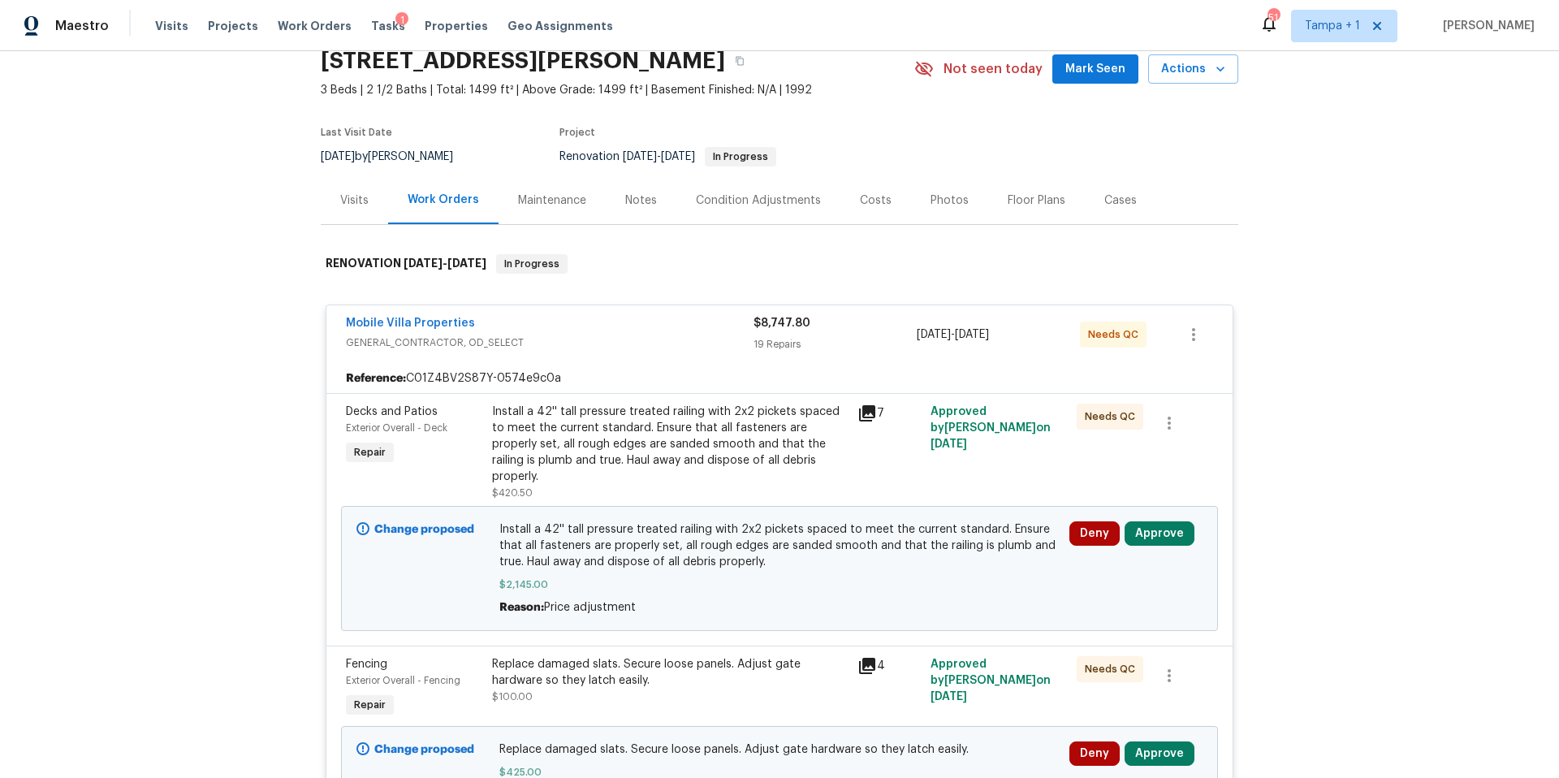
scroll to position [89, 0]
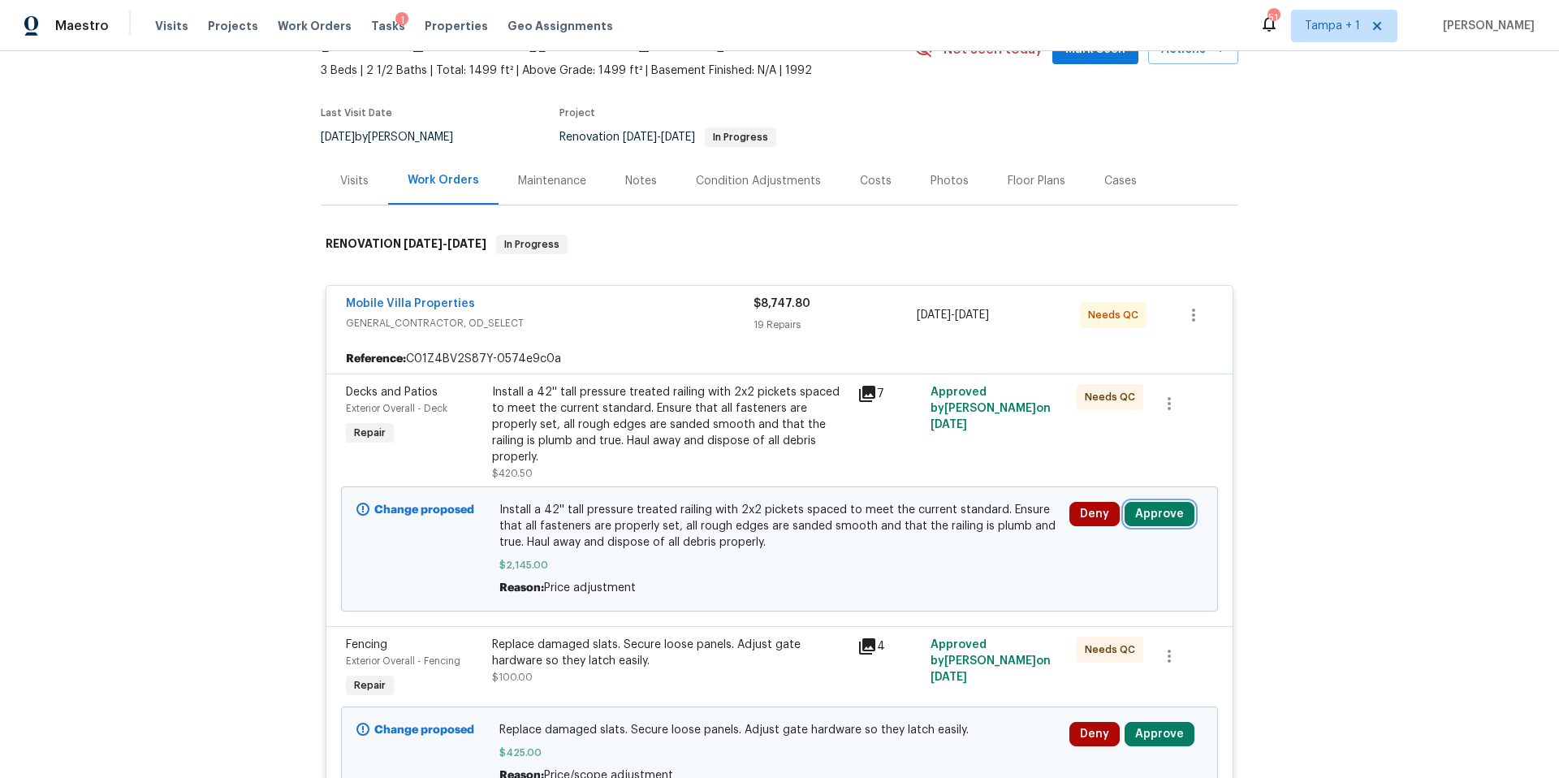
click at [1157, 502] on button "Approve" at bounding box center [1160, 514] width 70 height 24
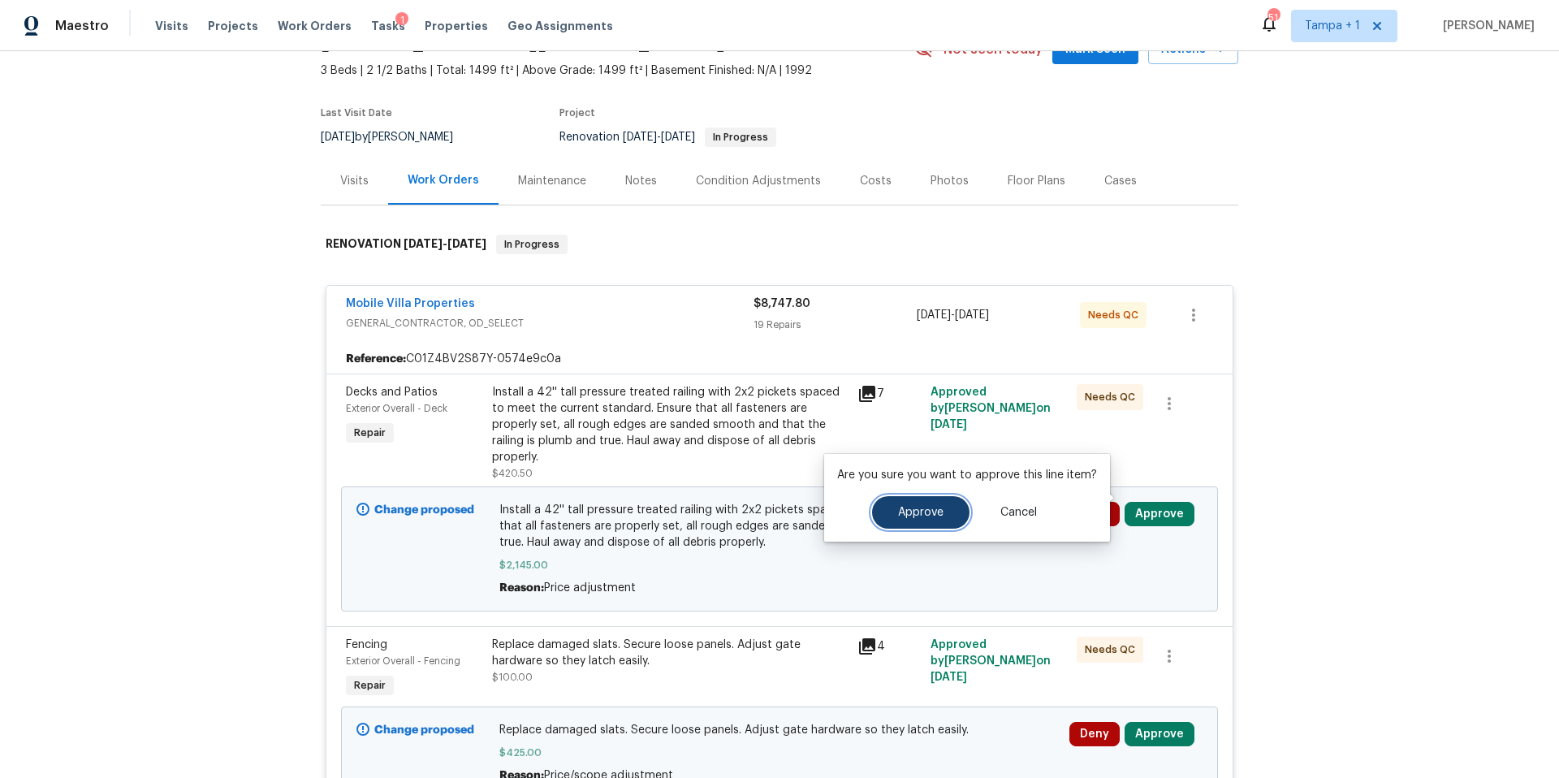
click at [926, 511] on span "Approve" at bounding box center [920, 513] width 45 height 12
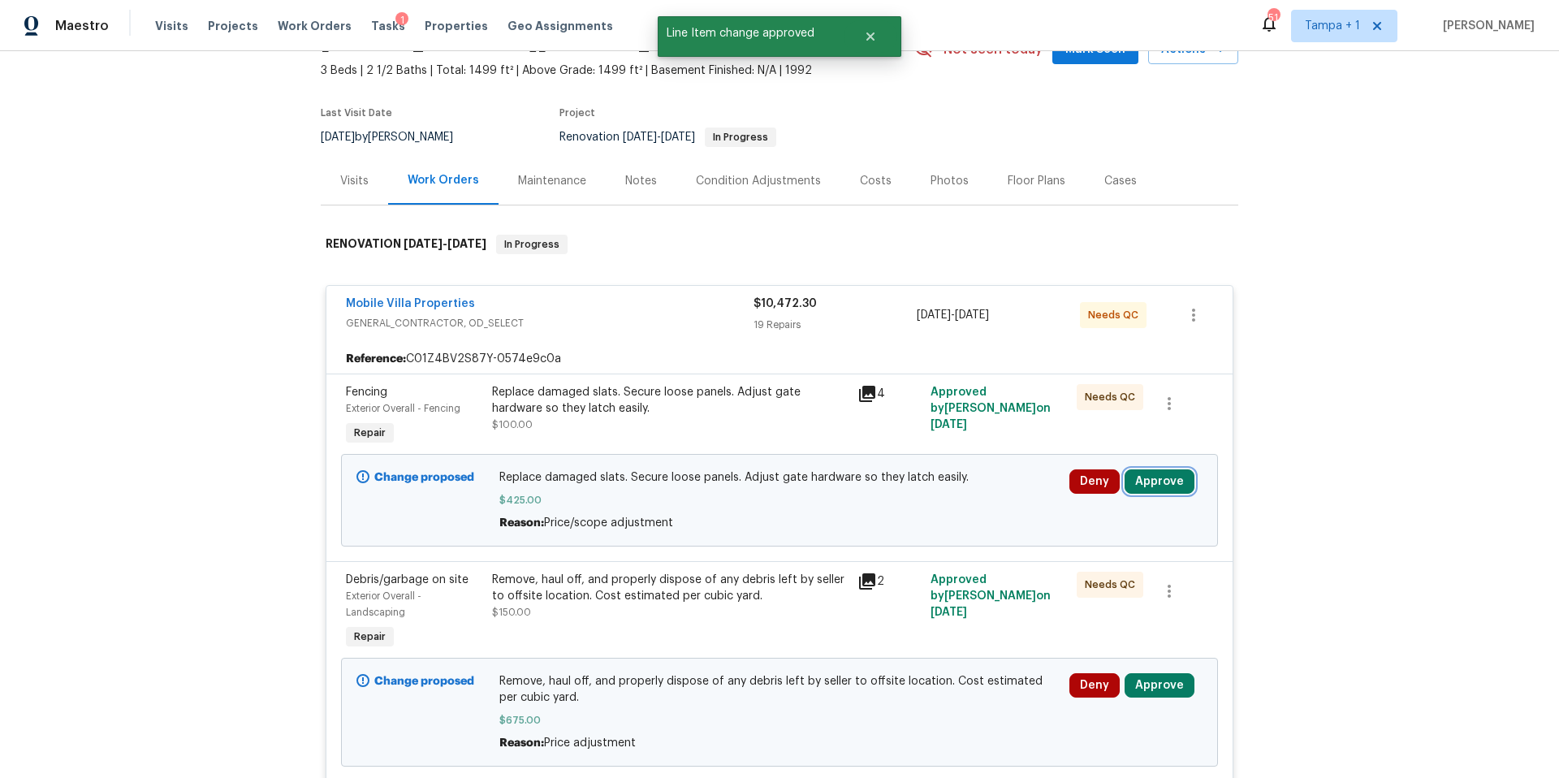
click at [1152, 485] on button "Approve" at bounding box center [1160, 481] width 70 height 24
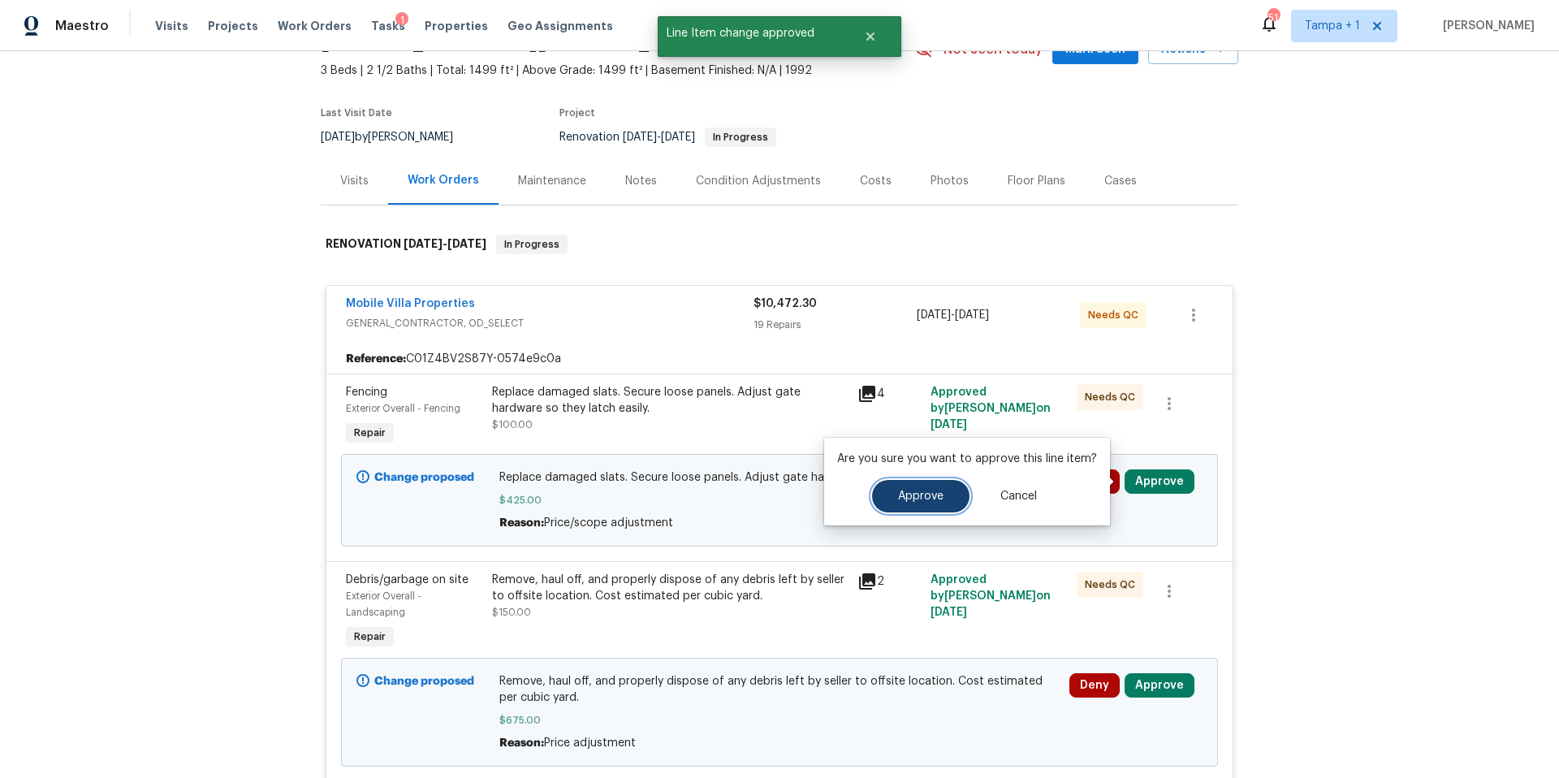
click at [958, 503] on button "Approve" at bounding box center [920, 496] width 97 height 32
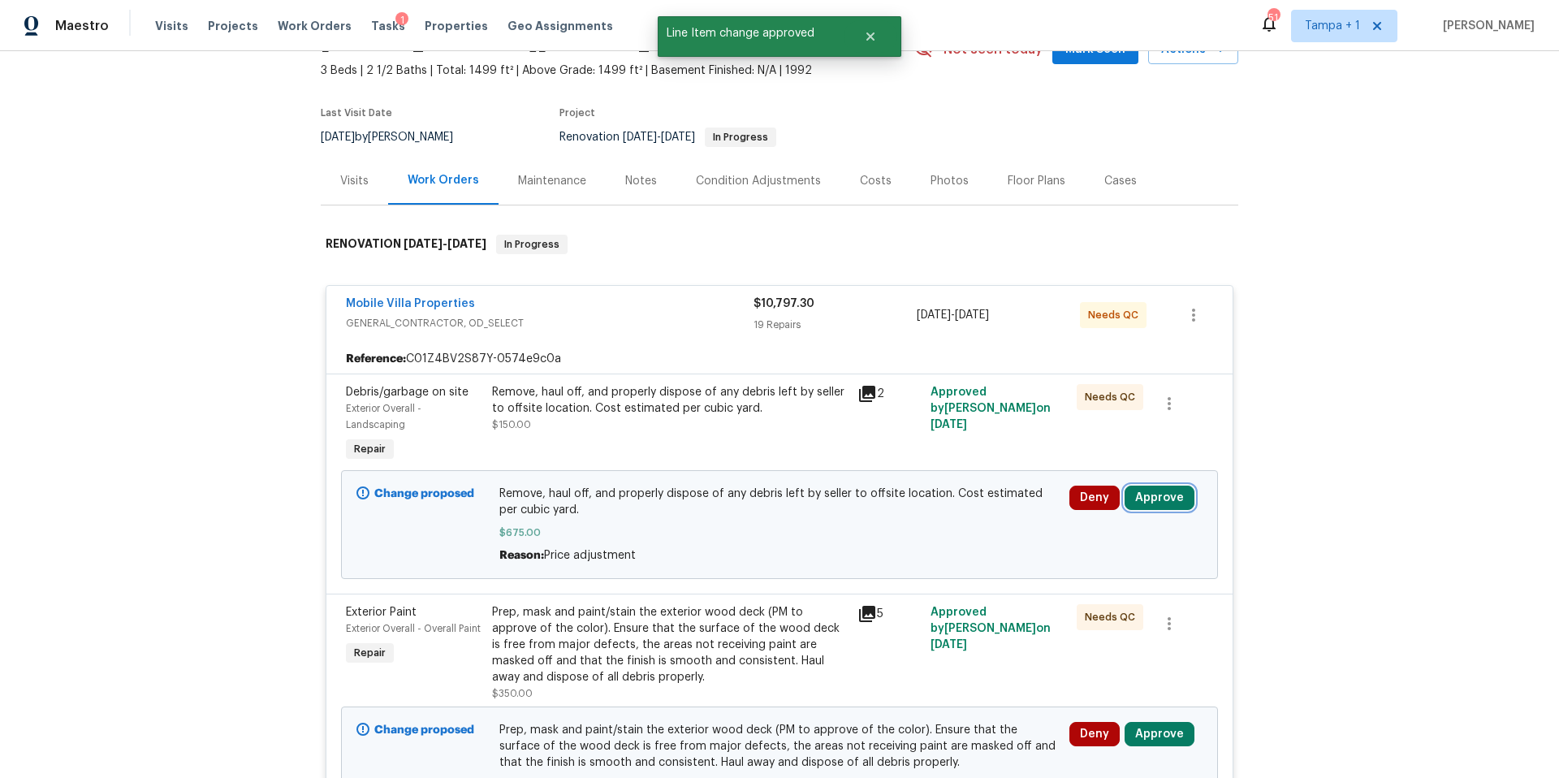
click at [1169, 499] on button "Approve" at bounding box center [1160, 498] width 70 height 24
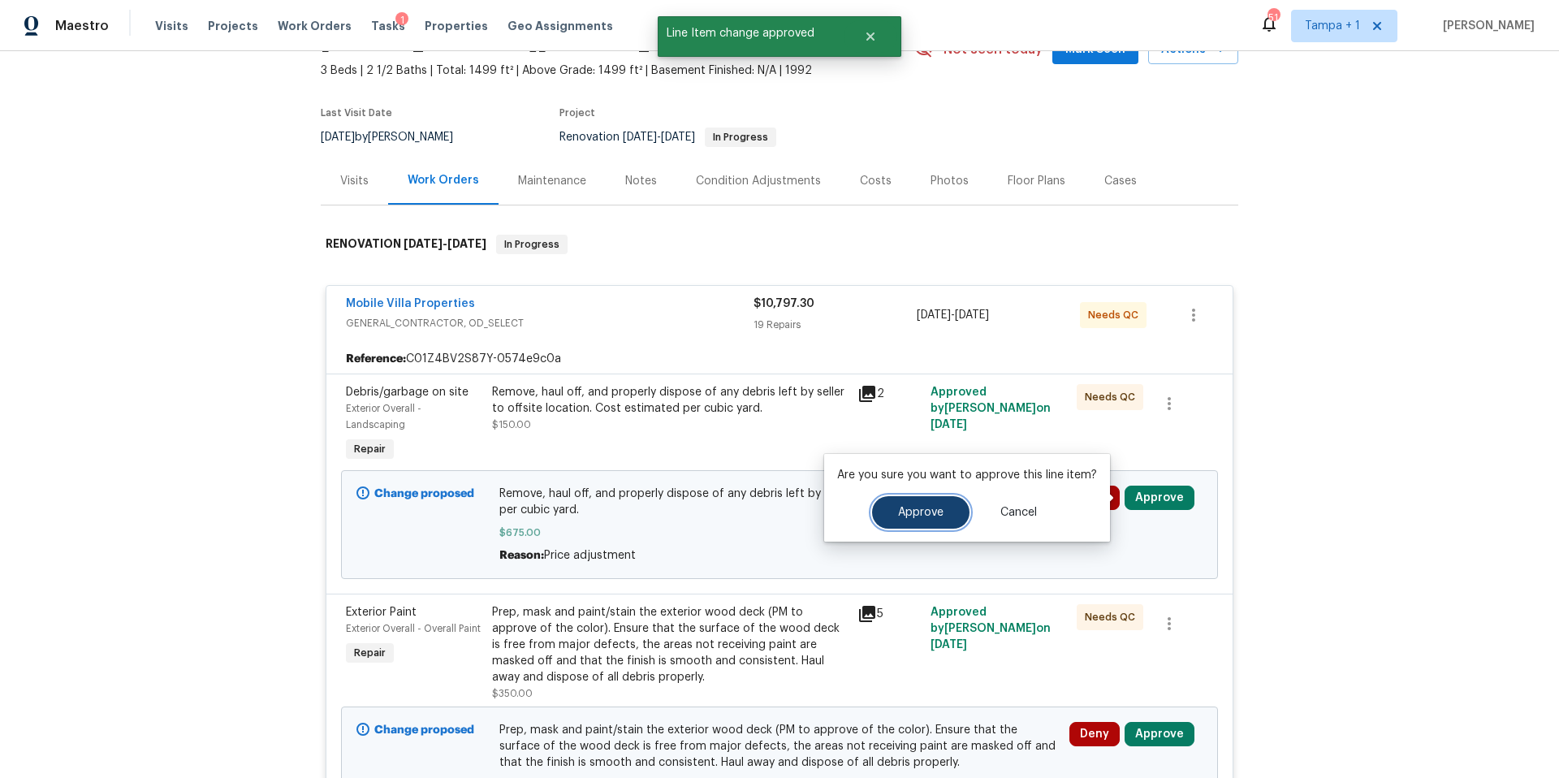
click at [952, 499] on button "Approve" at bounding box center [920, 512] width 97 height 32
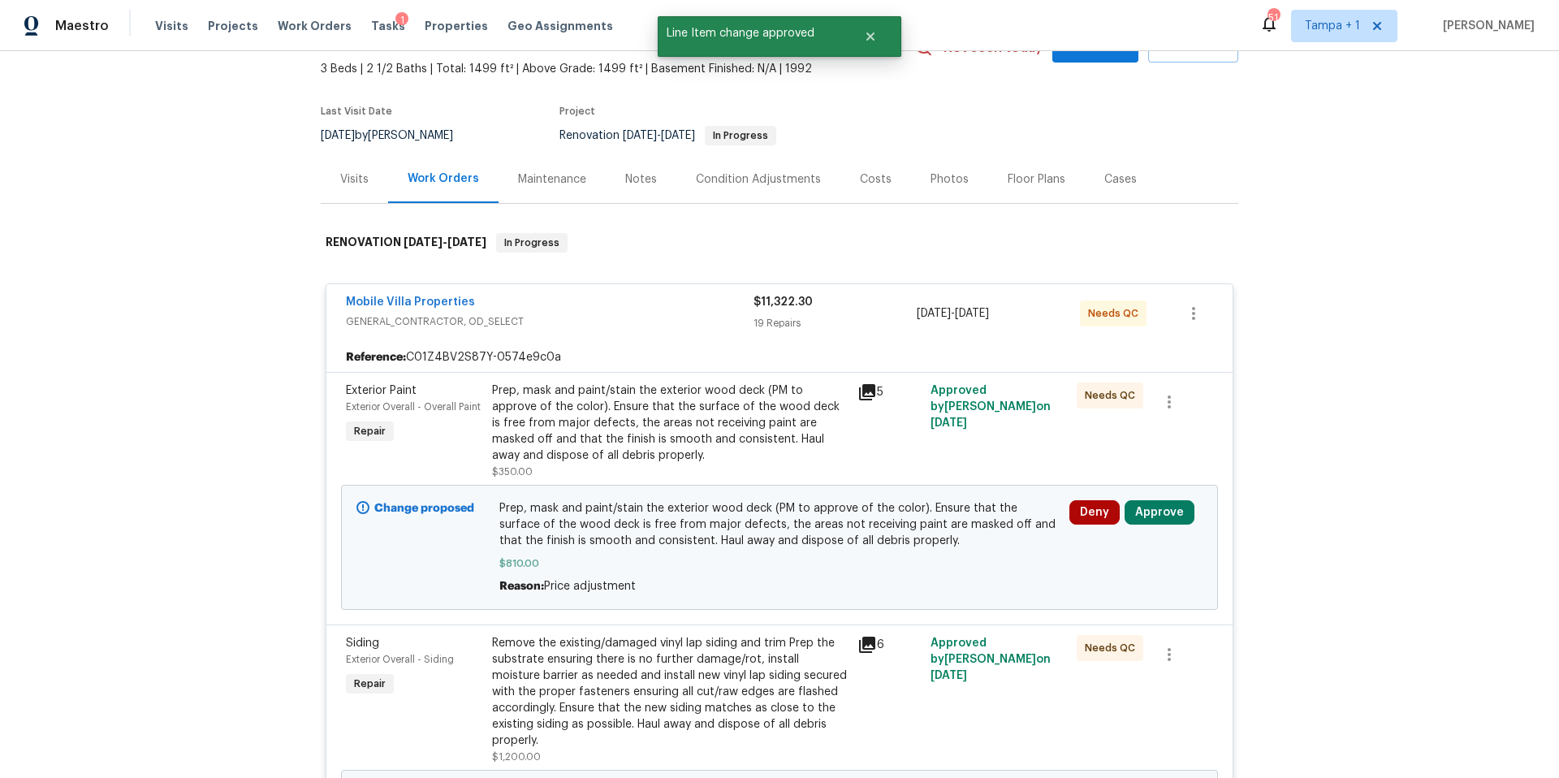
scroll to position [143, 0]
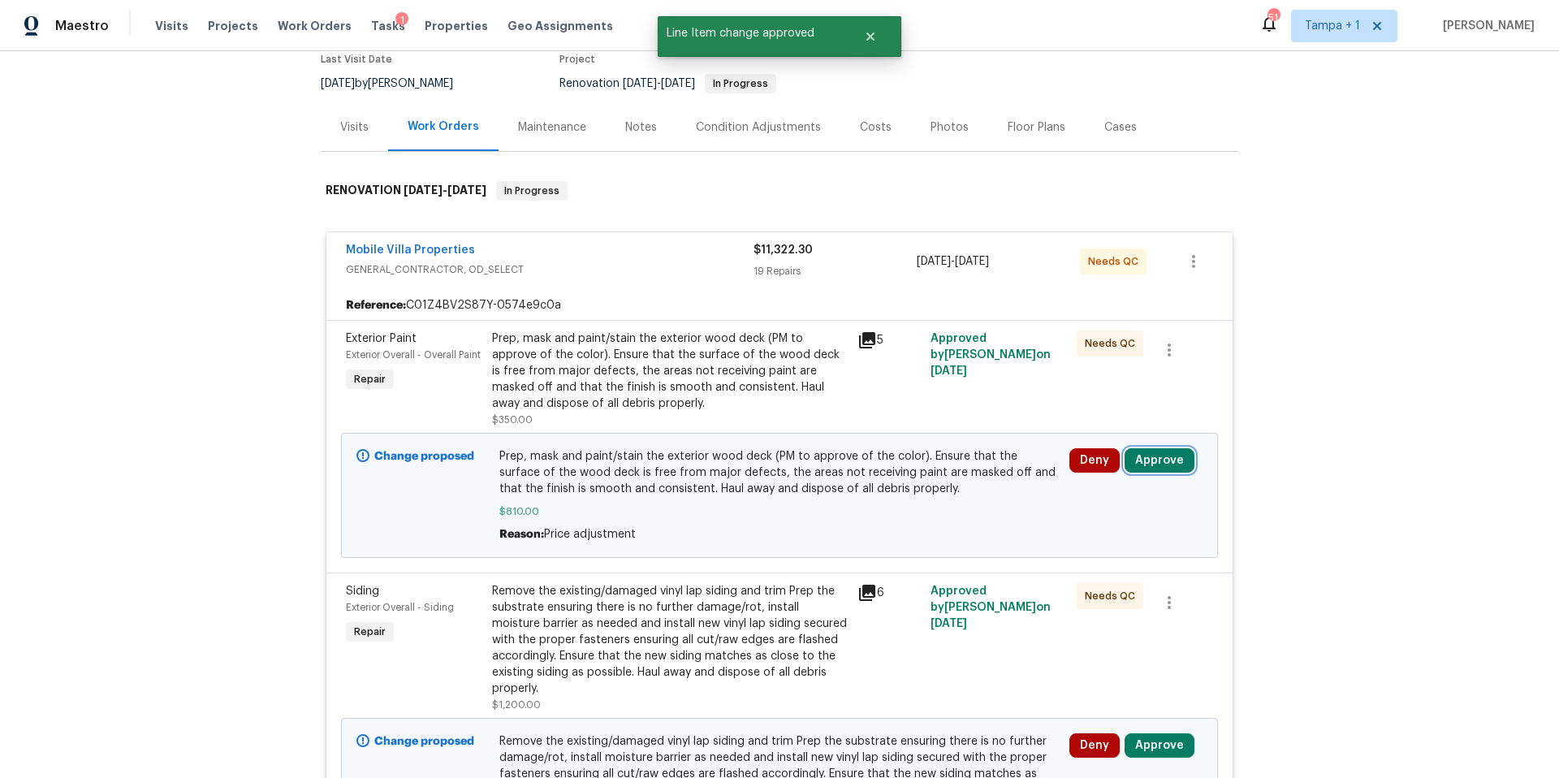
click at [1153, 453] on button "Approve" at bounding box center [1160, 460] width 70 height 24
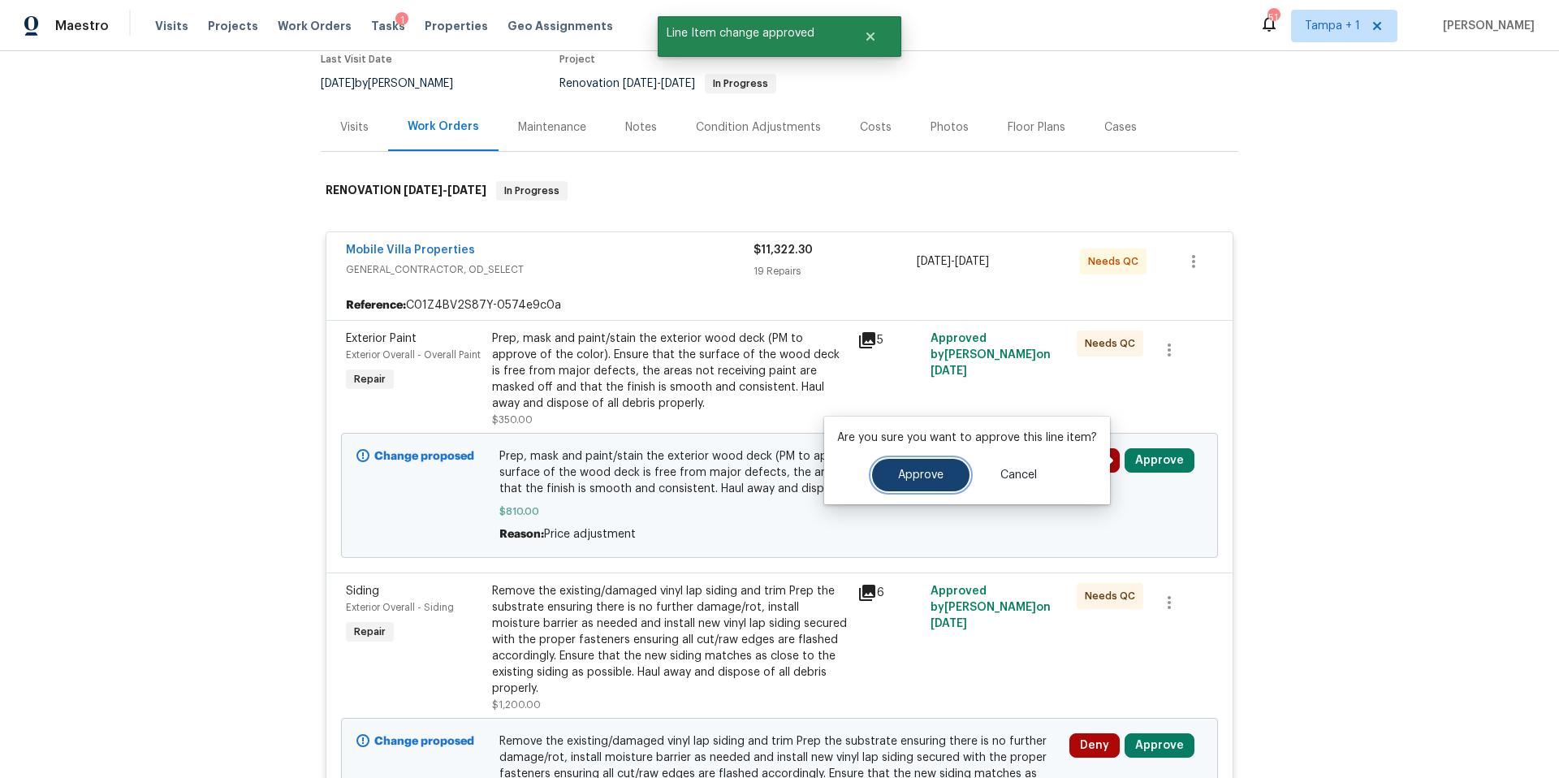
click at [928, 466] on button "Approve" at bounding box center [920, 475] width 97 height 32
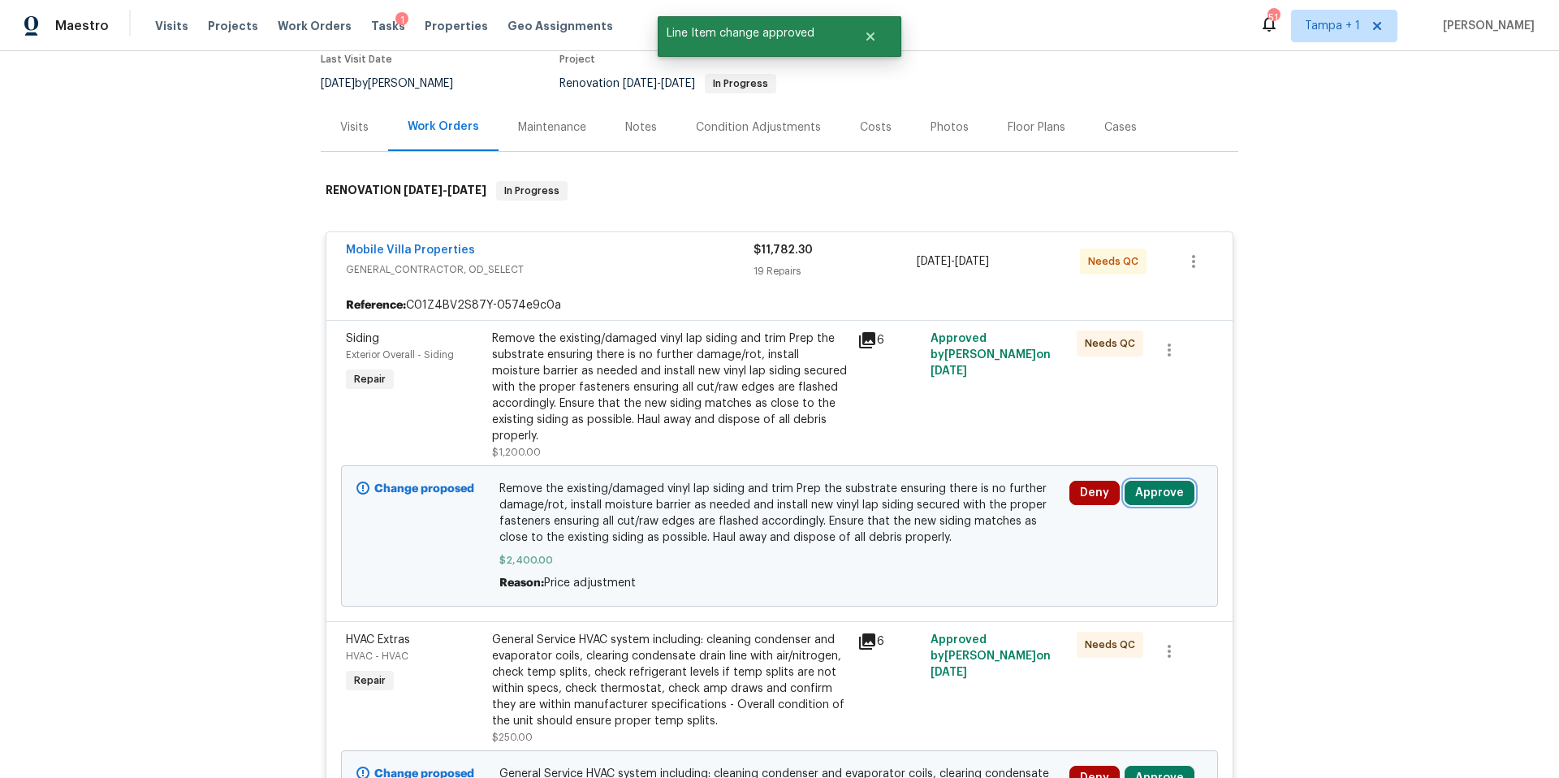
click at [1178, 486] on button "Approve" at bounding box center [1160, 493] width 70 height 24
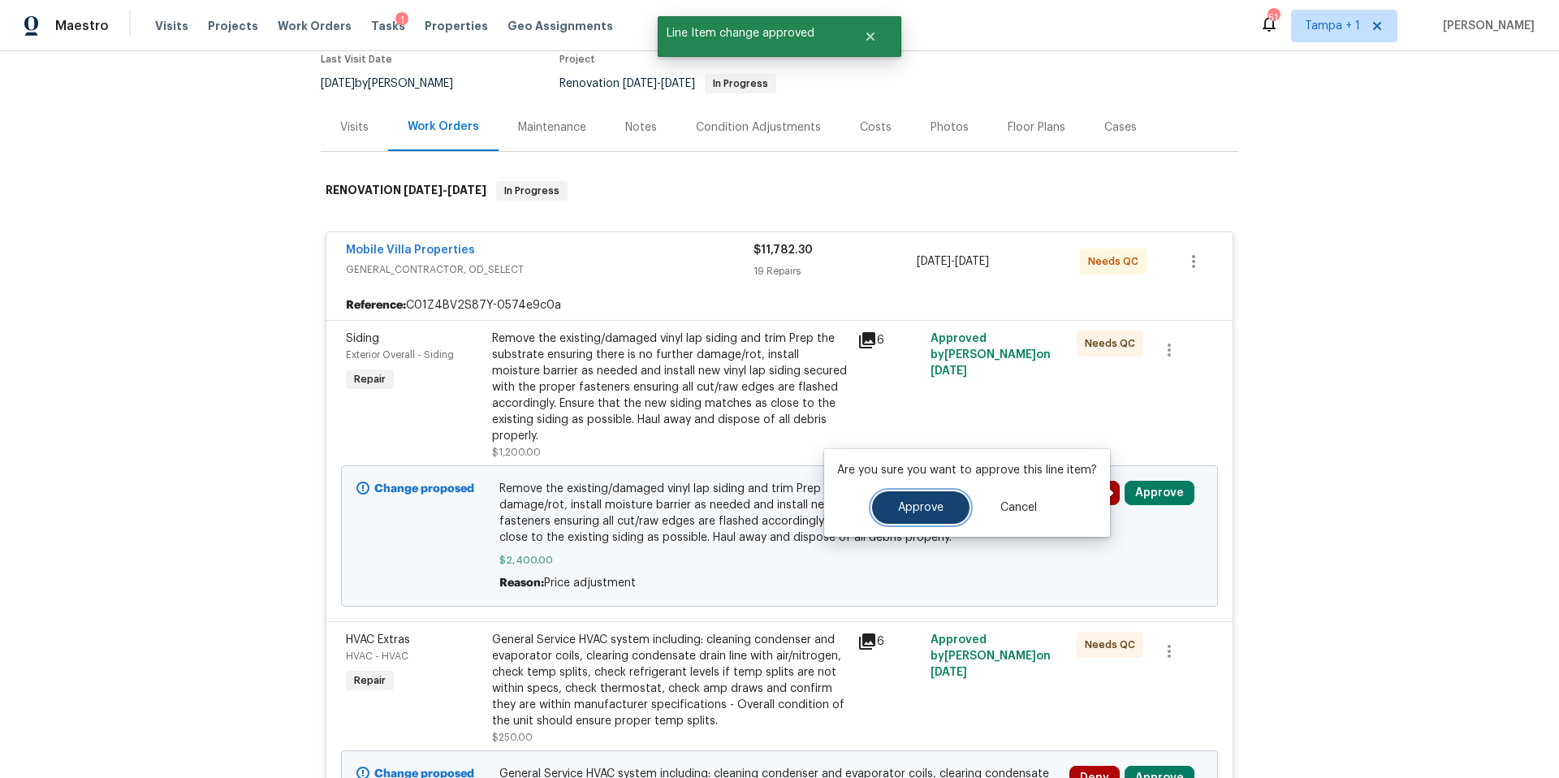
click at [902, 512] on span "Approve" at bounding box center [920, 508] width 45 height 12
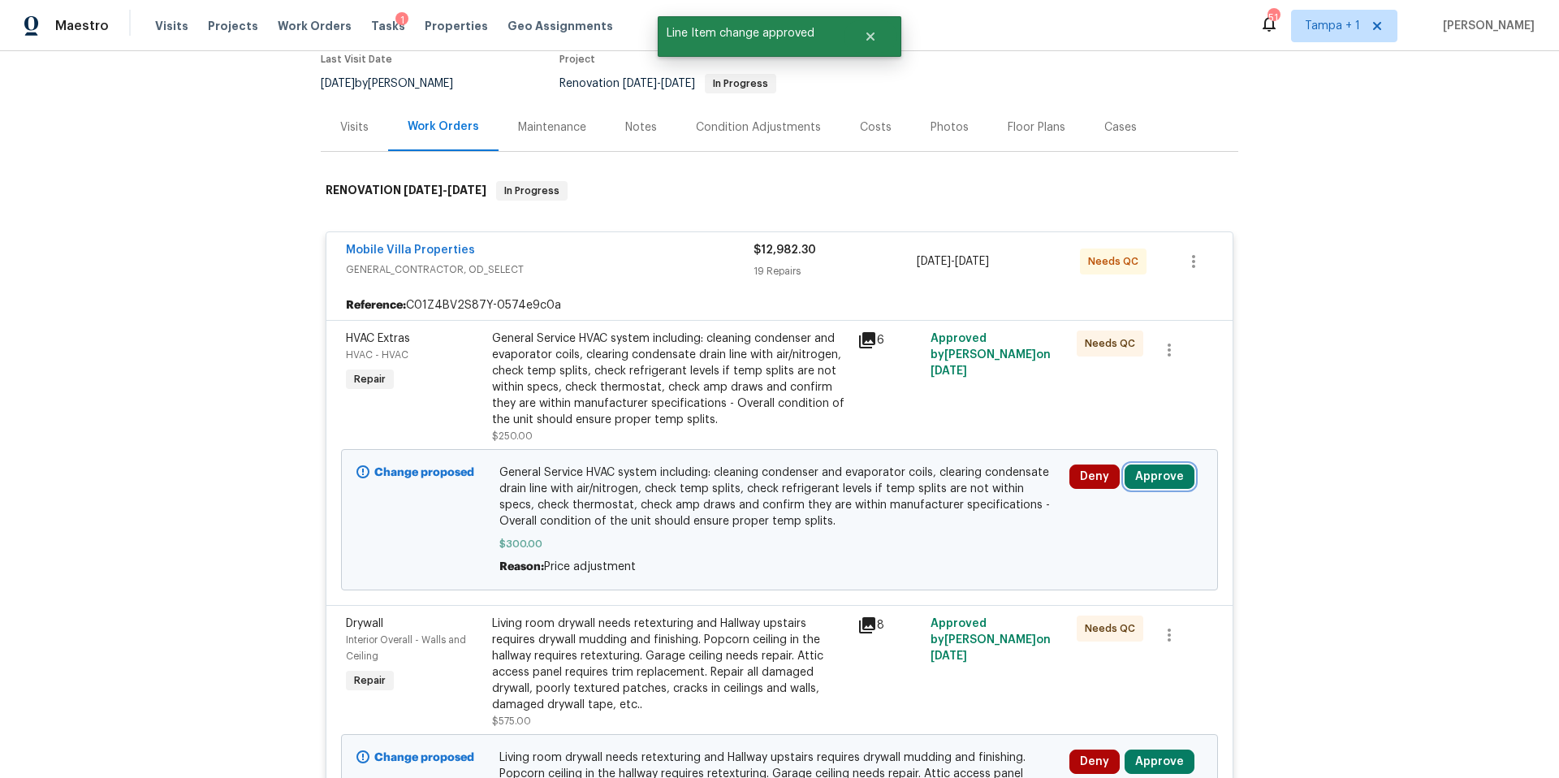
click at [1152, 486] on button "Approve" at bounding box center [1160, 477] width 70 height 24
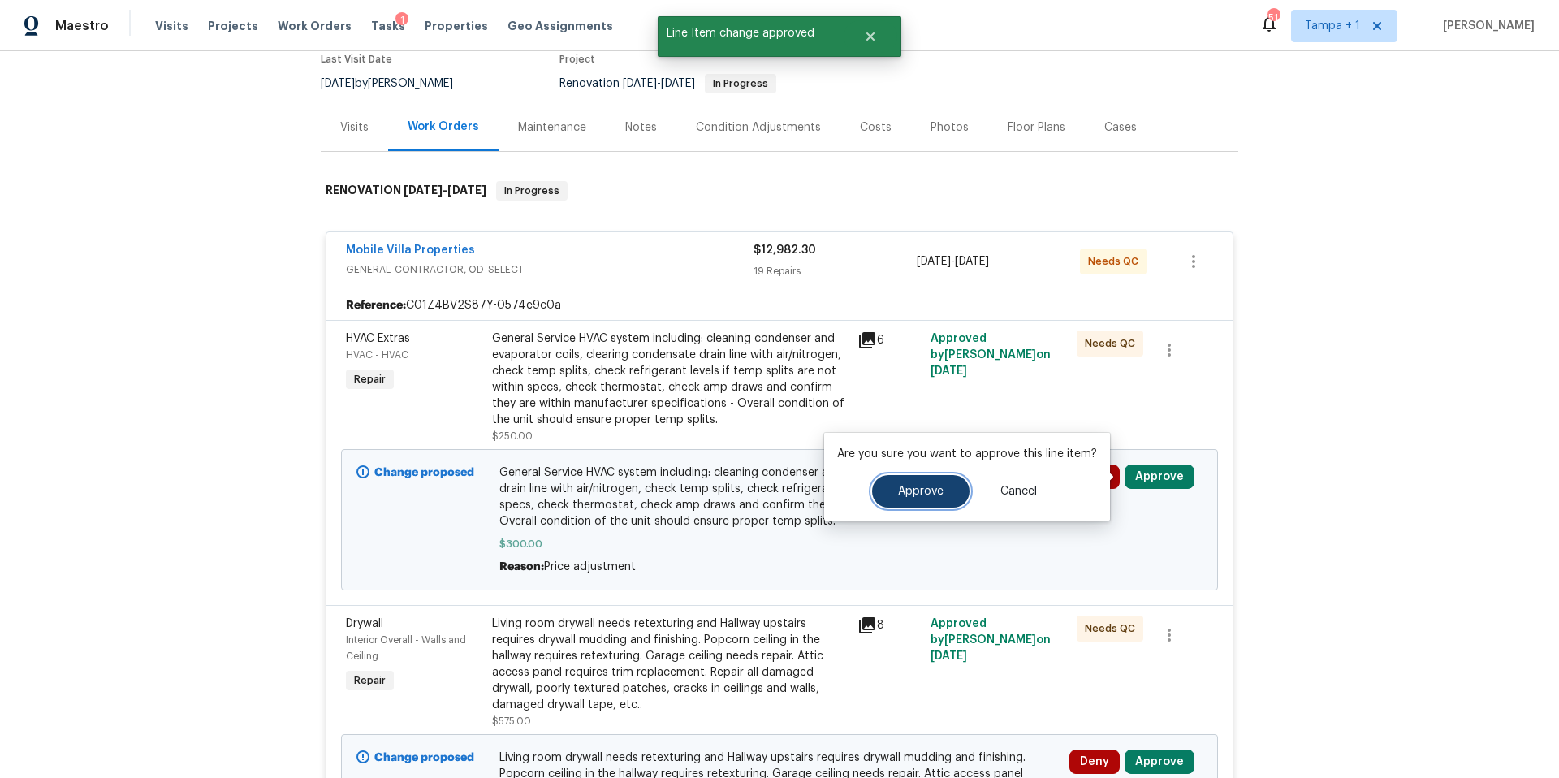
click at [905, 477] on button "Approve" at bounding box center [920, 491] width 97 height 32
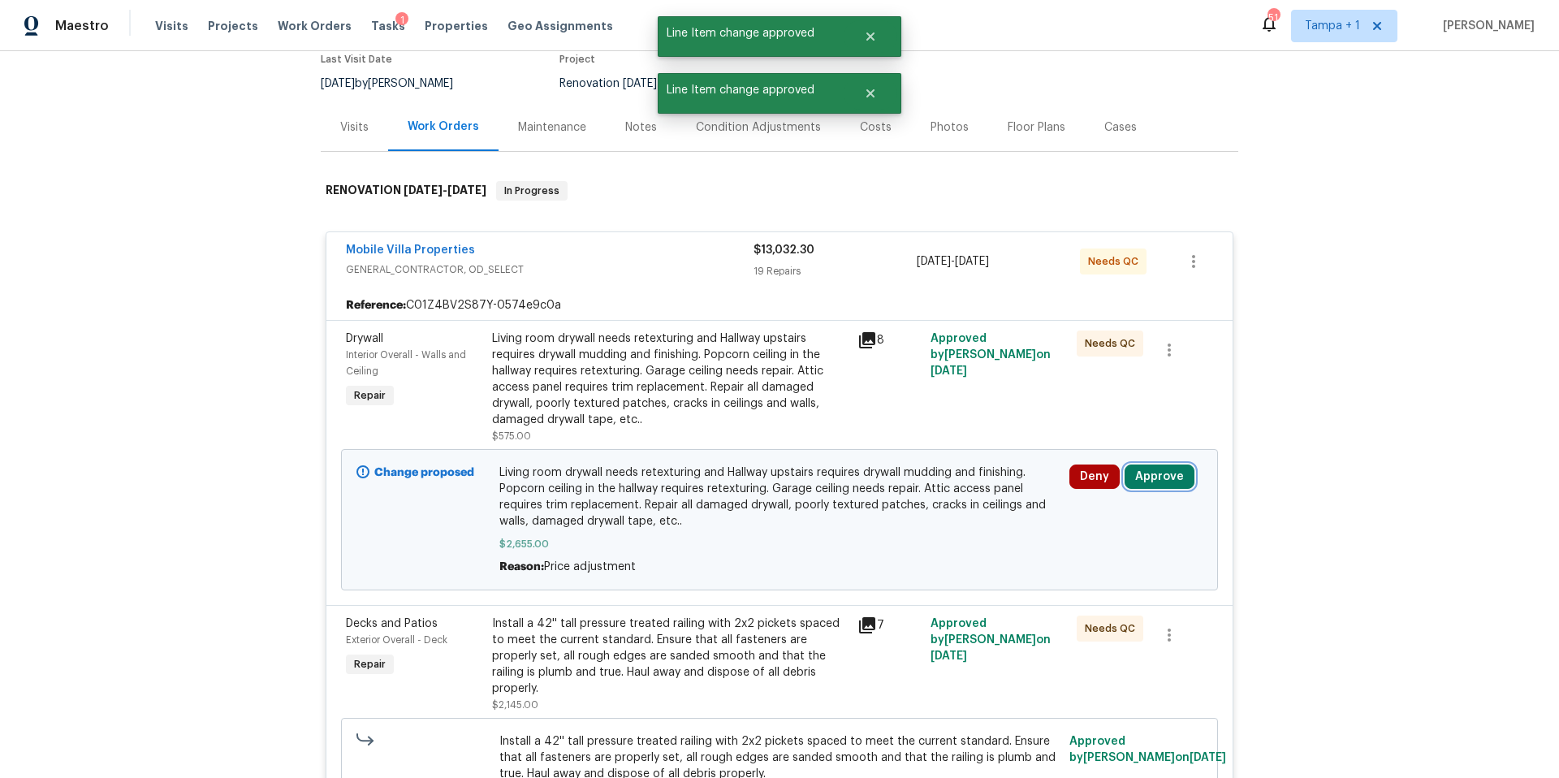
drag, startPoint x: 1154, startPoint y: 483, endPoint x: 1139, endPoint y: 486, distance: 15.0
click at [1153, 483] on button "Approve" at bounding box center [1160, 477] width 70 height 24
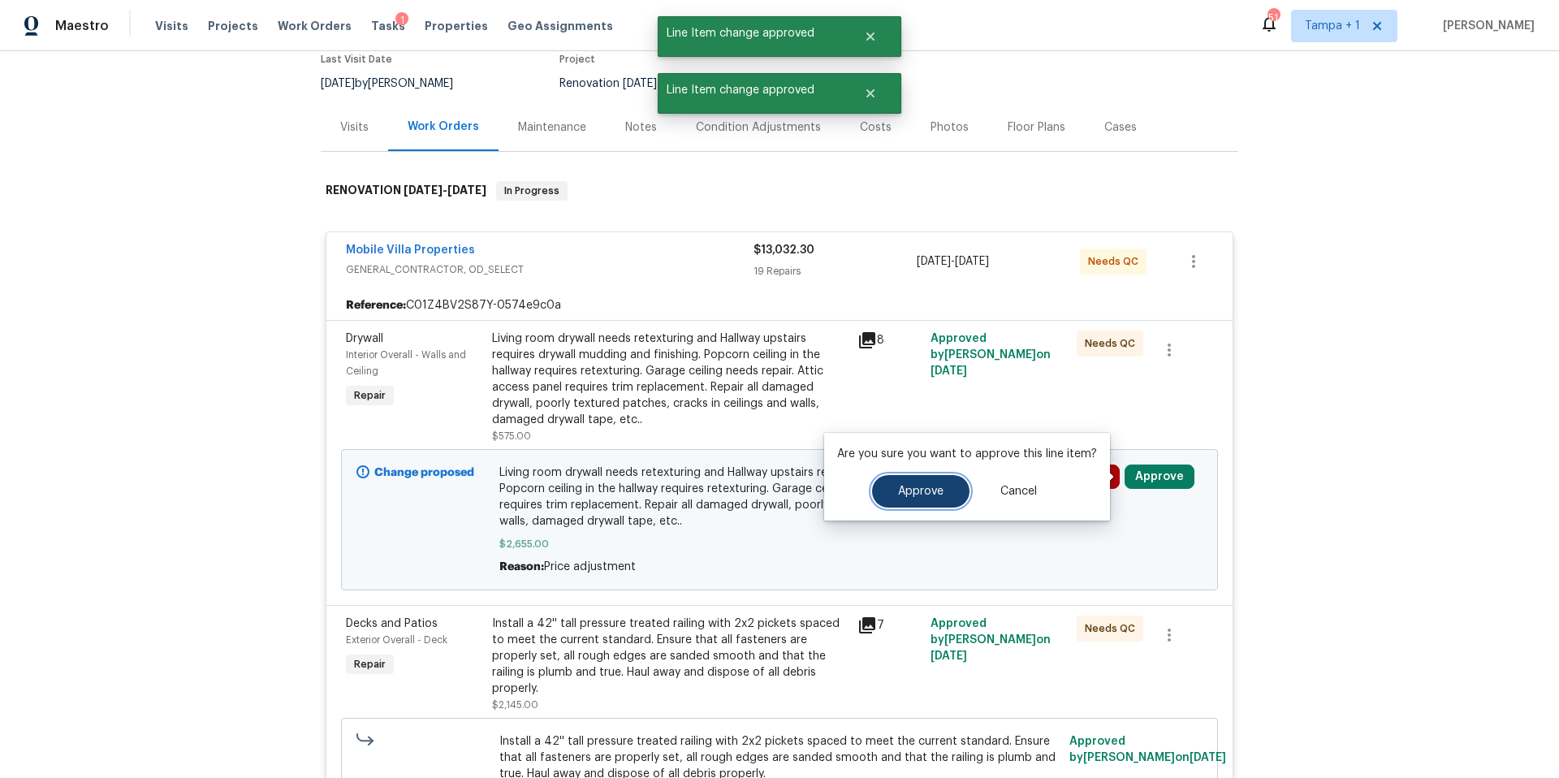
click at [949, 492] on button "Approve" at bounding box center [920, 491] width 97 height 32
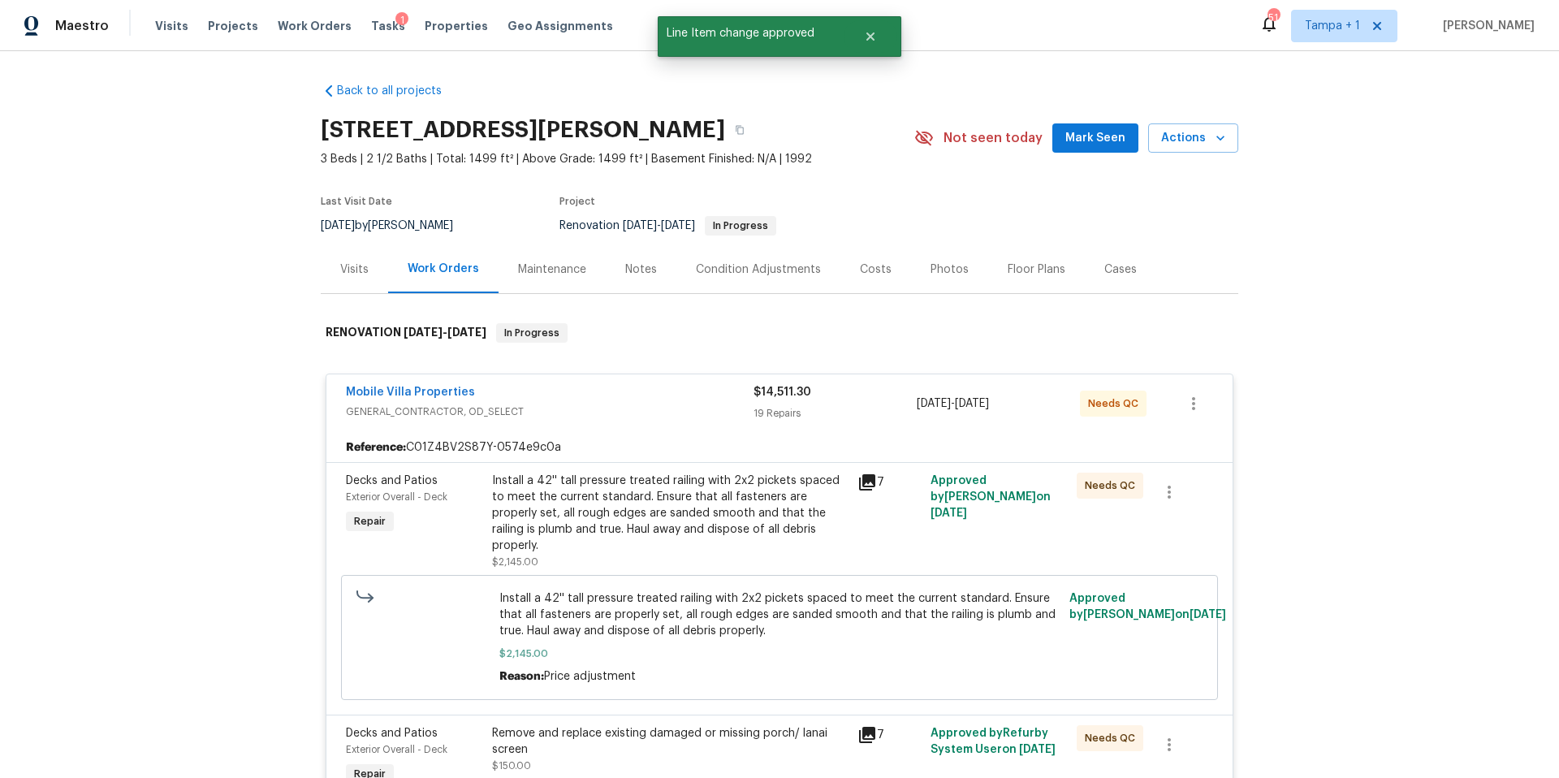
scroll to position [0, 0]
click at [846, 274] on div "Costs" at bounding box center [876, 270] width 71 height 48
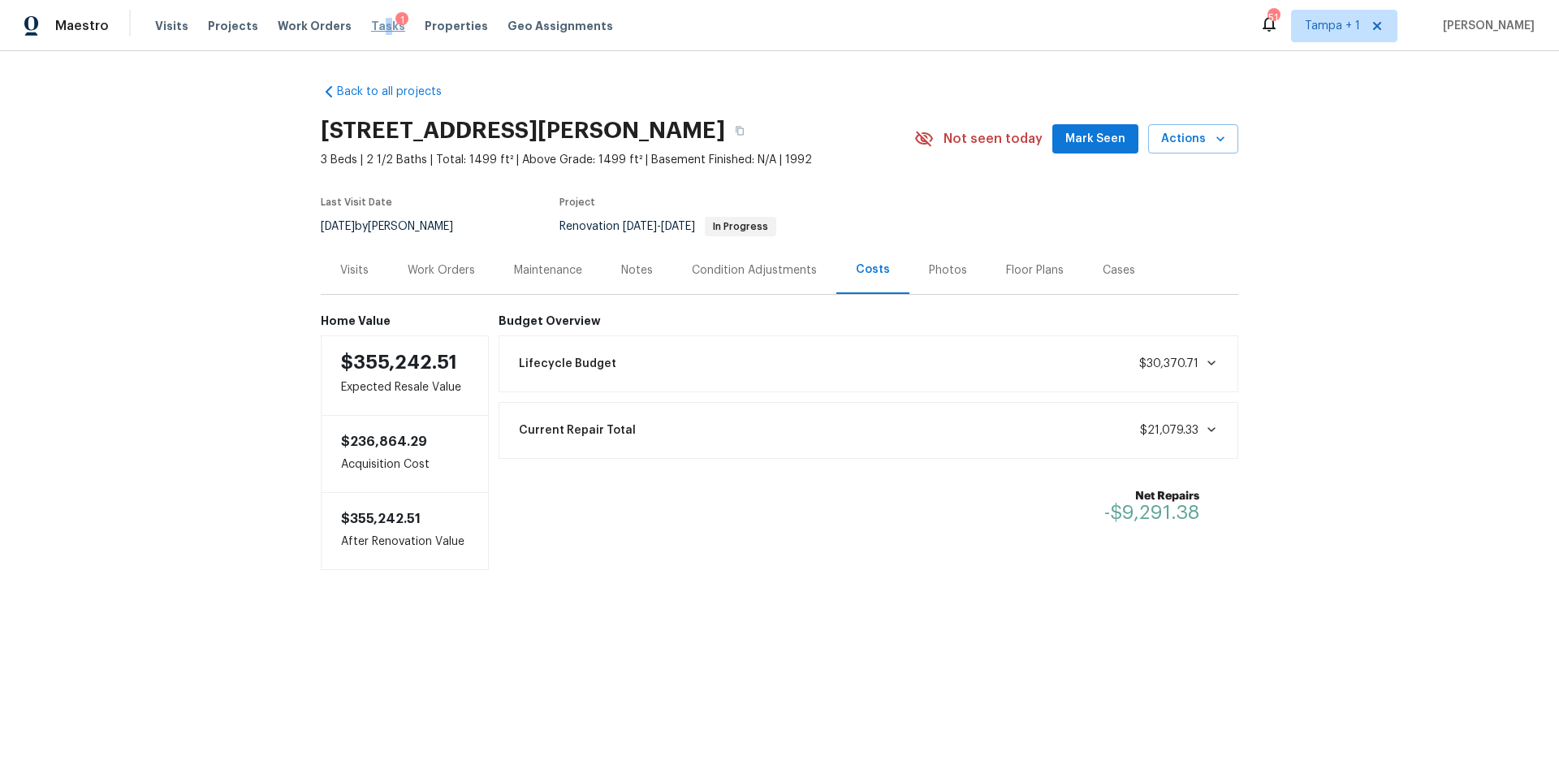
click at [371, 21] on span "Tasks" at bounding box center [388, 25] width 34 height 11
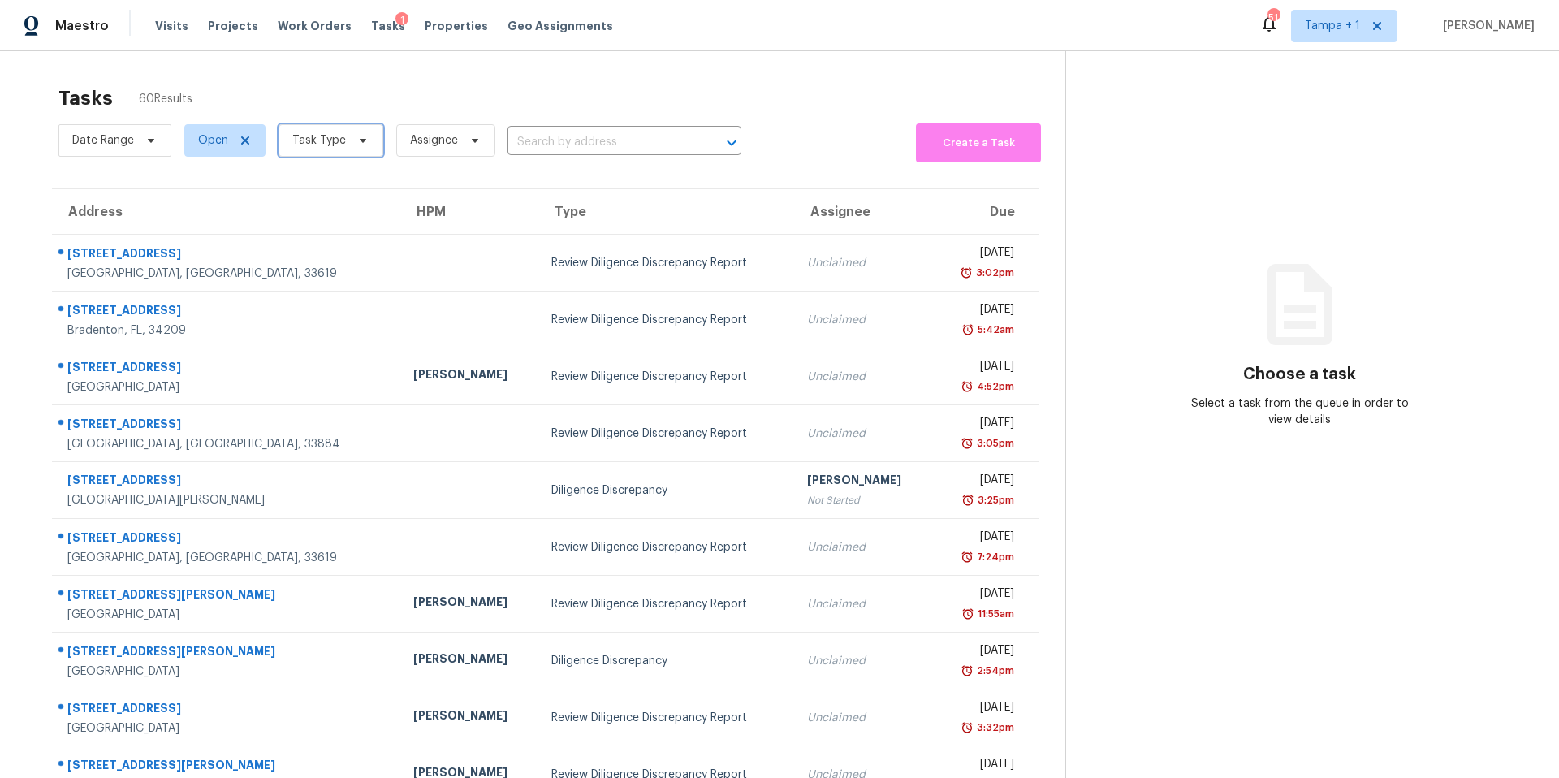
click at [300, 134] on span "Task Type" at bounding box center [319, 140] width 54 height 16
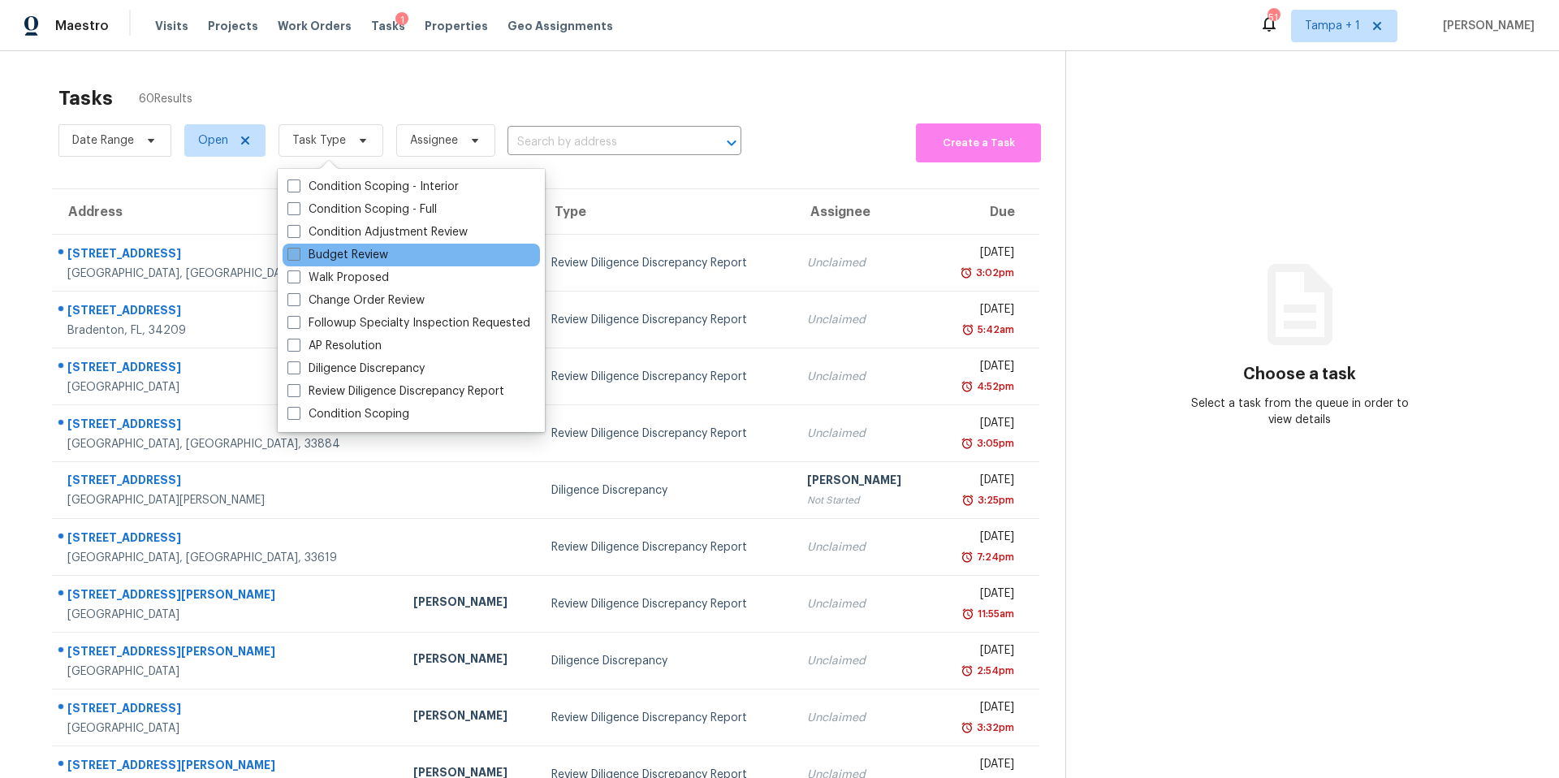
click at [339, 253] on label "Budget Review" at bounding box center [337, 255] width 101 height 16
click at [298, 253] on input "Budget Review" at bounding box center [292, 252] width 11 height 11
checkbox input "true"
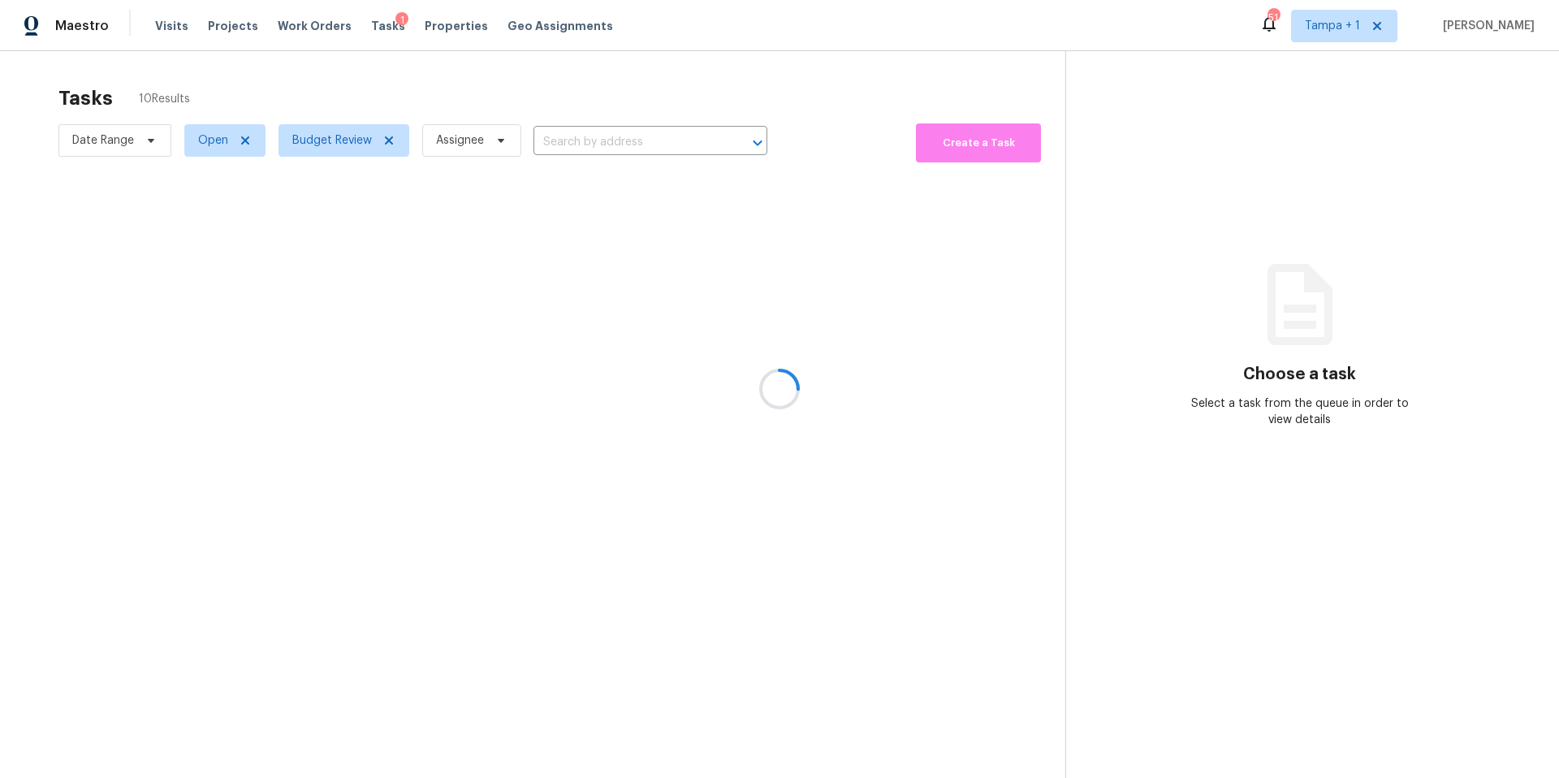
click at [459, 112] on div at bounding box center [779, 389] width 1559 height 778
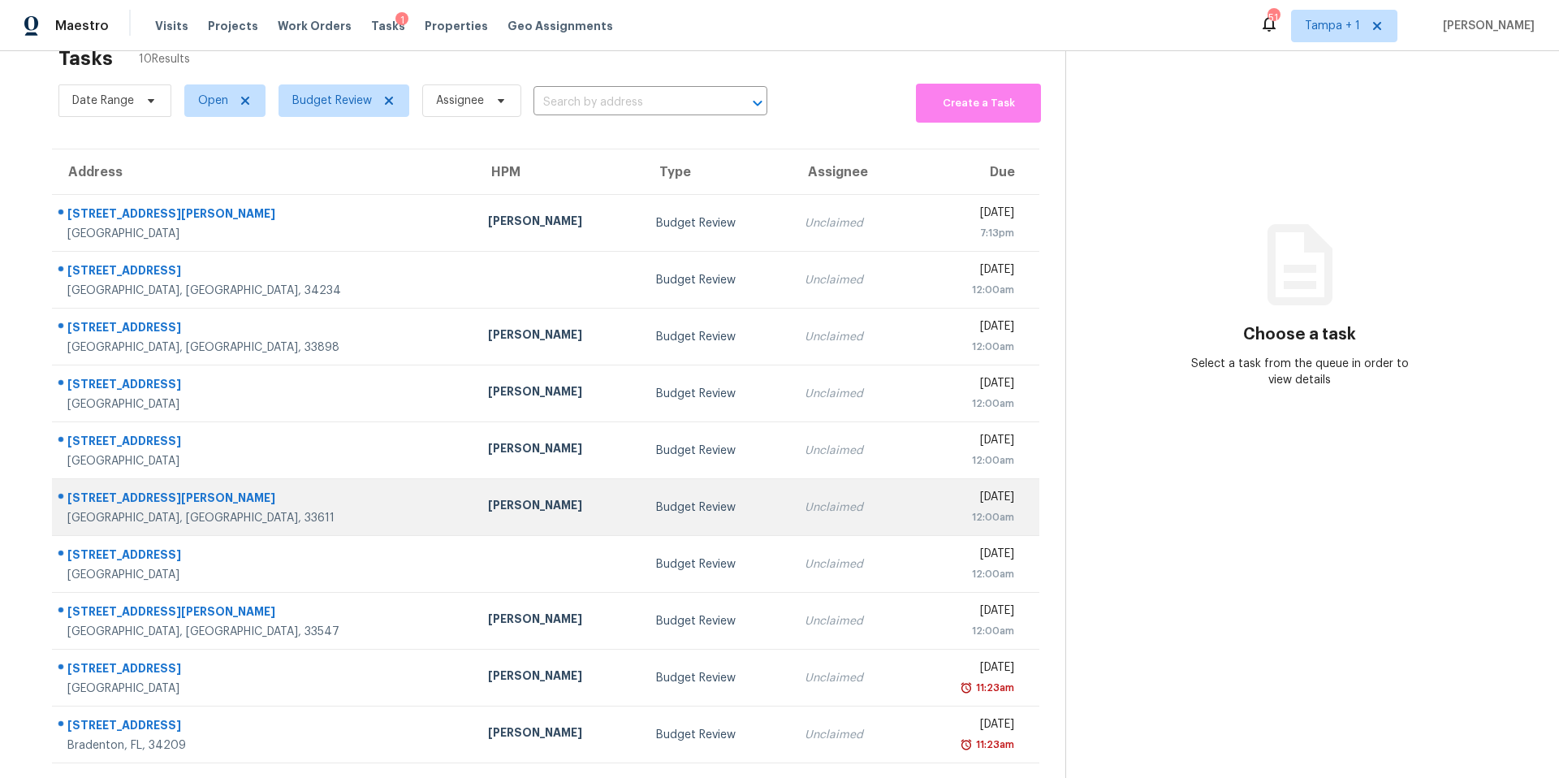
scroll to position [63, 0]
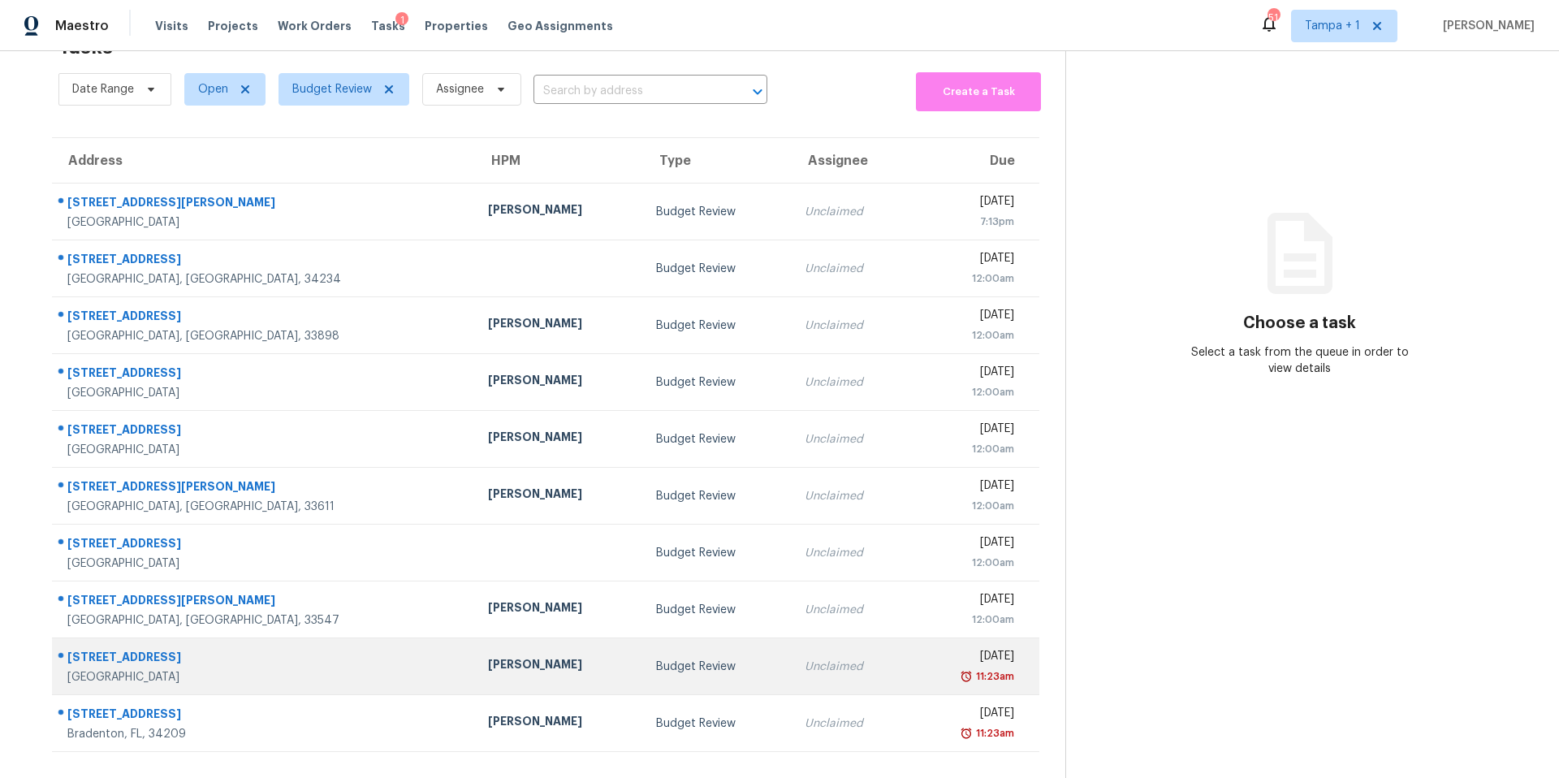
click at [475, 639] on td "[PERSON_NAME]" at bounding box center [559, 666] width 168 height 57
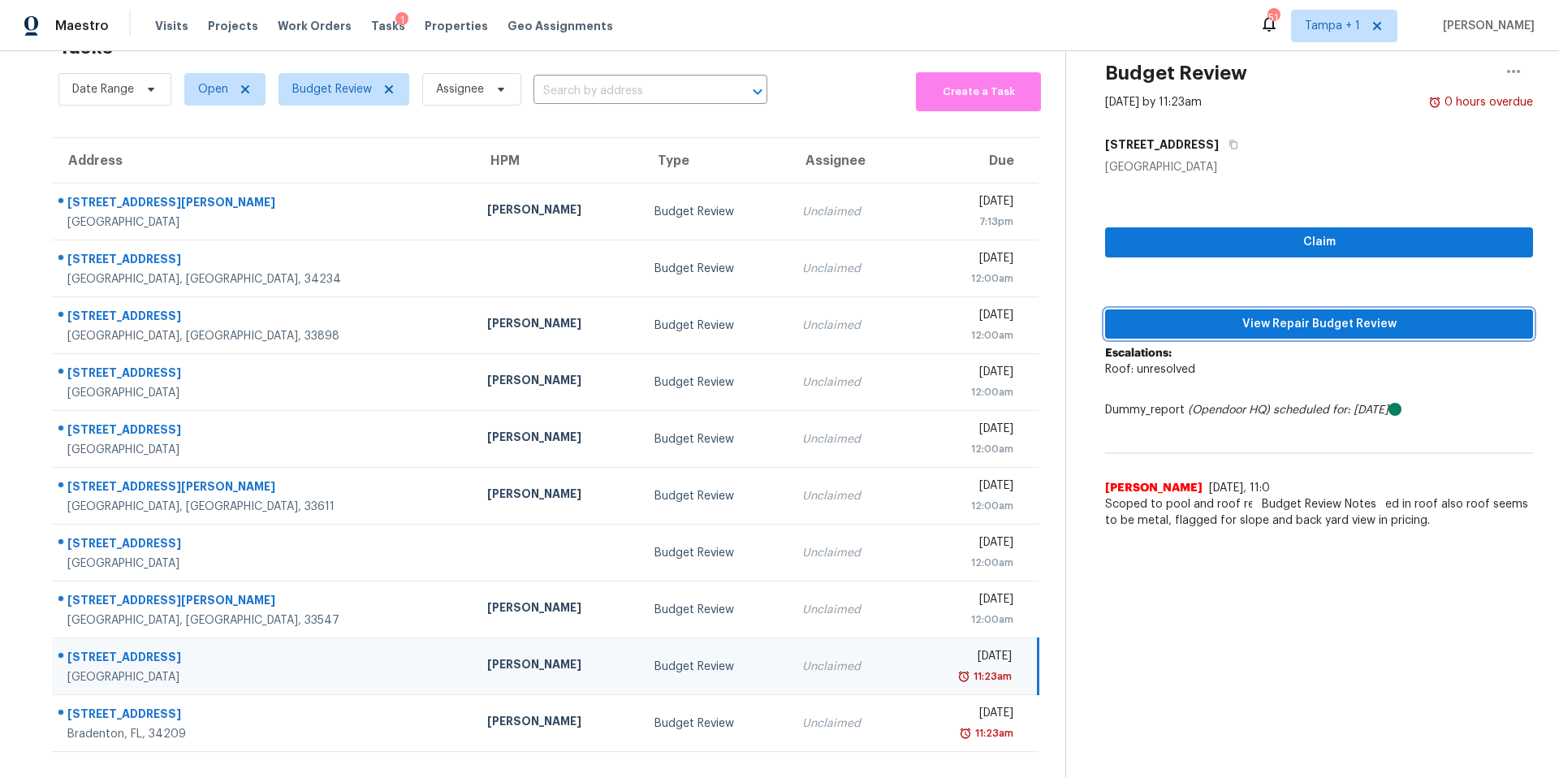
click at [1212, 314] on span "View Repair Budget Review" at bounding box center [1319, 324] width 402 height 20
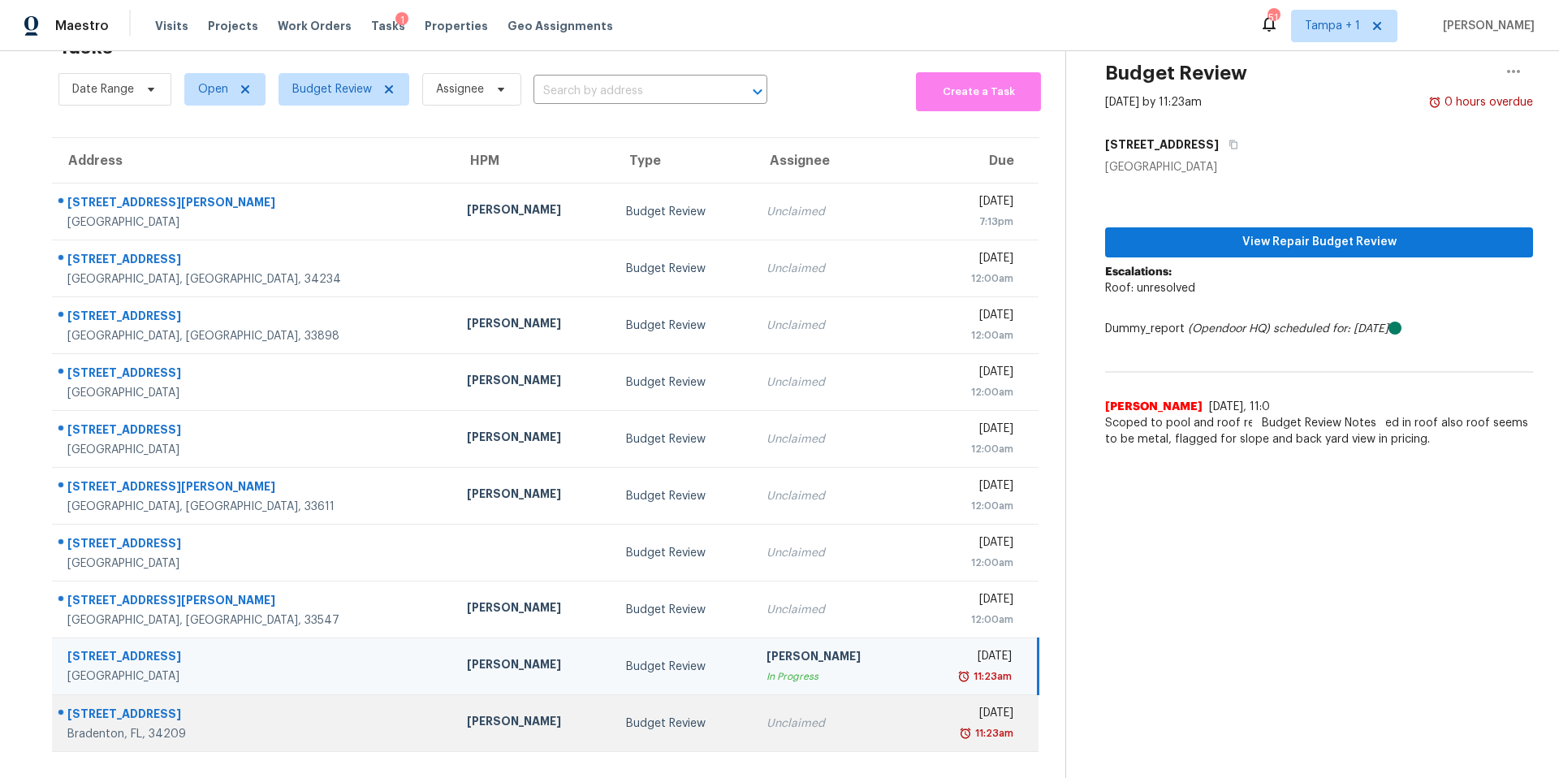
click at [467, 713] on div "[PERSON_NAME]" at bounding box center [534, 723] width 134 height 20
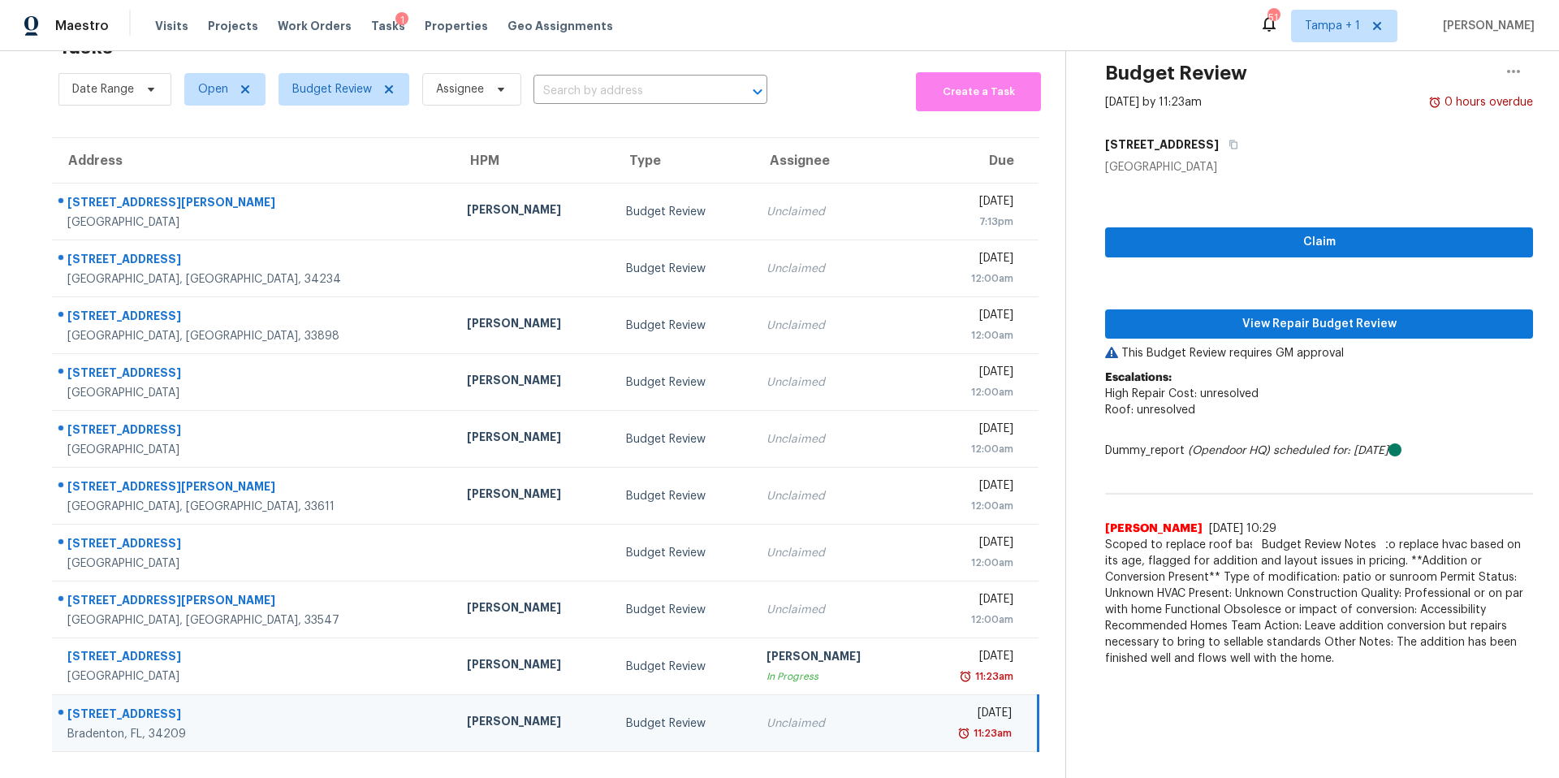
click at [1225, 284] on div "Claim View Repair Budget Review This Budget Review requires GM approval Escalat…" at bounding box center [1319, 424] width 428 height 499
click at [1218, 315] on span "View Repair Budget Review" at bounding box center [1319, 324] width 402 height 20
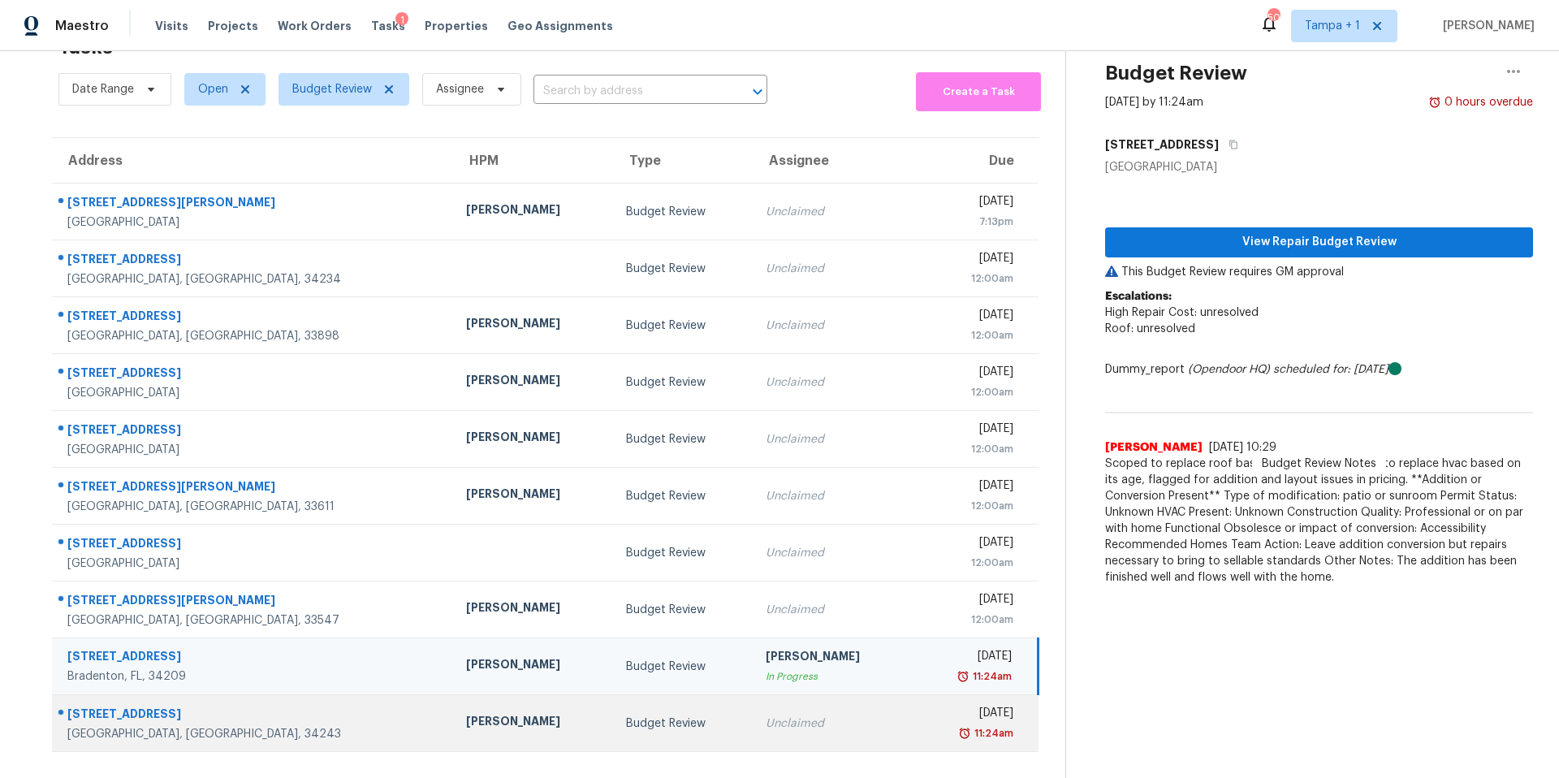
click at [466, 713] on div "[PERSON_NAME]" at bounding box center [533, 723] width 134 height 20
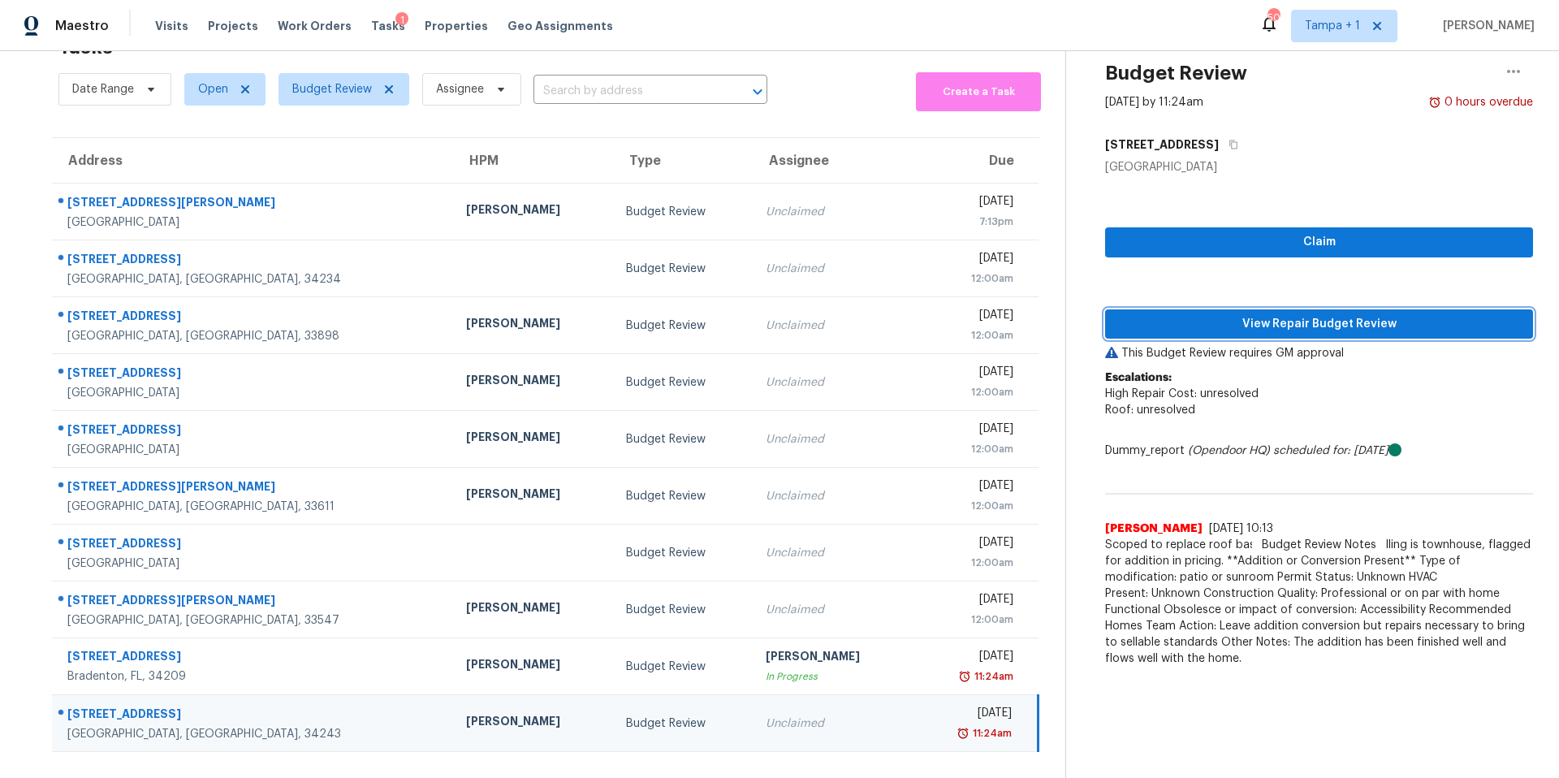
click at [1174, 314] on span "View Repair Budget Review" at bounding box center [1319, 324] width 402 height 20
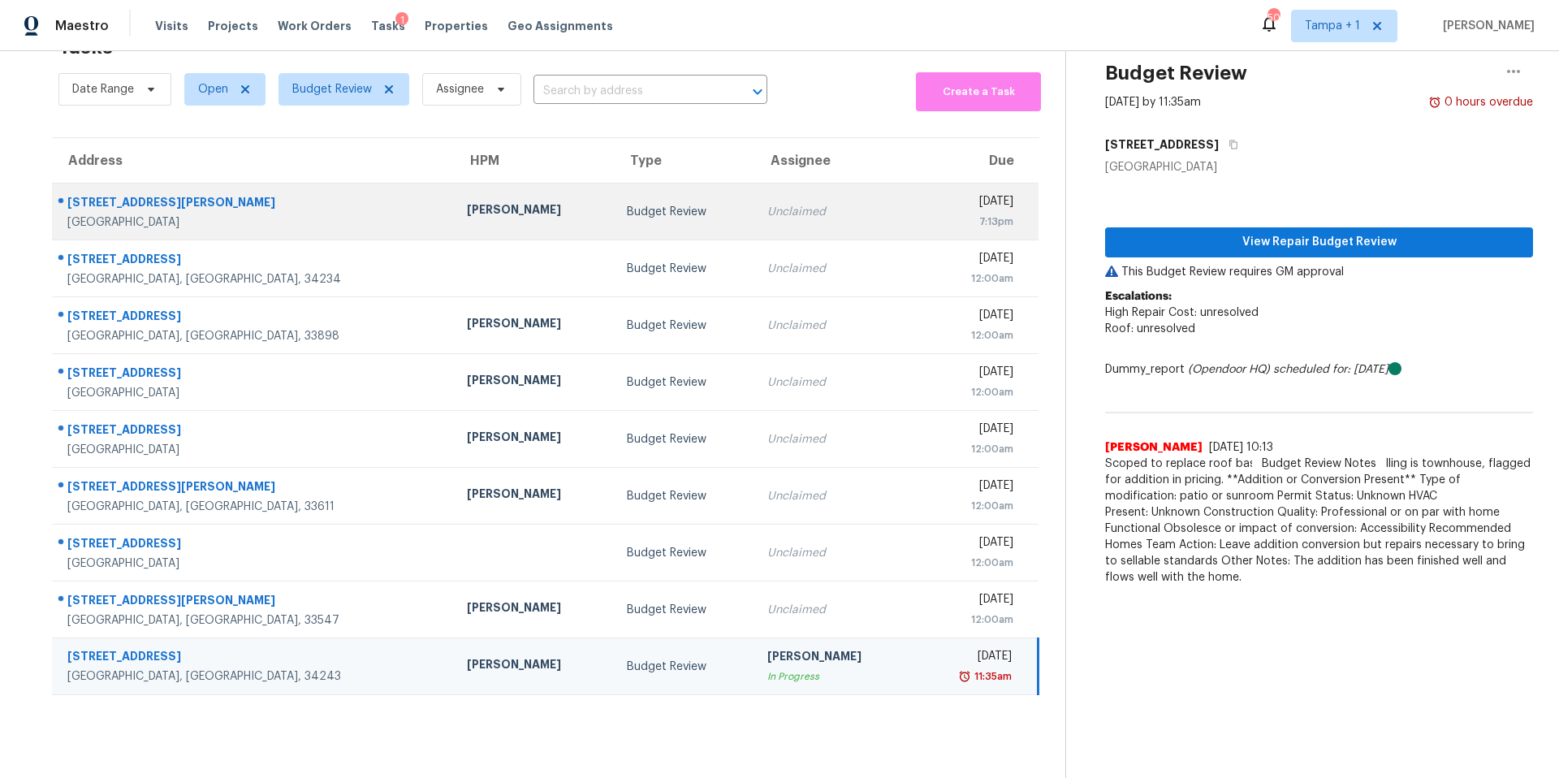
click at [467, 201] on div "[PERSON_NAME]" at bounding box center [534, 211] width 134 height 20
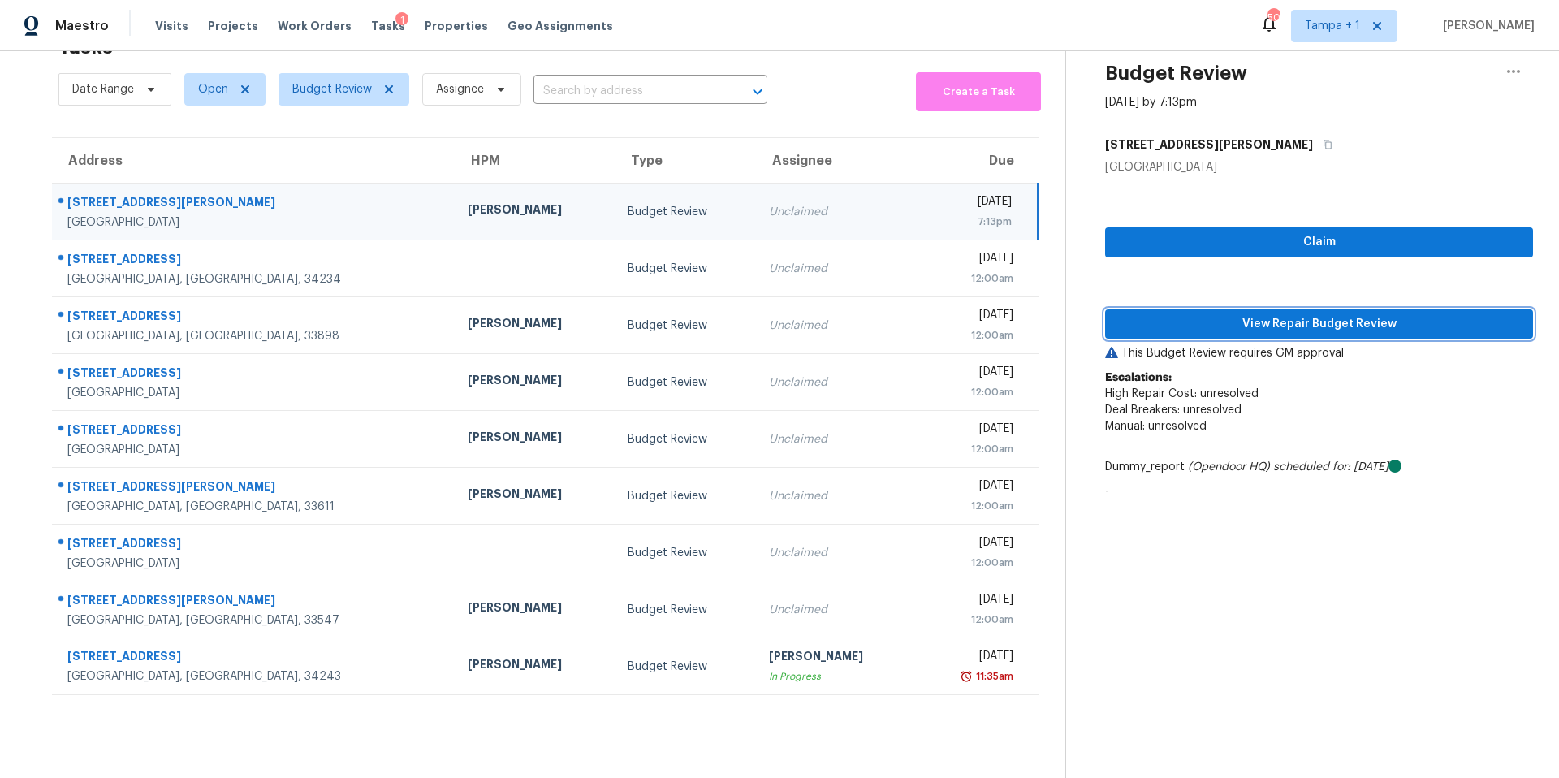
click at [1204, 315] on span "View Repair Budget Review" at bounding box center [1319, 324] width 402 height 20
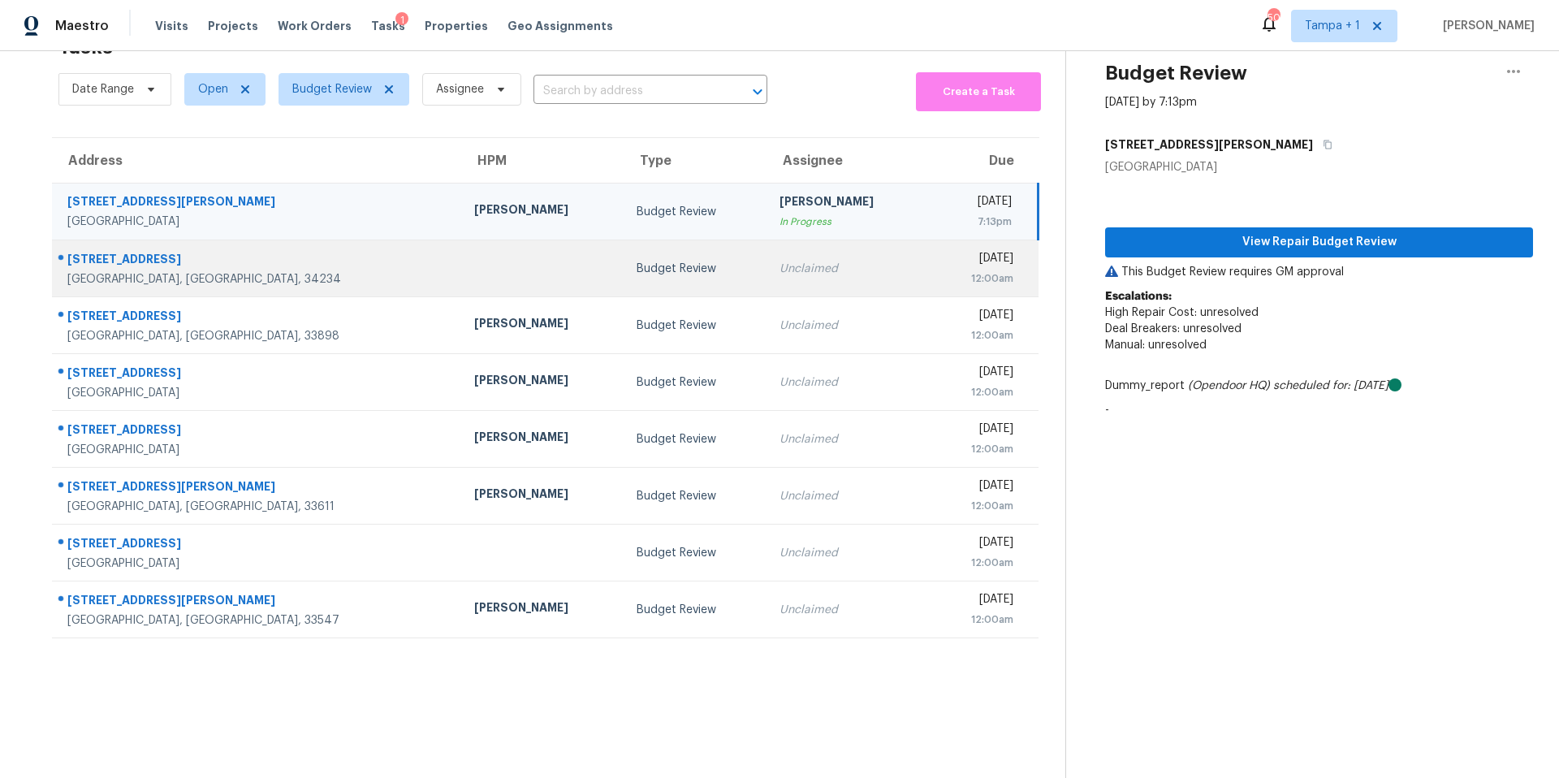
click at [461, 258] on td at bounding box center [542, 268] width 162 height 57
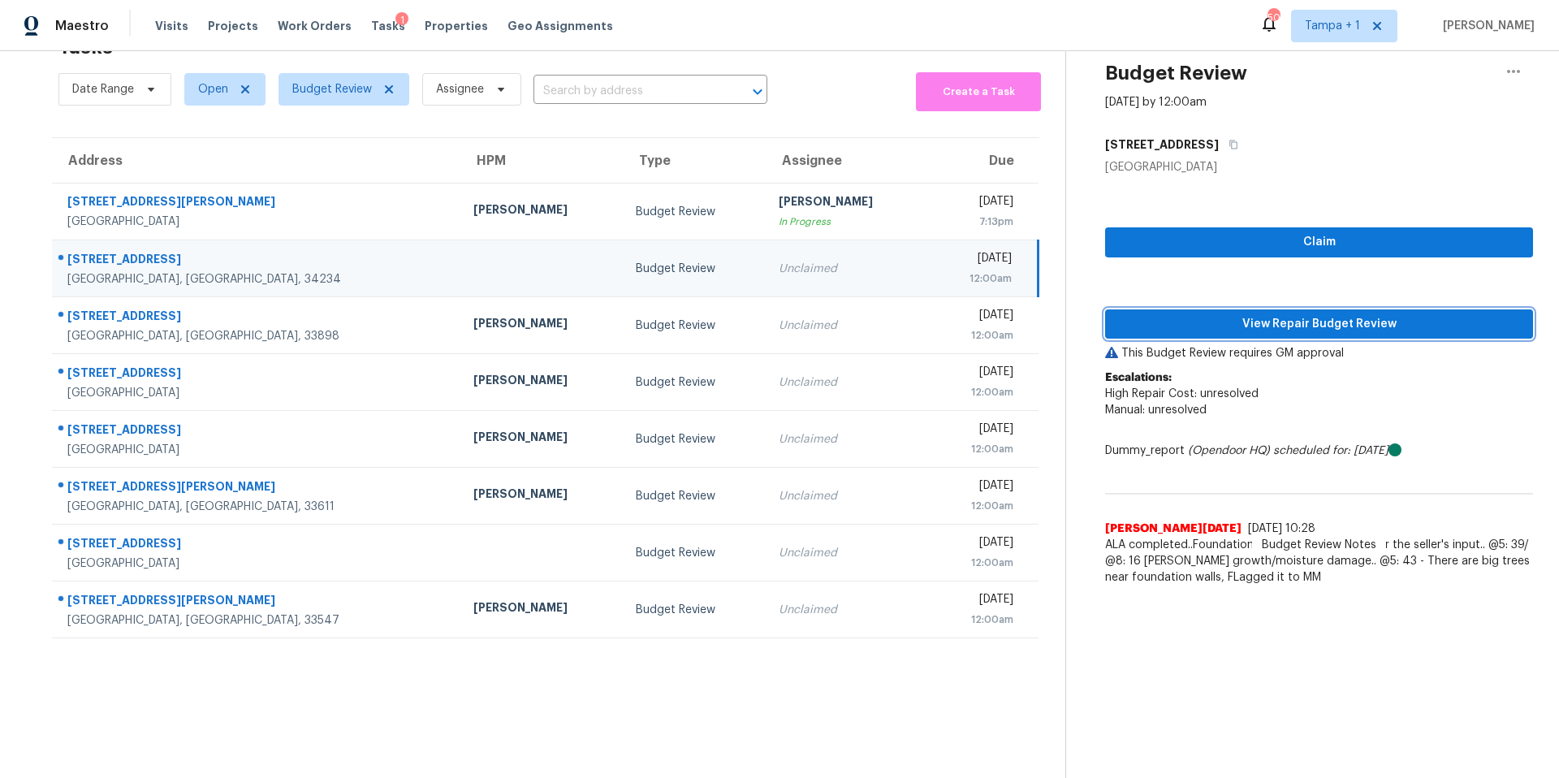
click at [1175, 314] on span "View Repair Budget Review" at bounding box center [1319, 324] width 402 height 20
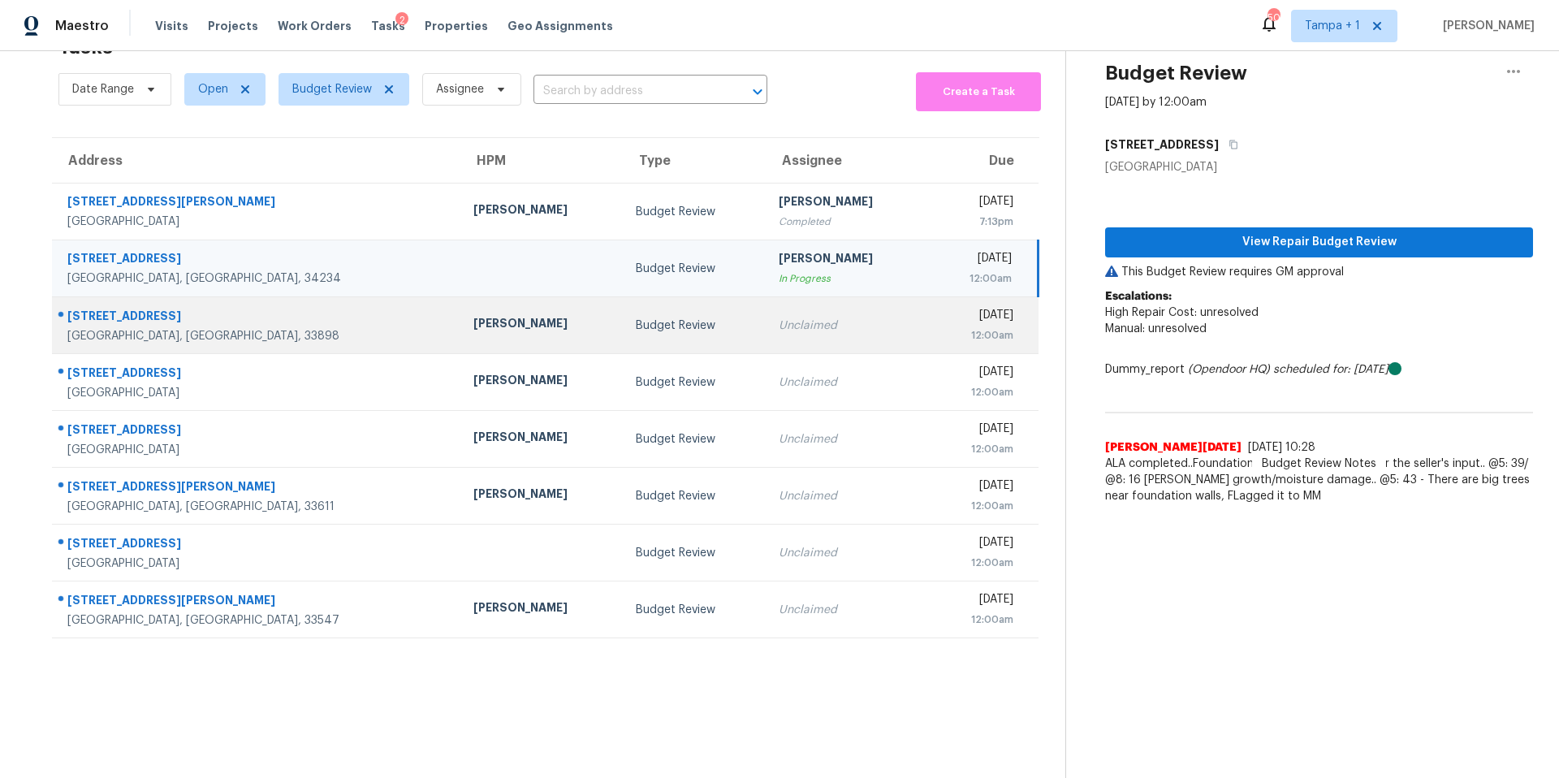
click at [623, 307] on td "Budget Review" at bounding box center [694, 325] width 143 height 57
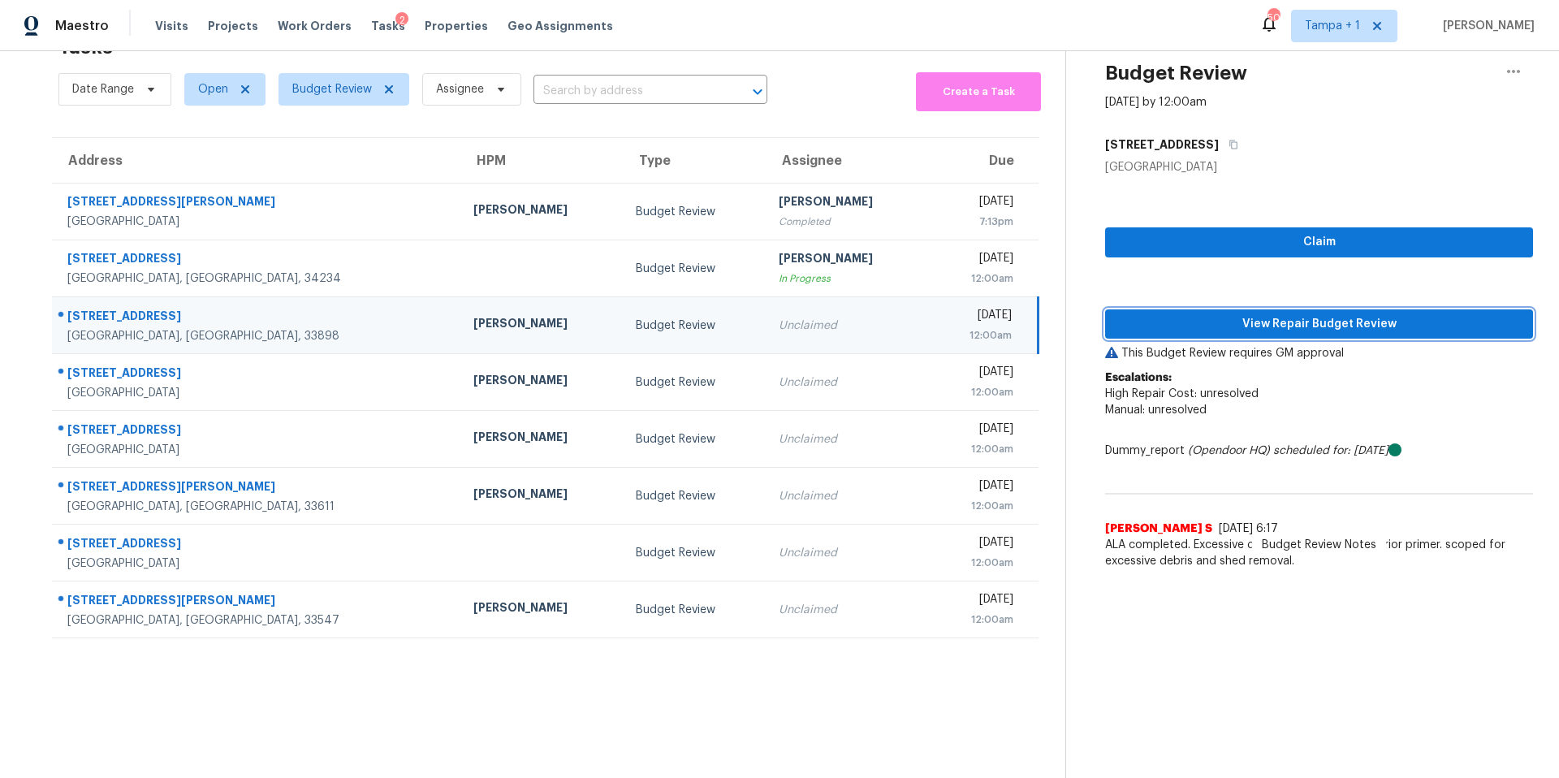
click at [1255, 314] on span "View Repair Budget Review" at bounding box center [1319, 324] width 402 height 20
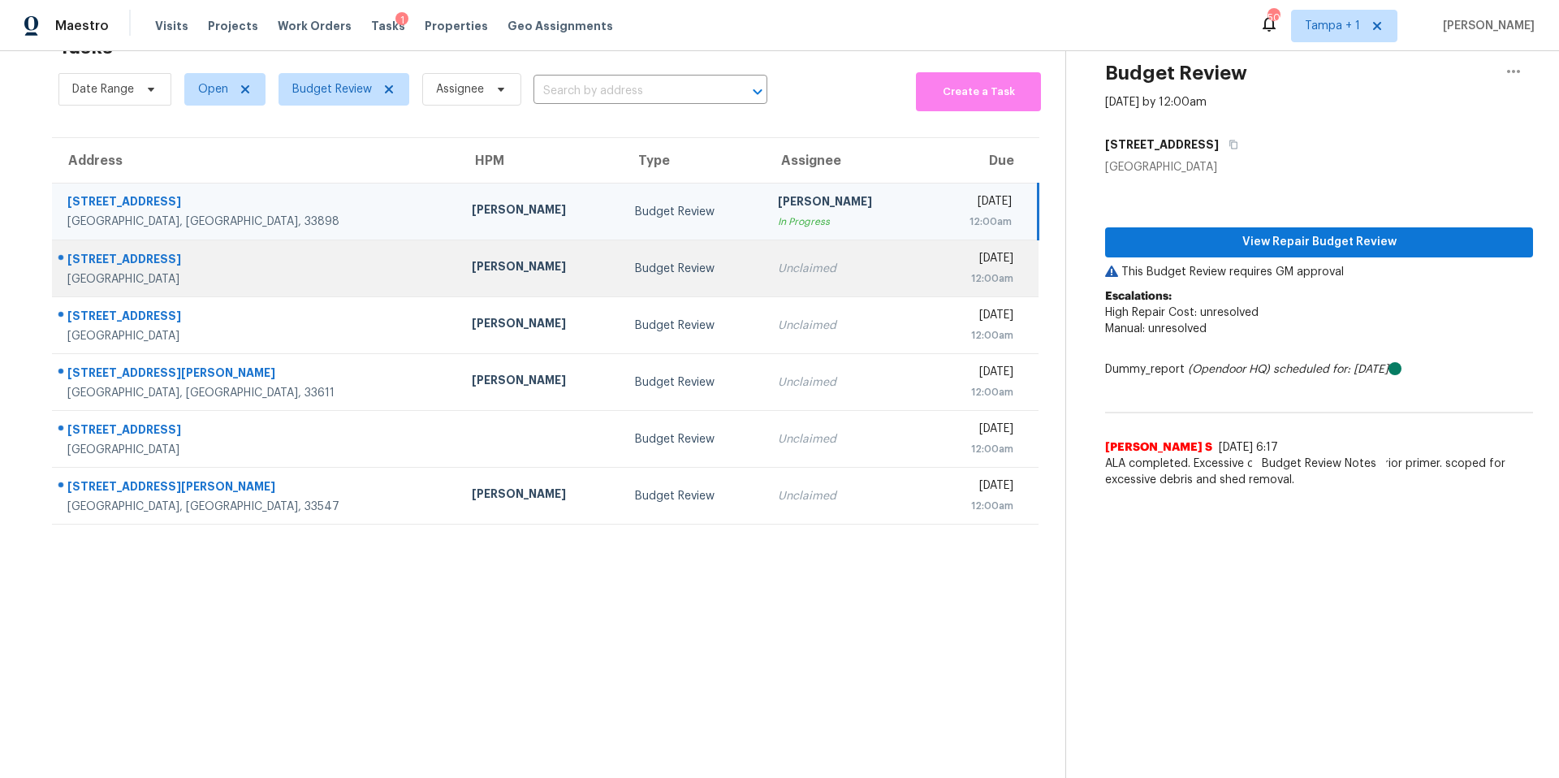
click at [472, 258] on div "[PERSON_NAME]" at bounding box center [540, 268] width 136 height 20
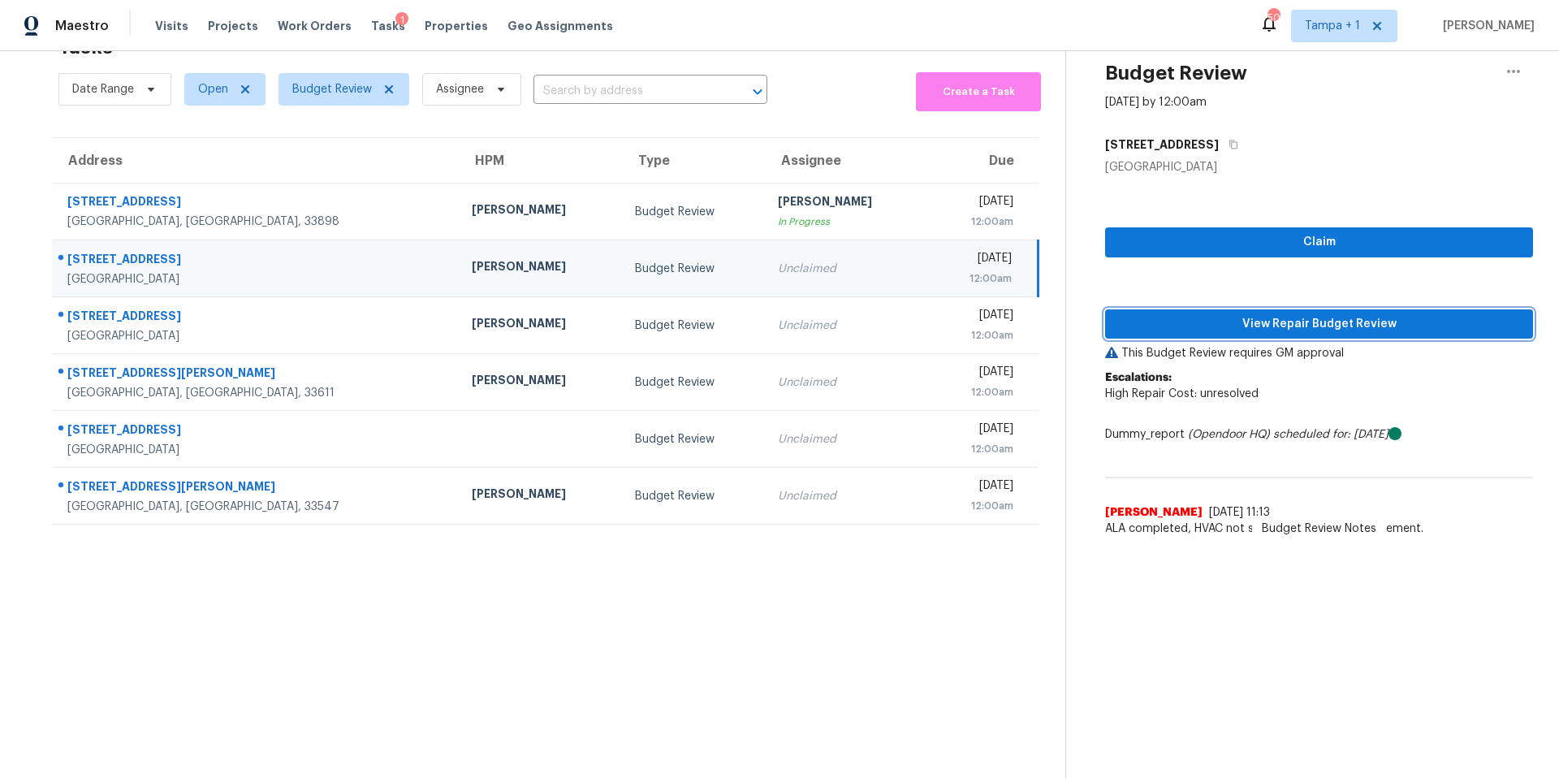
click at [1212, 314] on span "View Repair Budget Review" at bounding box center [1319, 324] width 402 height 20
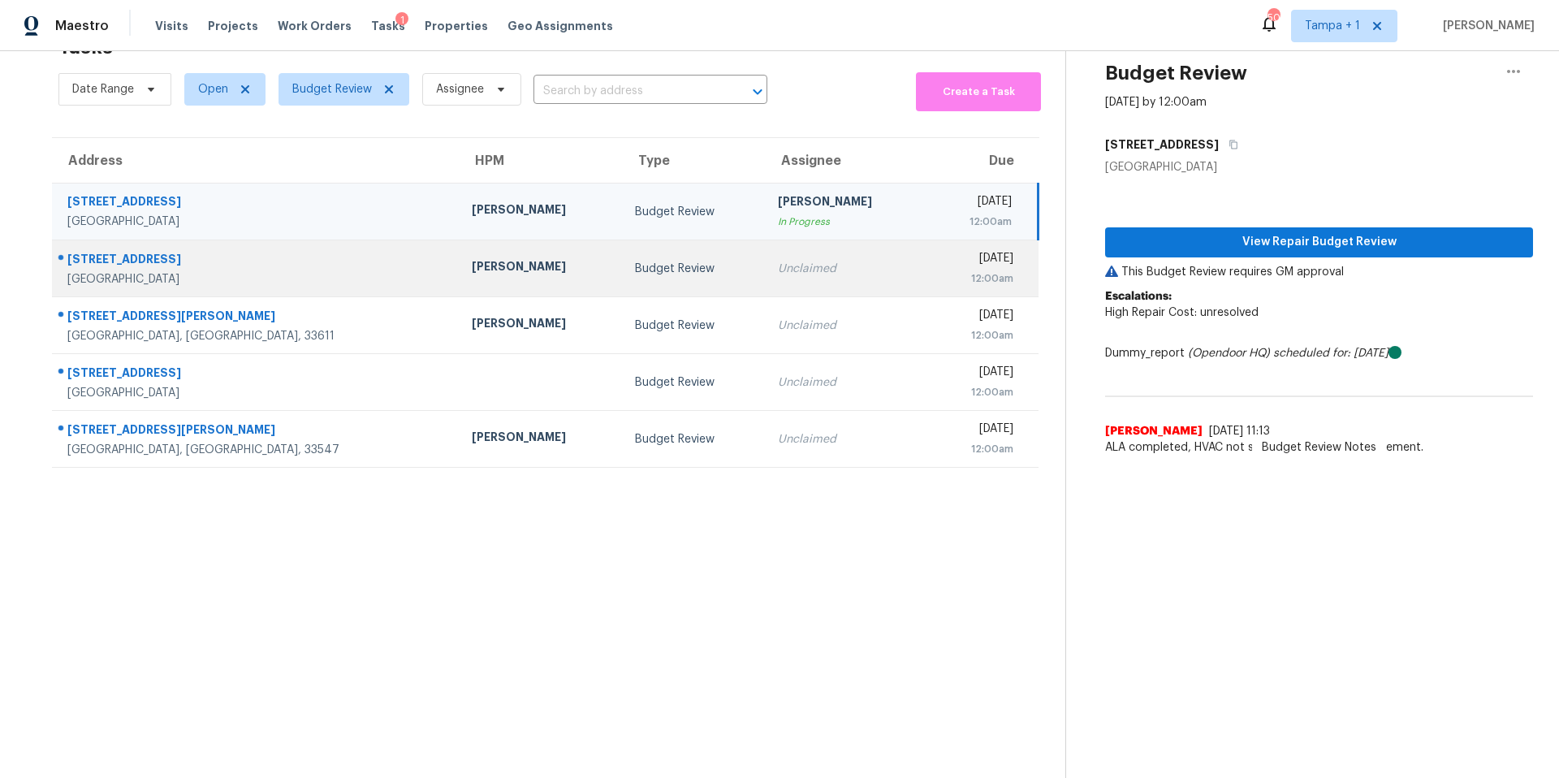
click at [472, 258] on div "[PERSON_NAME]" at bounding box center [540, 268] width 136 height 20
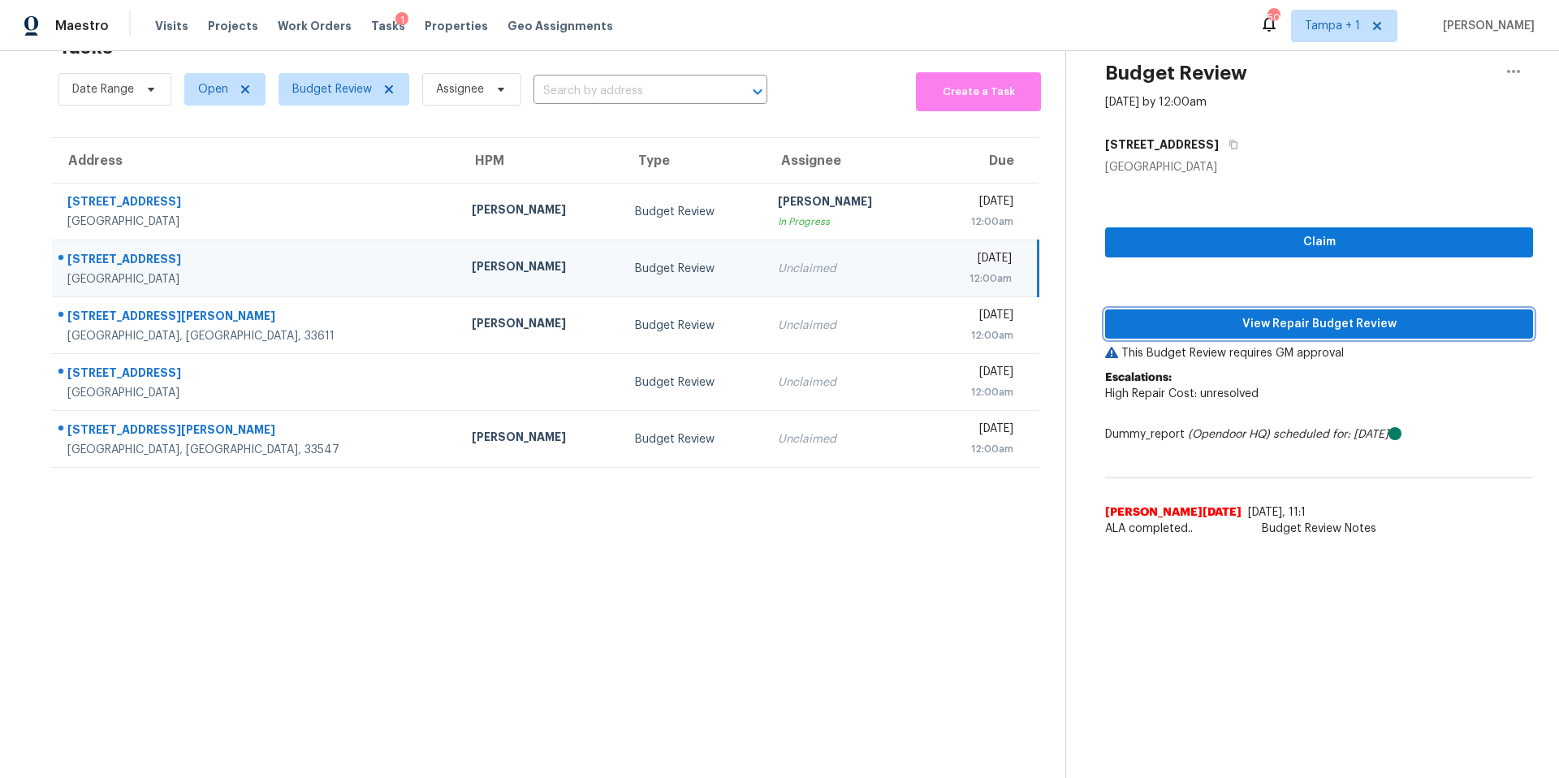
click at [1265, 314] on span "View Repair Budget Review" at bounding box center [1319, 324] width 402 height 20
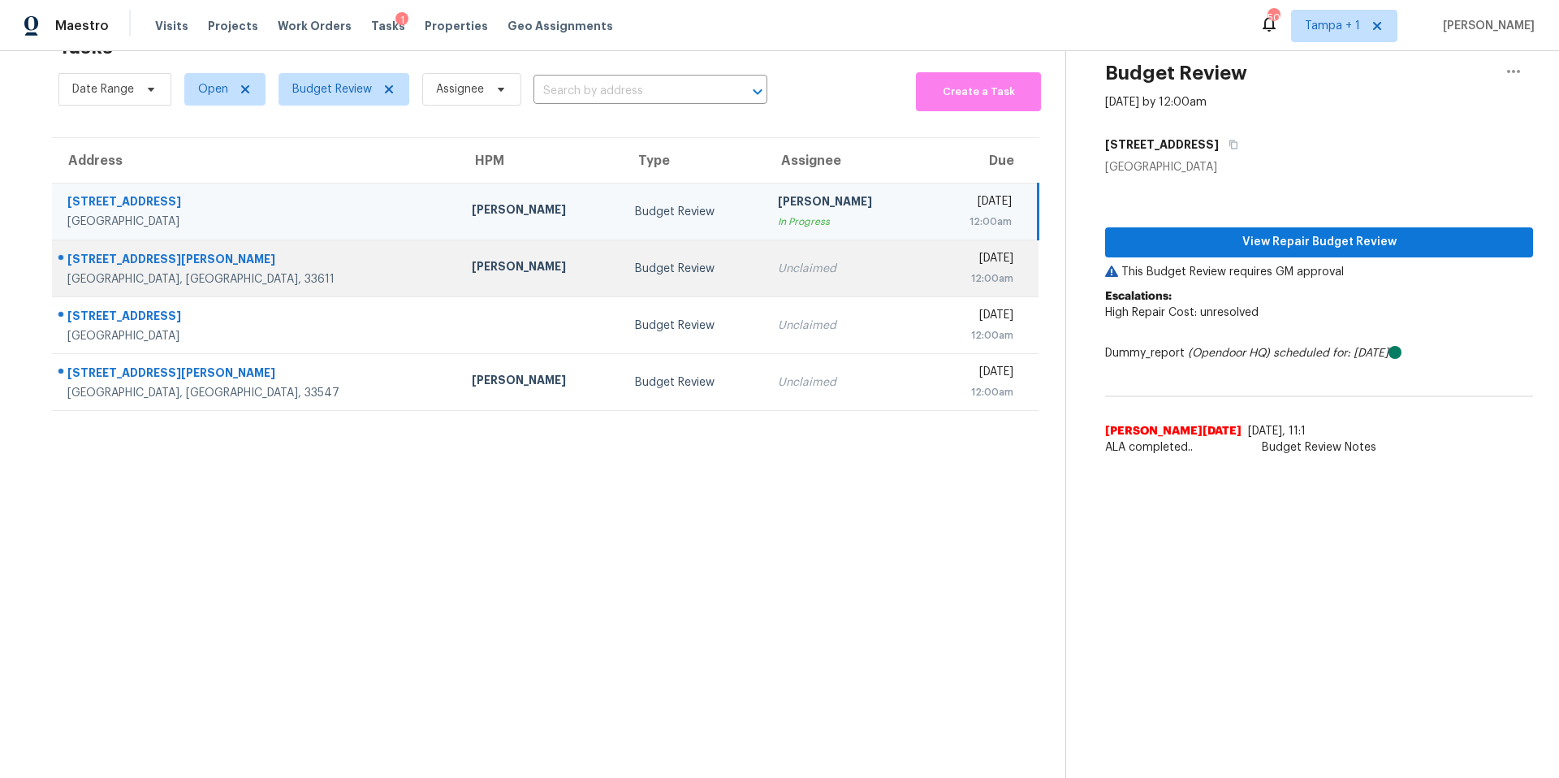
click at [472, 258] on div "[PERSON_NAME]" at bounding box center [540, 268] width 136 height 20
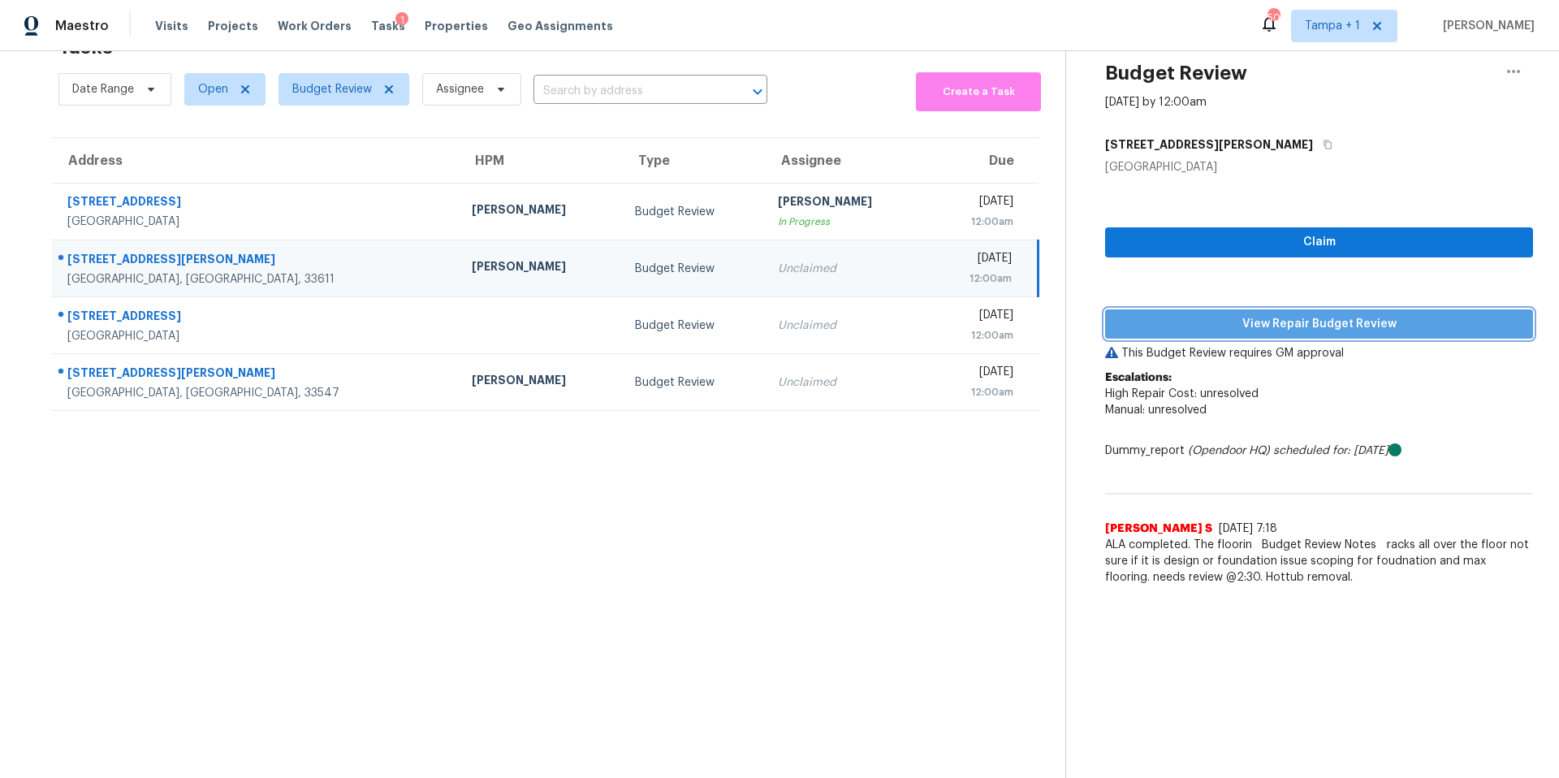
click at [1247, 314] on span "View Repair Budget Review" at bounding box center [1319, 324] width 402 height 20
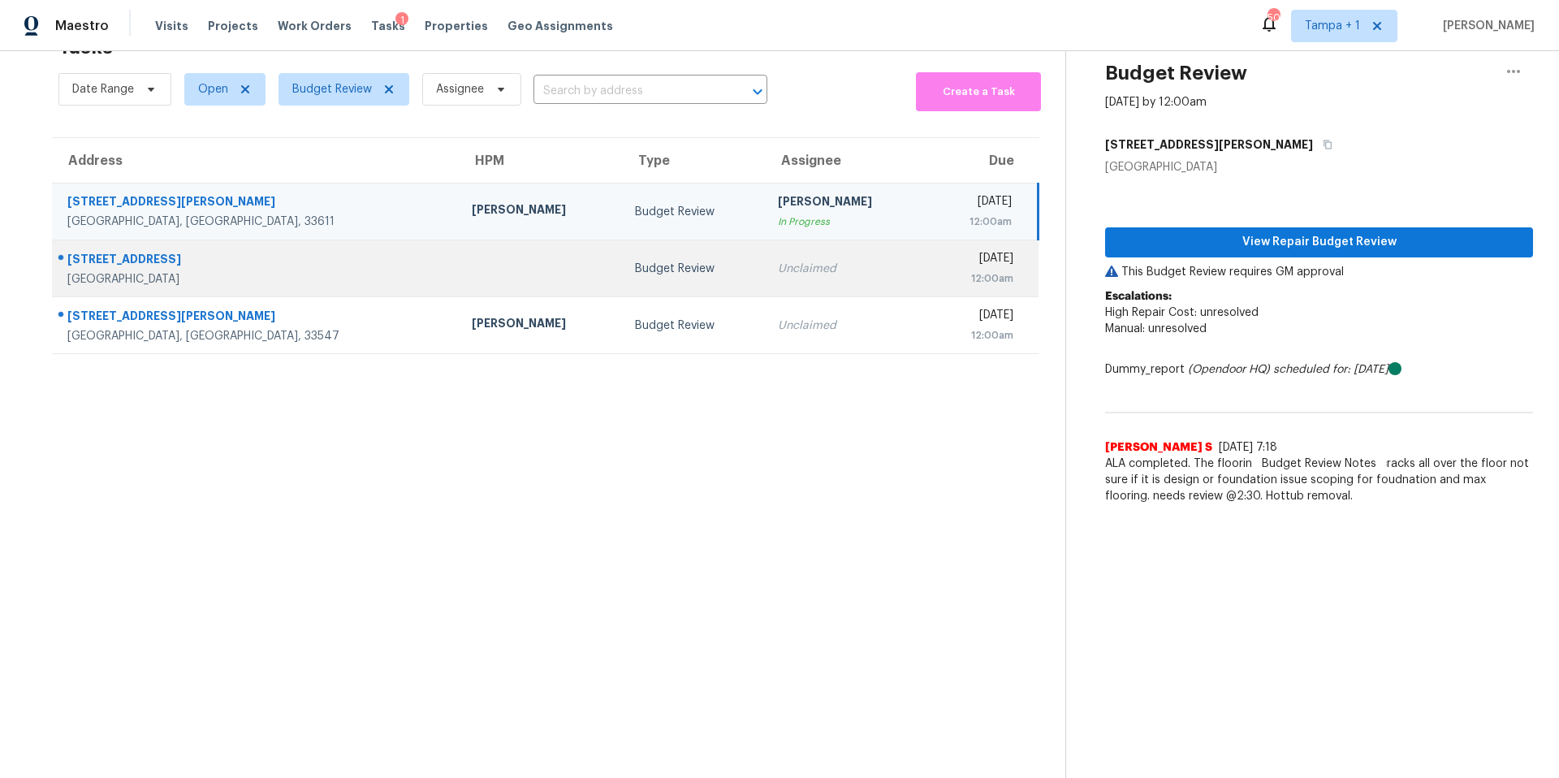
click at [622, 245] on td "Budget Review" at bounding box center [693, 268] width 143 height 57
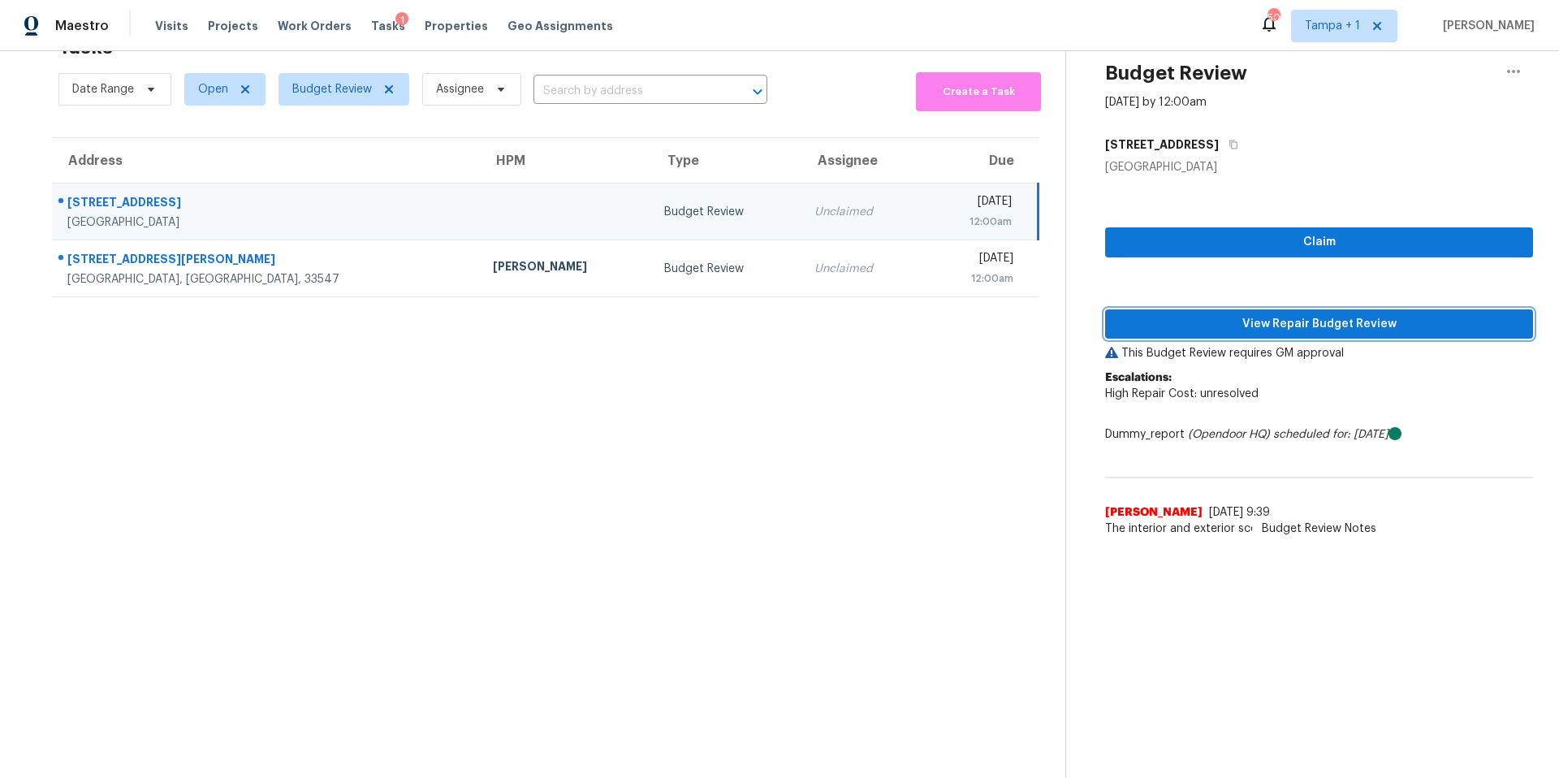
click at [1208, 314] on span "View Repair Budget Review" at bounding box center [1319, 324] width 402 height 20
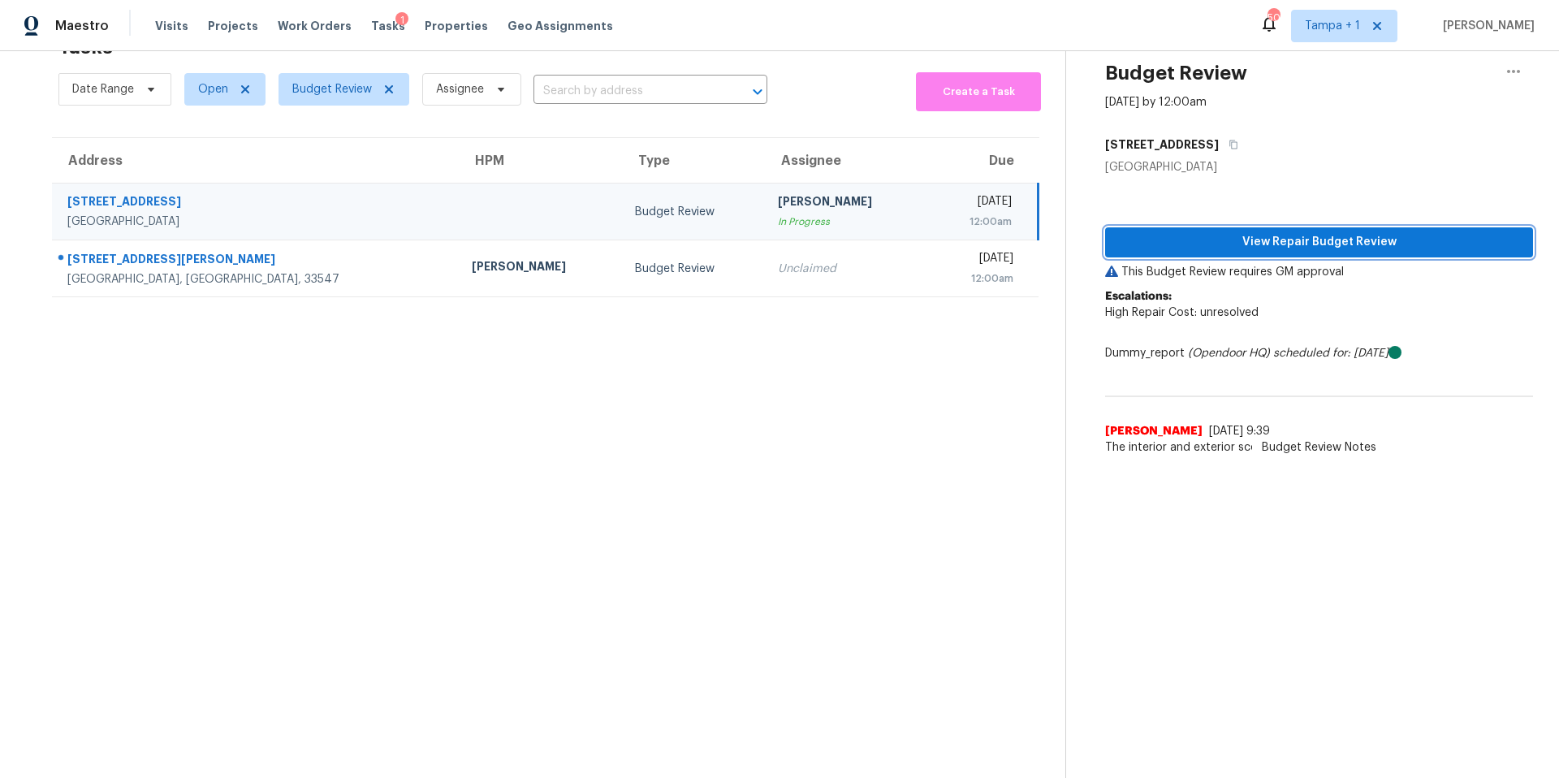
click at [1318, 232] on span "View Repair Budget Review" at bounding box center [1319, 242] width 402 height 20
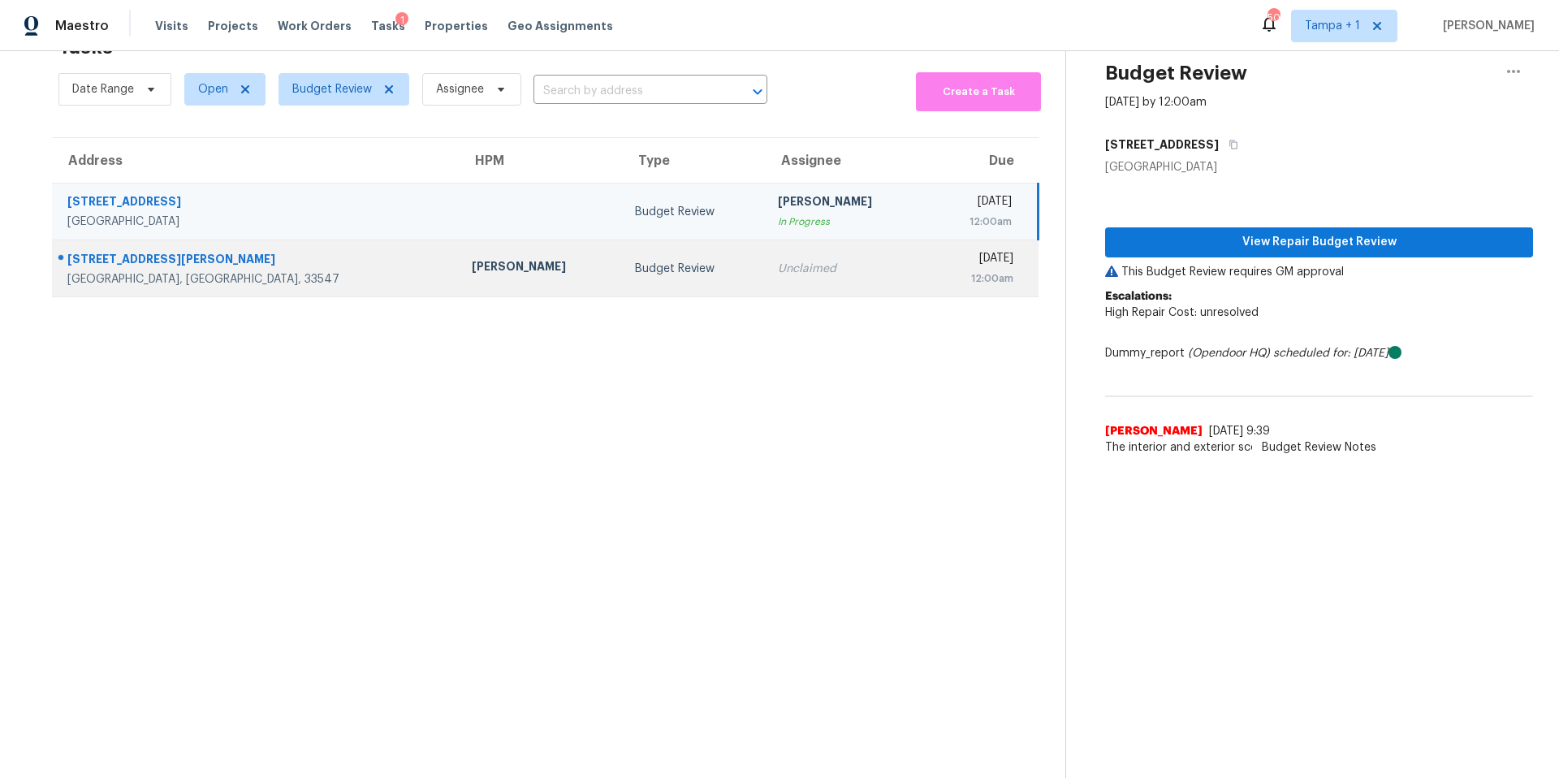
click at [622, 269] on td "Budget Review" at bounding box center [693, 268] width 143 height 57
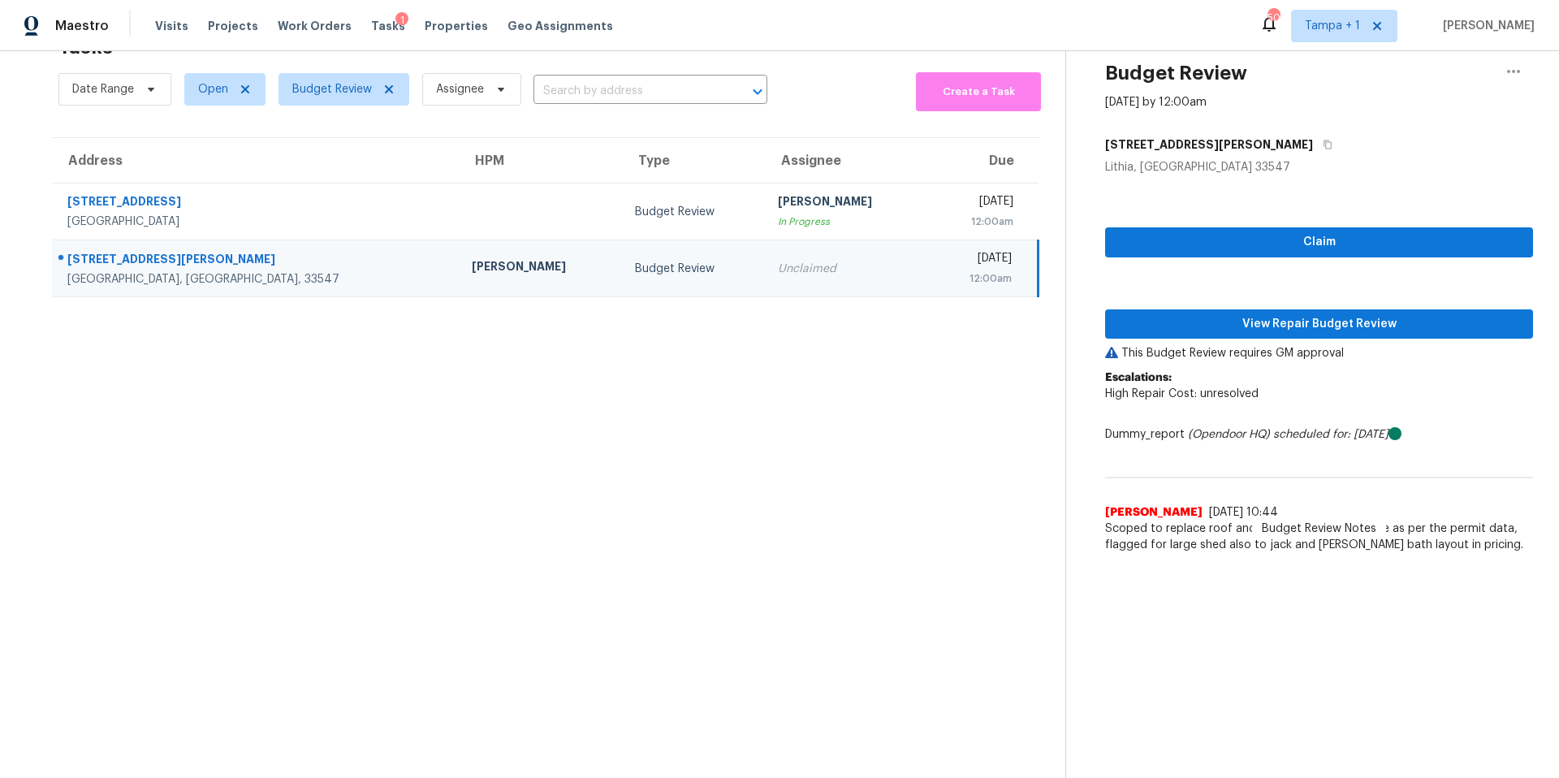
click at [622, 269] on td "Budget Review" at bounding box center [693, 268] width 143 height 57
click at [1238, 309] on button "View Repair Budget Review" at bounding box center [1319, 324] width 428 height 30
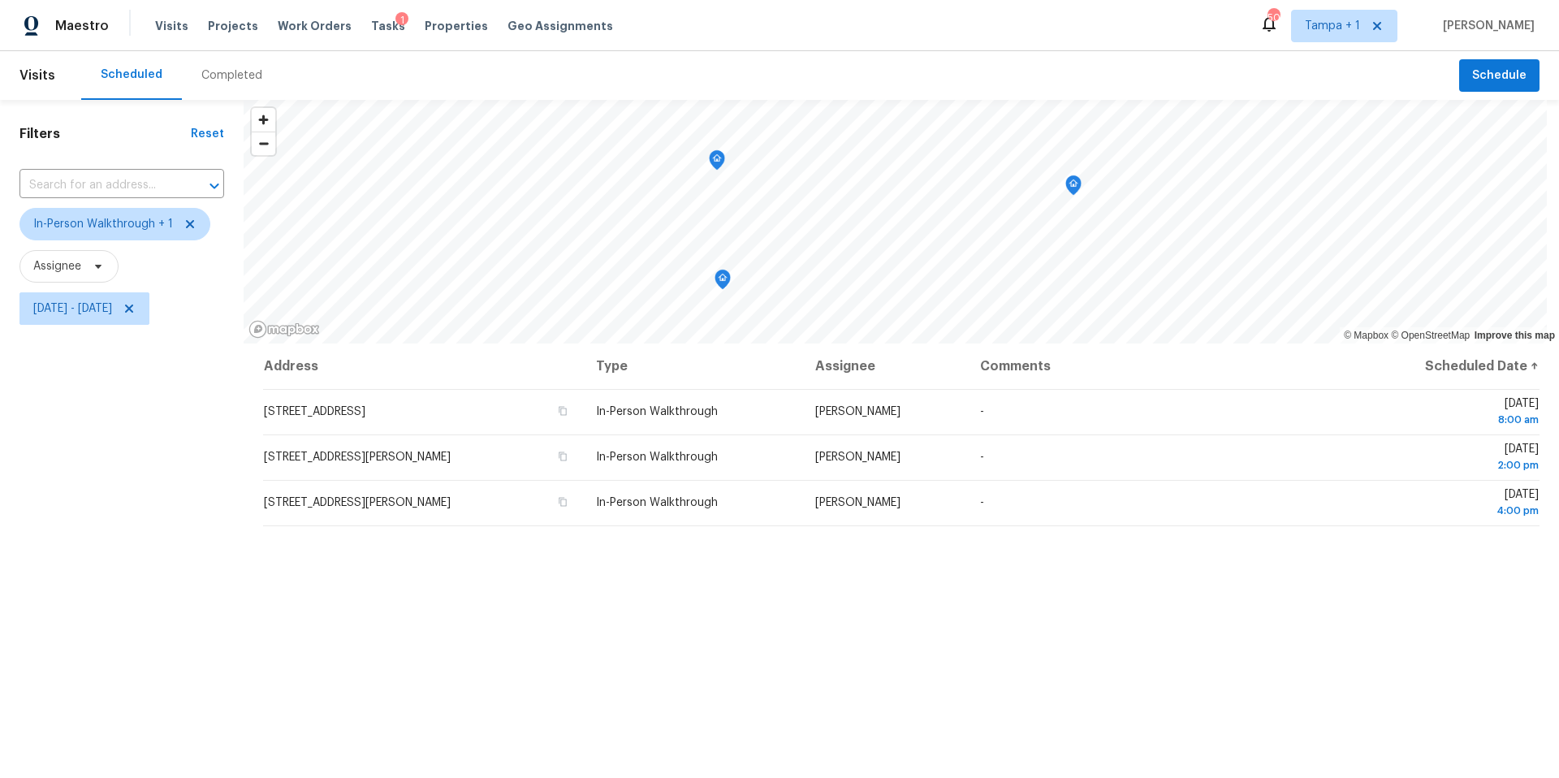
click at [144, 380] on div "Filters Reset ​ In-Person Walkthrough + 1 Assignee Tue, Sep 02 - Tue, Sep 02" at bounding box center [122, 533] width 244 height 866
click at [112, 312] on span "Tue, Sep 02 - Tue, Sep 02" at bounding box center [72, 308] width 79 height 16
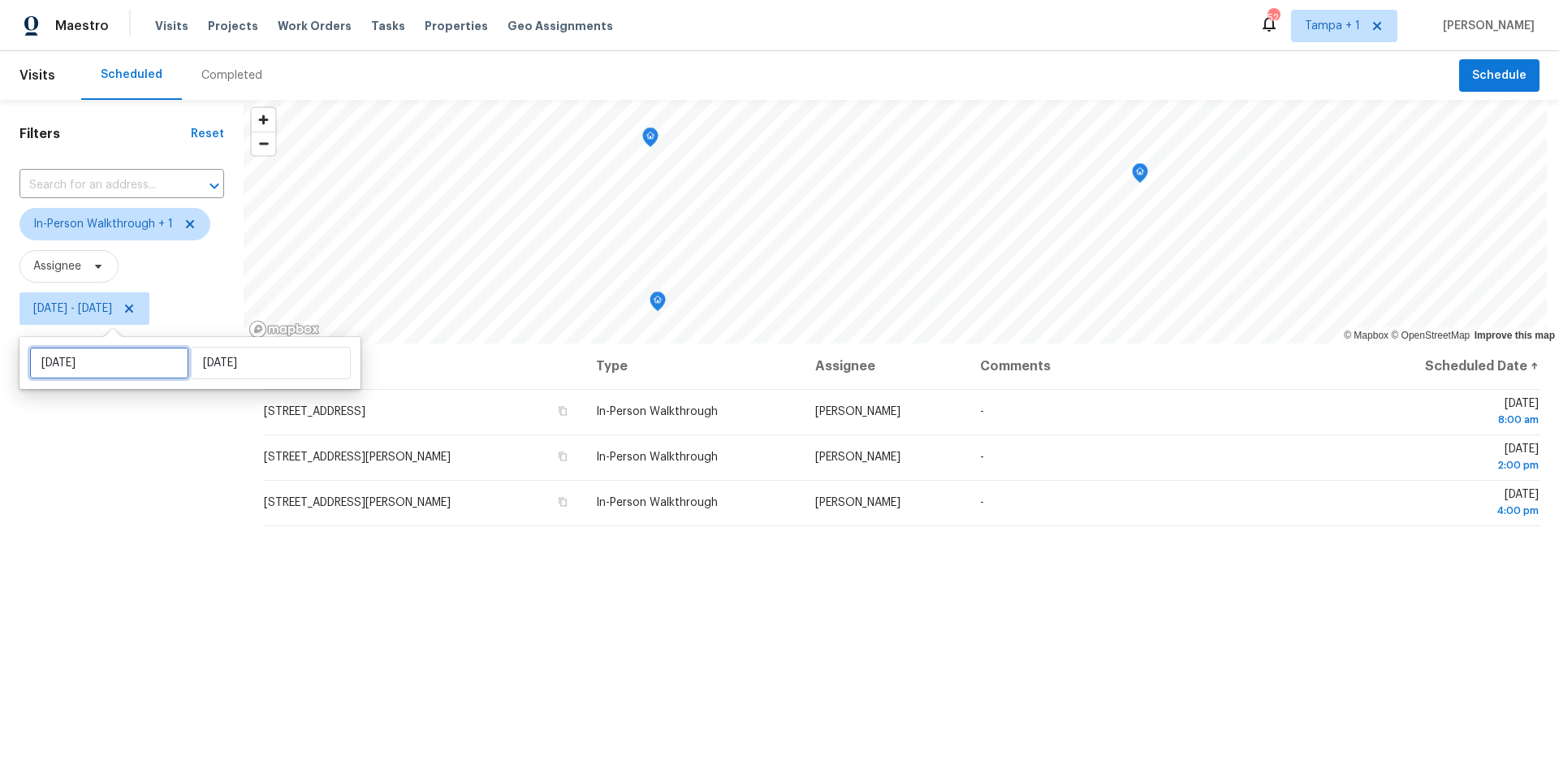
click at [120, 358] on input "Tue, Sep 02" at bounding box center [109, 363] width 160 height 32
select select "8"
select select "2025"
select select "9"
select select "2025"
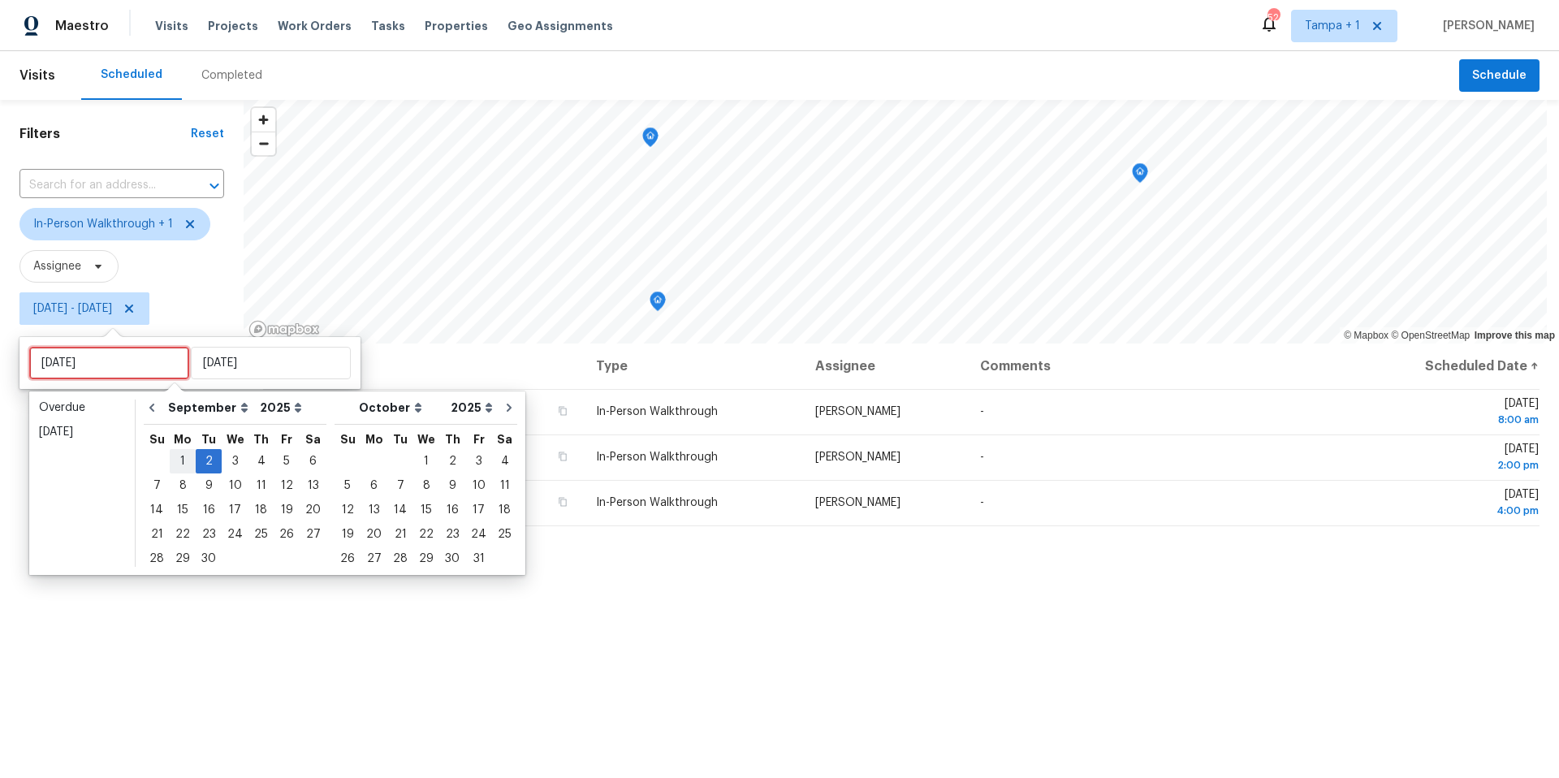
type input "Mon, Sep 01"
click at [227, 458] on div "3" at bounding box center [235, 461] width 27 height 23
type input "Wed, Sep 03"
type input "Tue, Sep 02"
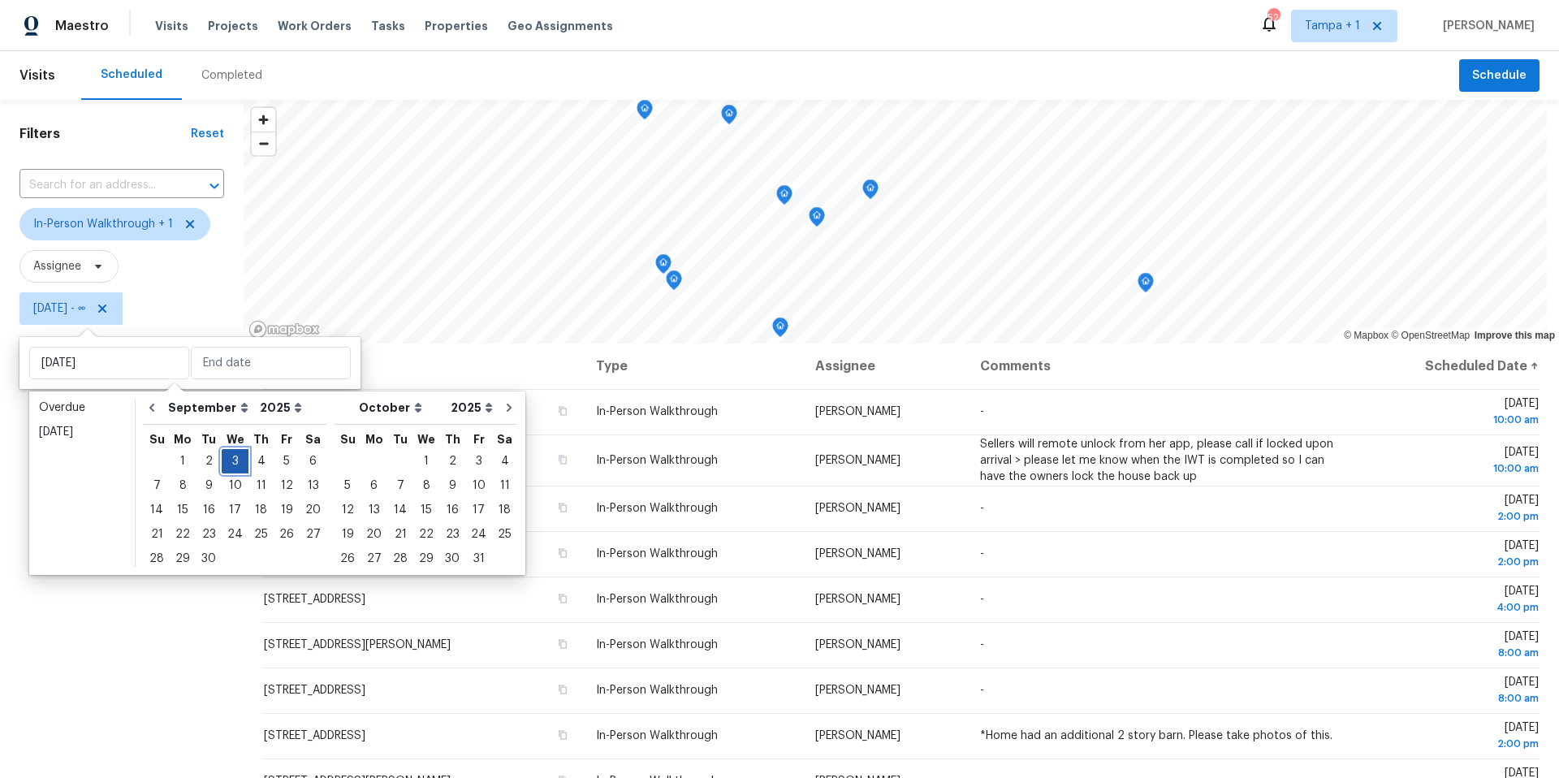
click at [227, 458] on div "3" at bounding box center [235, 461] width 27 height 23
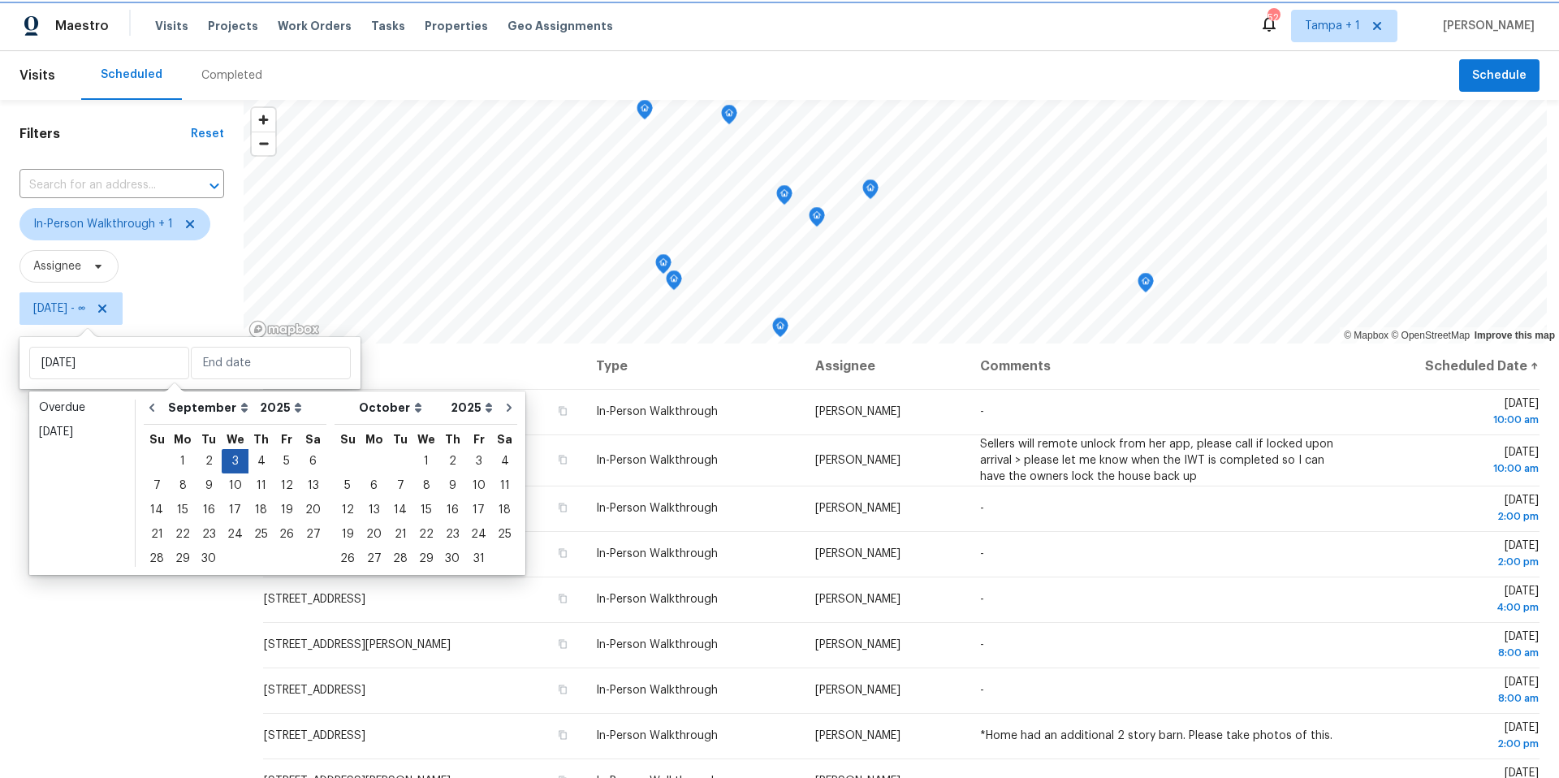
type input "Wed, Sep 03"
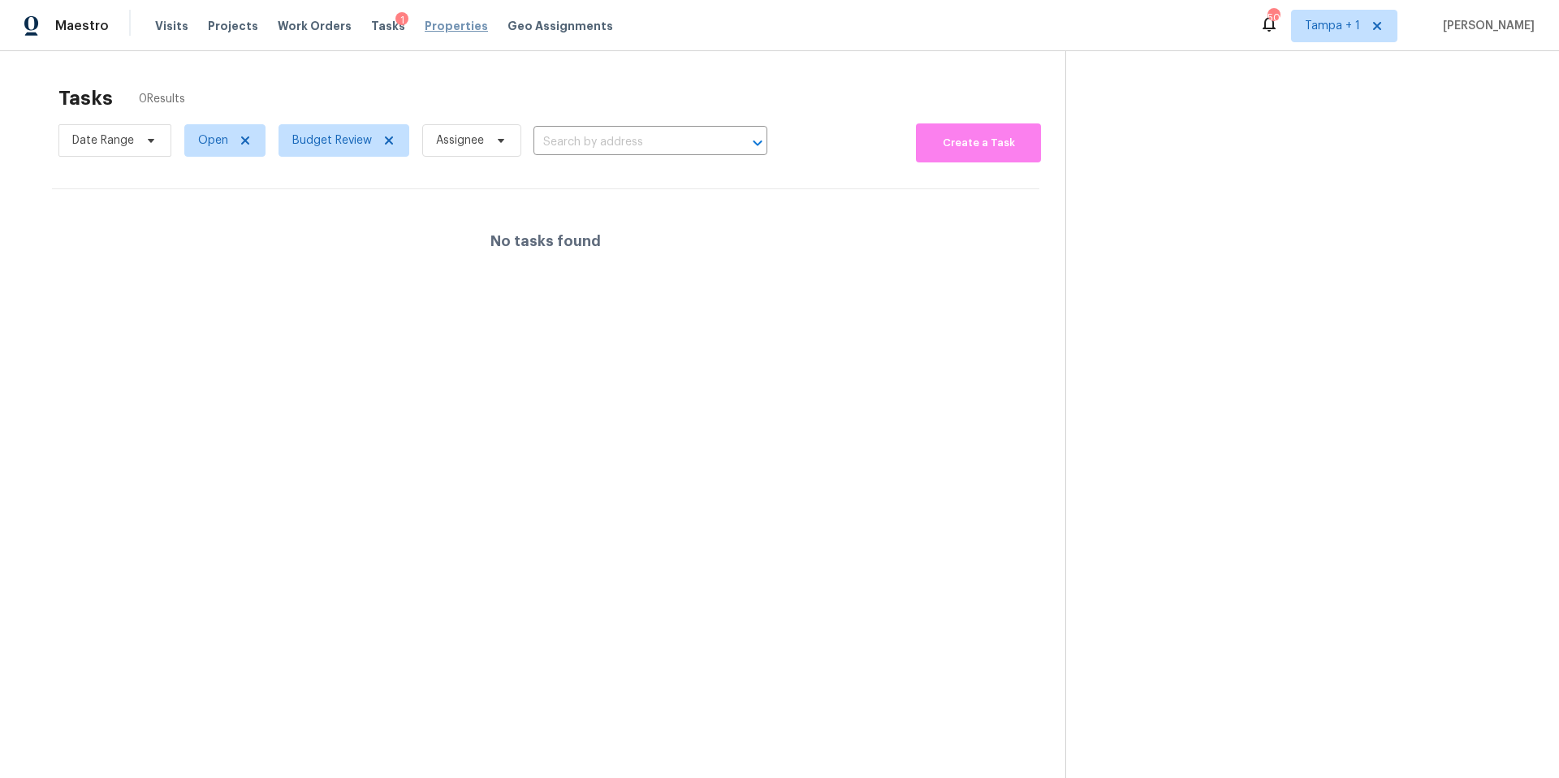
click at [425, 28] on span "Properties" at bounding box center [456, 26] width 63 height 16
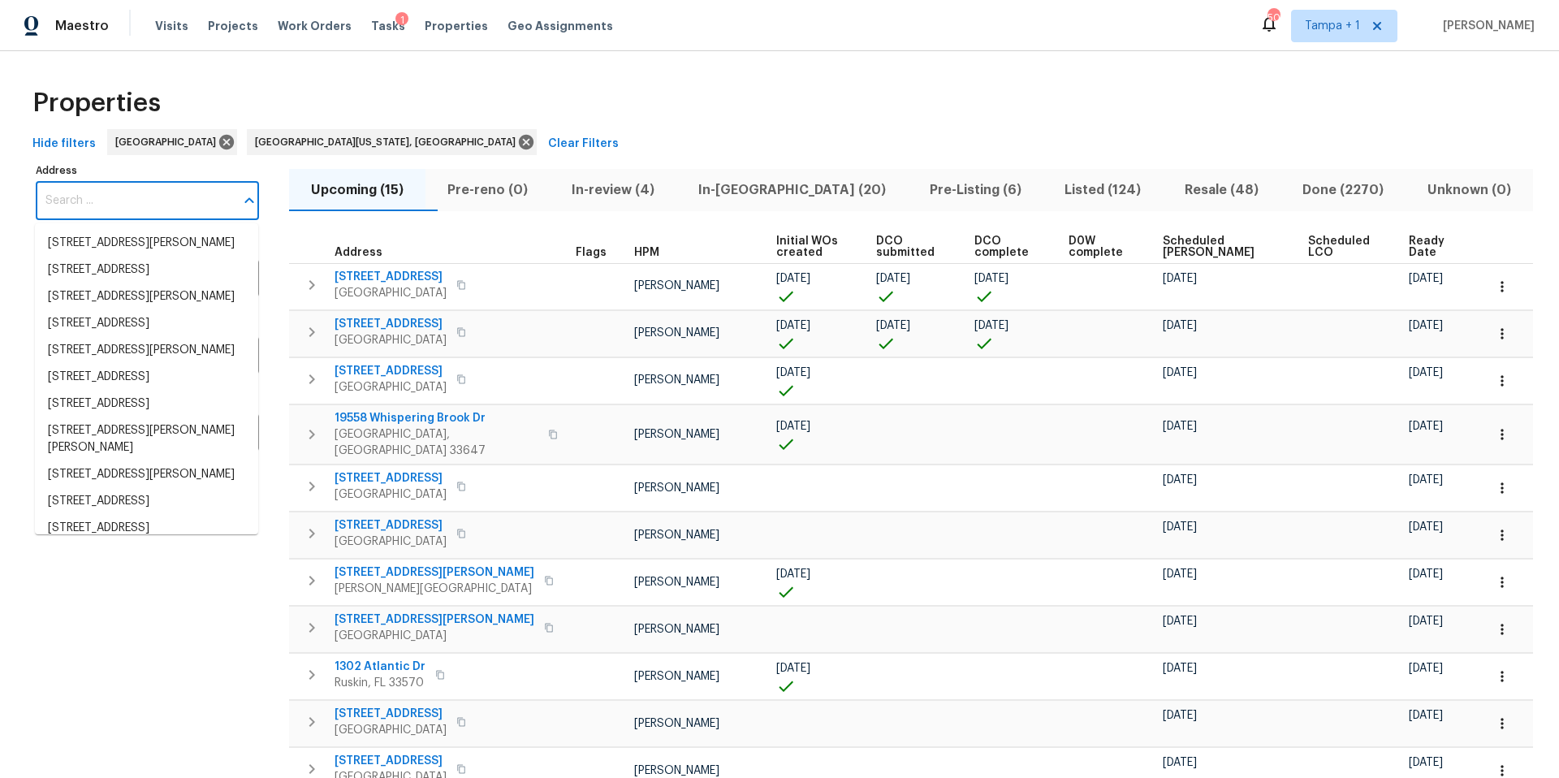
click at [116, 206] on input "Address" at bounding box center [135, 201] width 199 height 38
click at [443, 29] on span "Properties" at bounding box center [456, 26] width 63 height 16
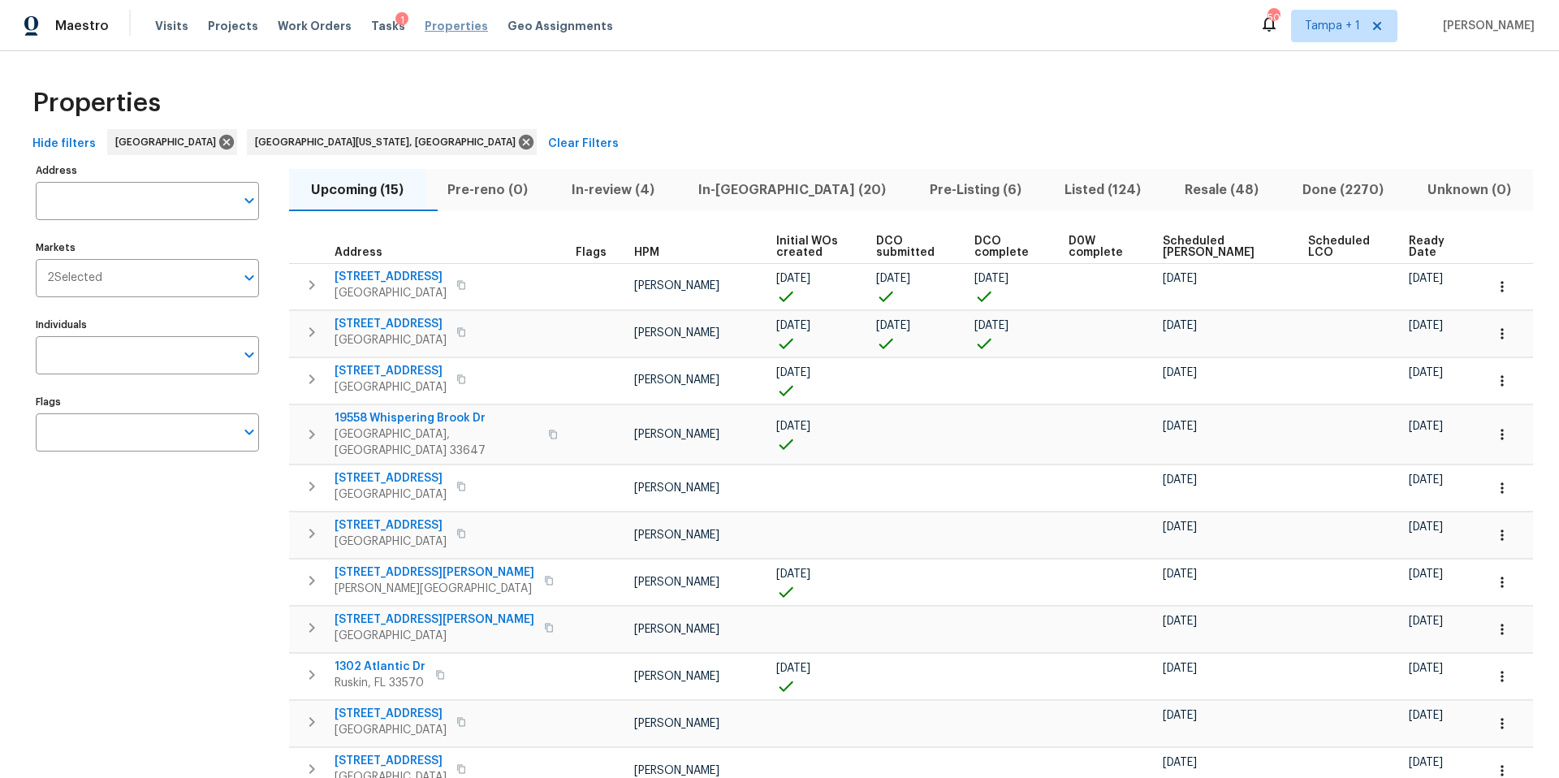
click at [443, 29] on span "Properties" at bounding box center [456, 26] width 63 height 16
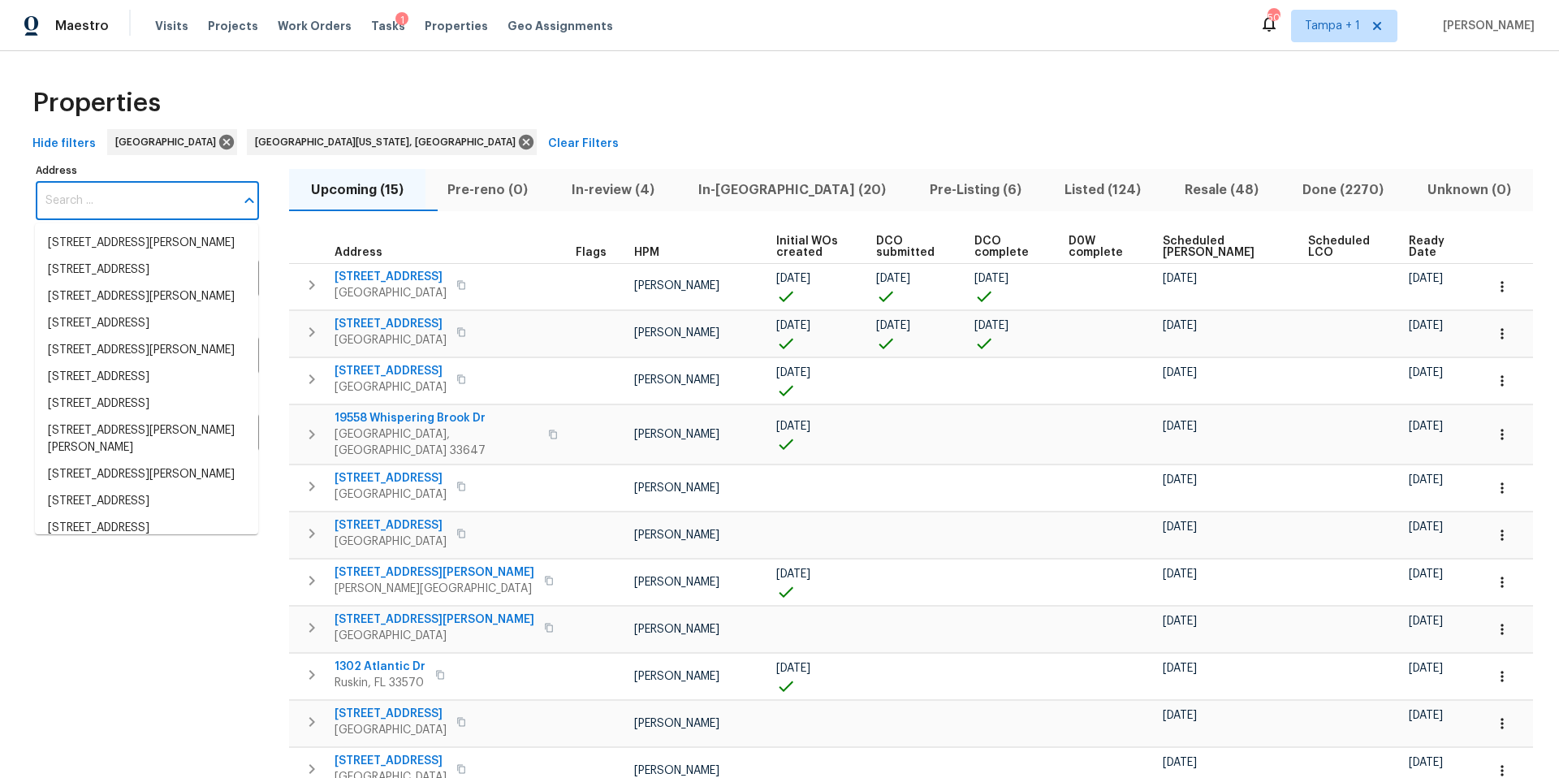
click at [67, 198] on input "Address" at bounding box center [135, 201] width 199 height 38
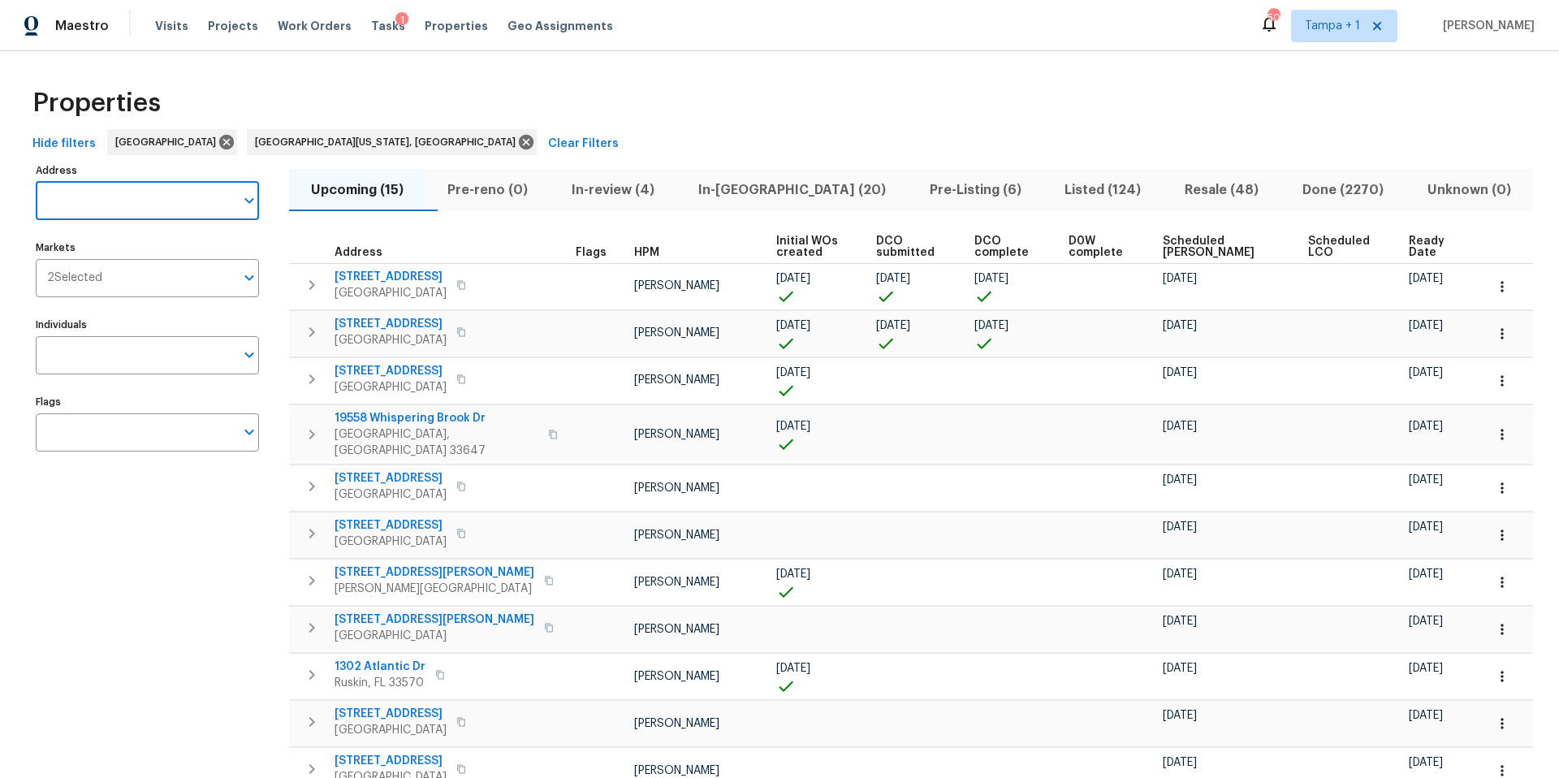
paste input "7340 Westcott Dr"
type input "7340 Westcott Dr"
click at [105, 232] on li "7340 Westcott Dr Port Richey FL 34668" at bounding box center [146, 252] width 223 height 44
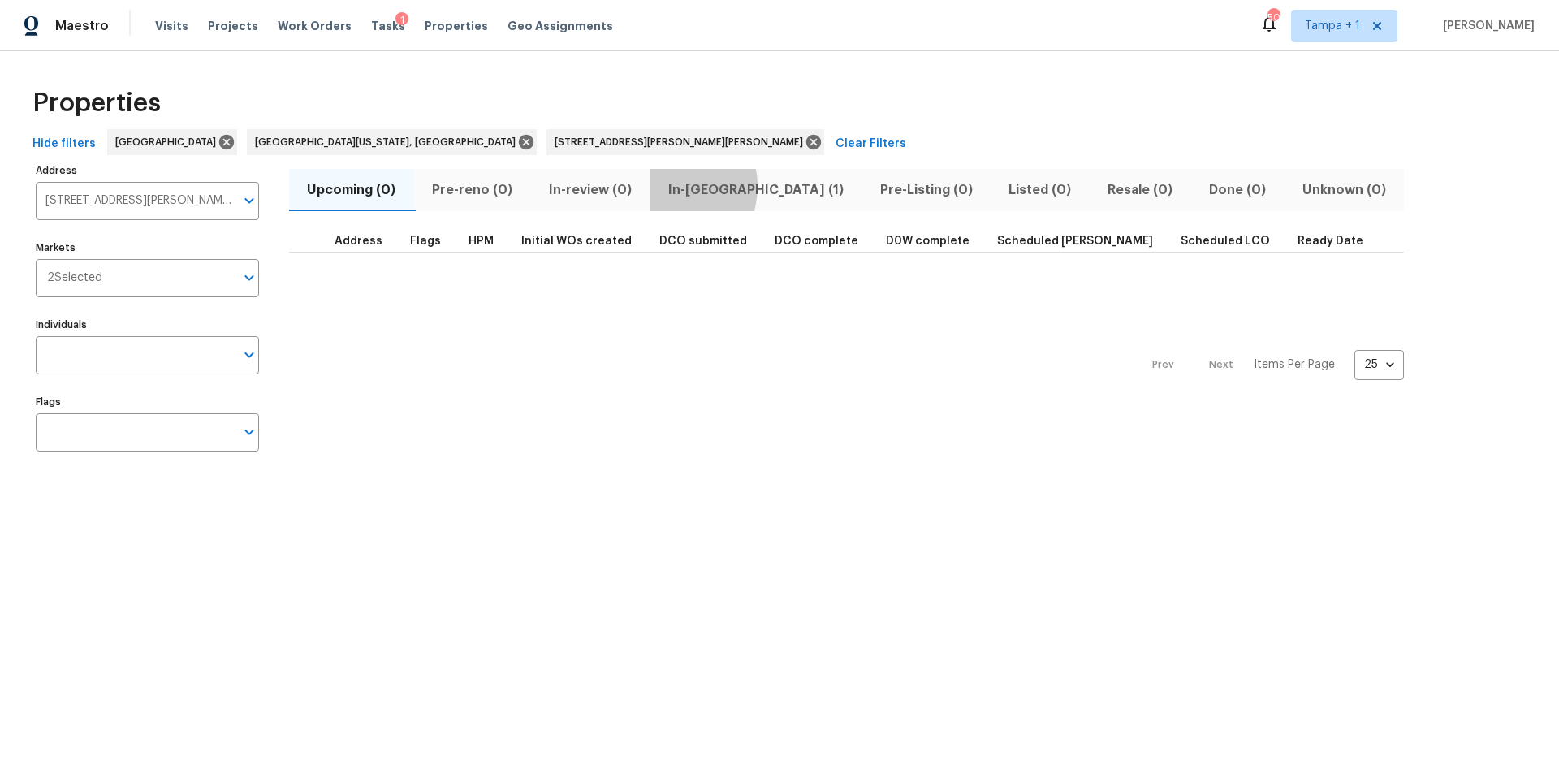
click at [668, 186] on span "In-reno (1)" at bounding box center [755, 190] width 192 height 23
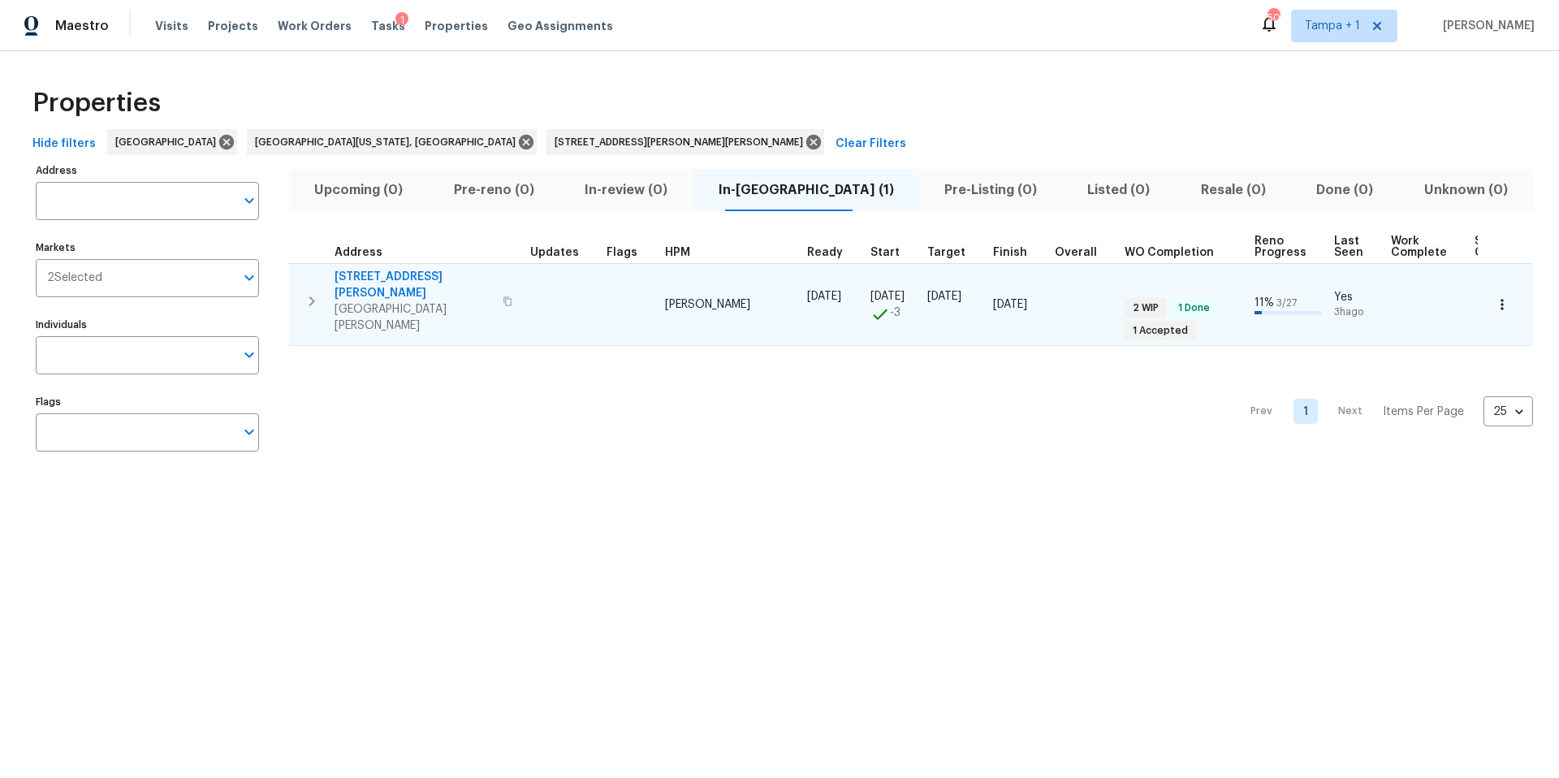
type input "7340 Westcott Dr Port Richey FL 34668"
click at [1485, 300] on button "button" at bounding box center [1503, 305] width 36 height 36
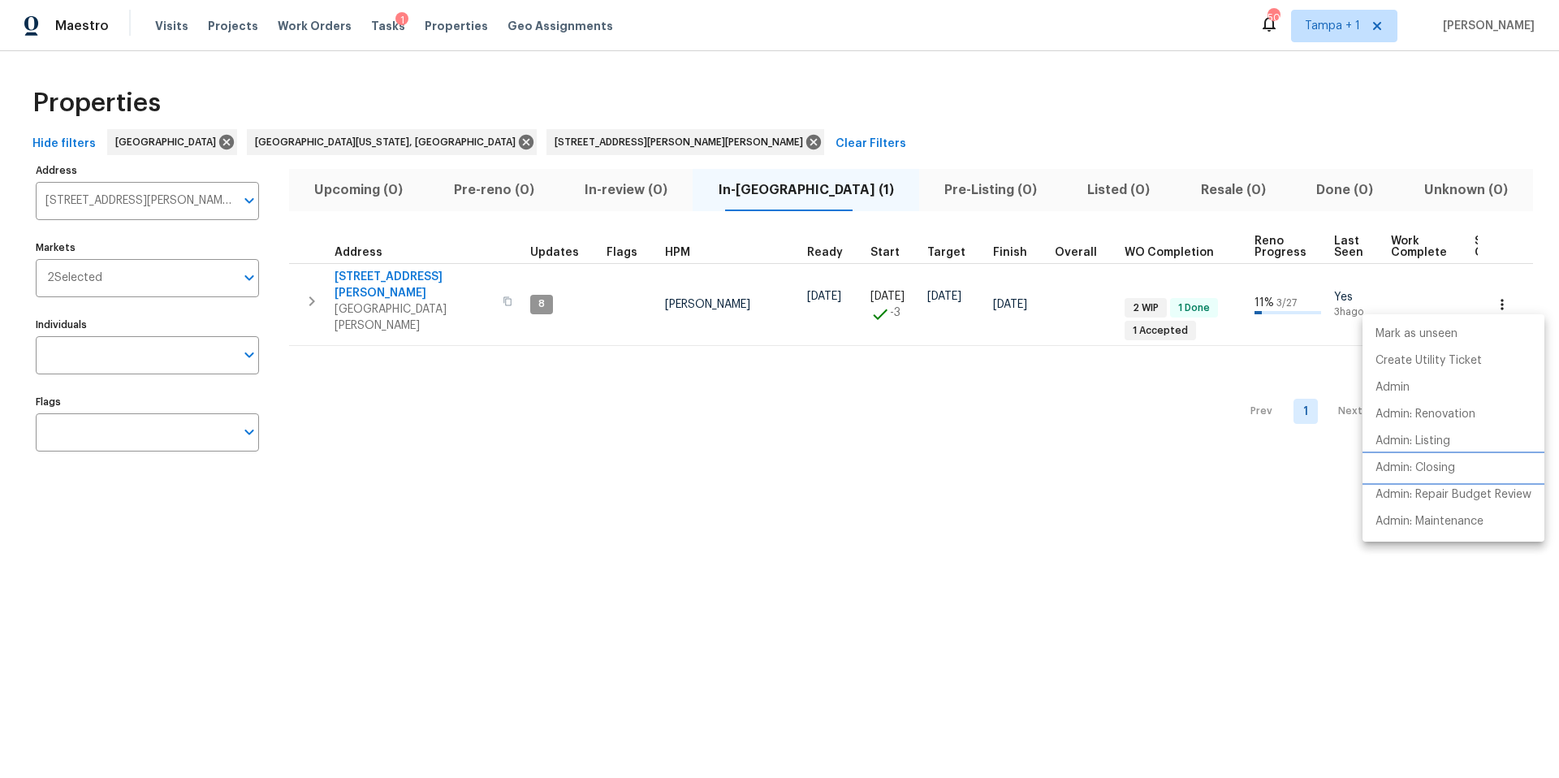
click at [1408, 466] on p "Admin: Closing" at bounding box center [1416, 468] width 80 height 17
